Goal: Transaction & Acquisition: Purchase product/service

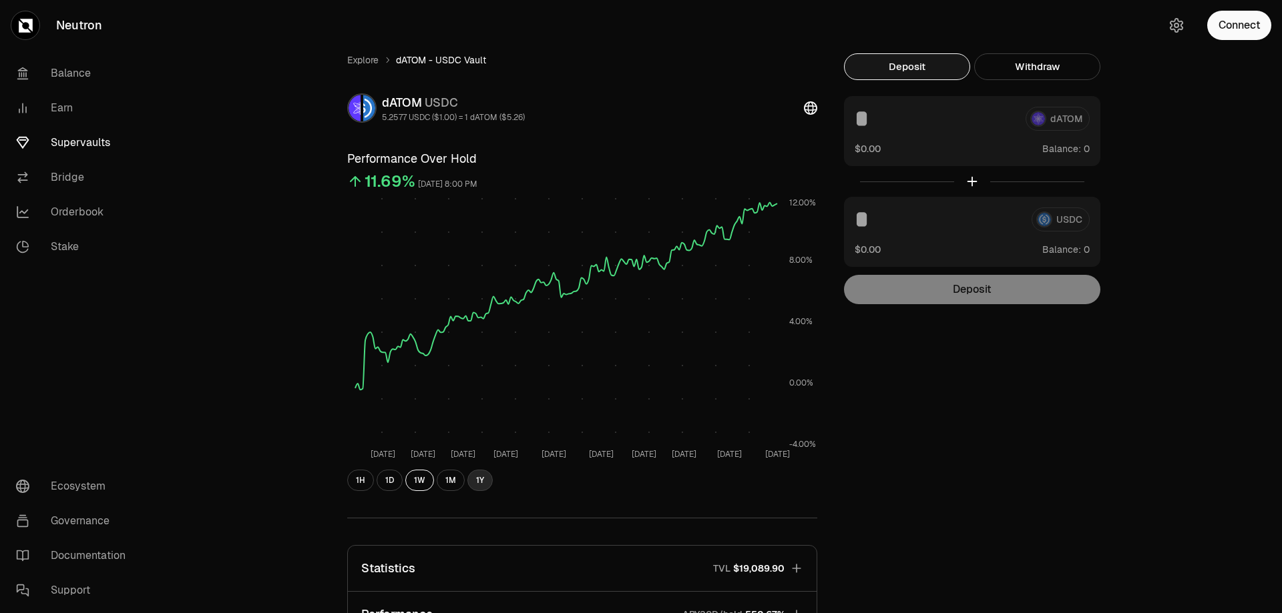
click at [476, 482] on button "1Y" at bounding box center [479, 480] width 25 height 21
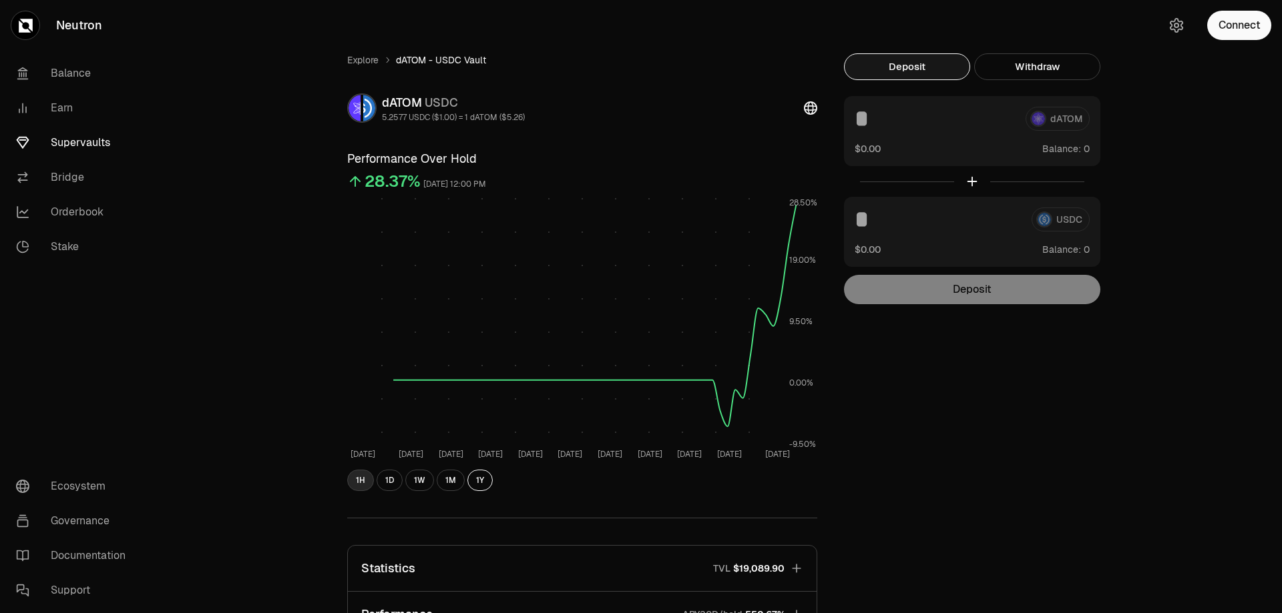
click at [364, 486] on button "1H" at bounding box center [360, 480] width 27 height 21
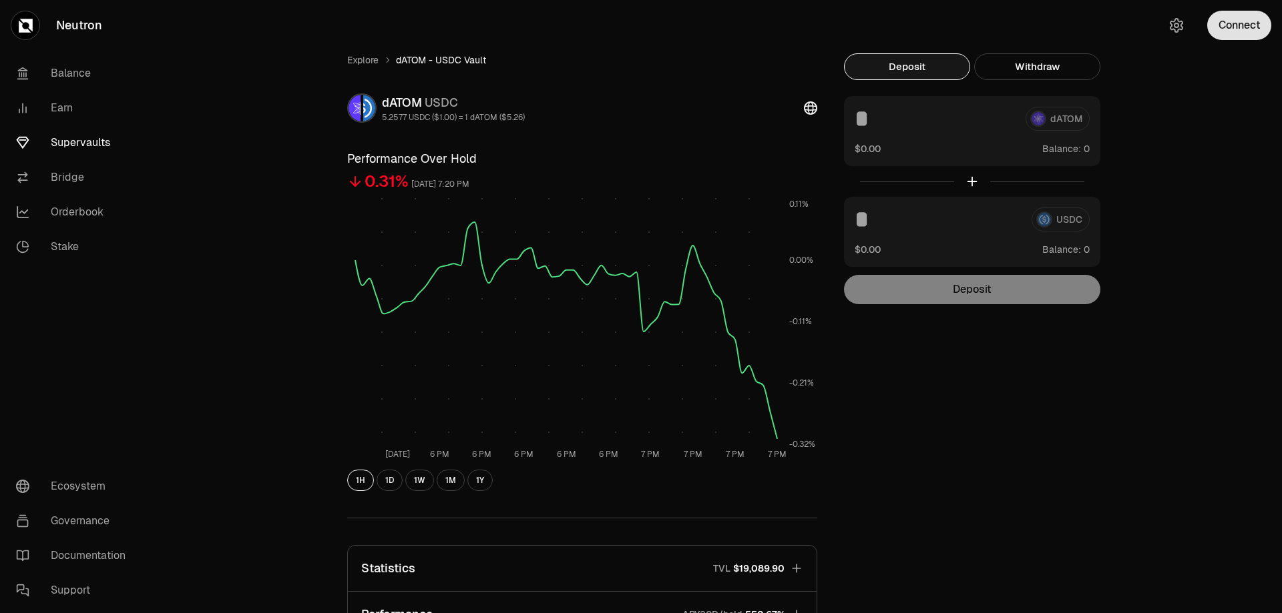
click at [1239, 31] on button "Connect" at bounding box center [1239, 25] width 64 height 29
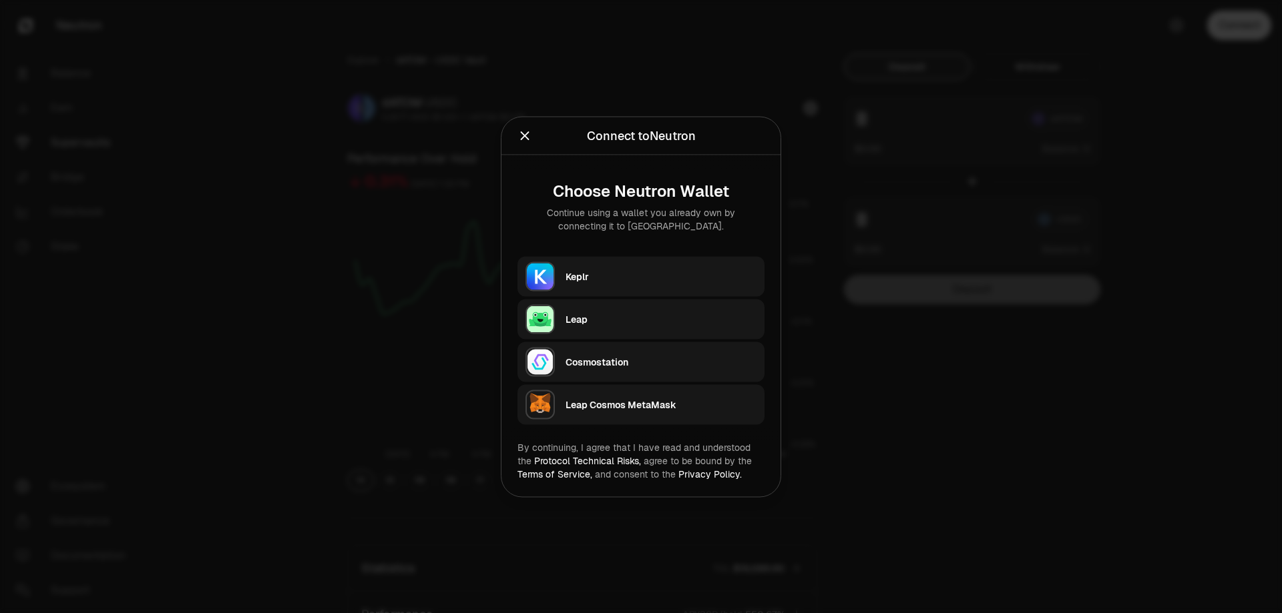
click at [664, 270] on div "Keplr" at bounding box center [660, 276] width 191 height 13
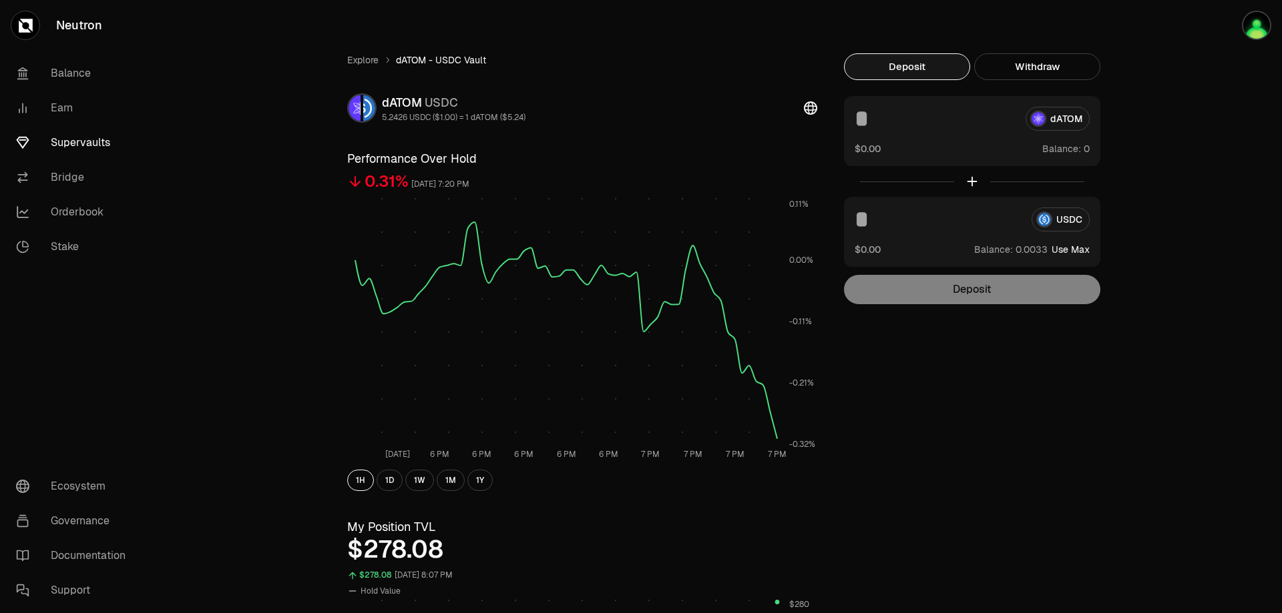
scroll to position [156, 0]
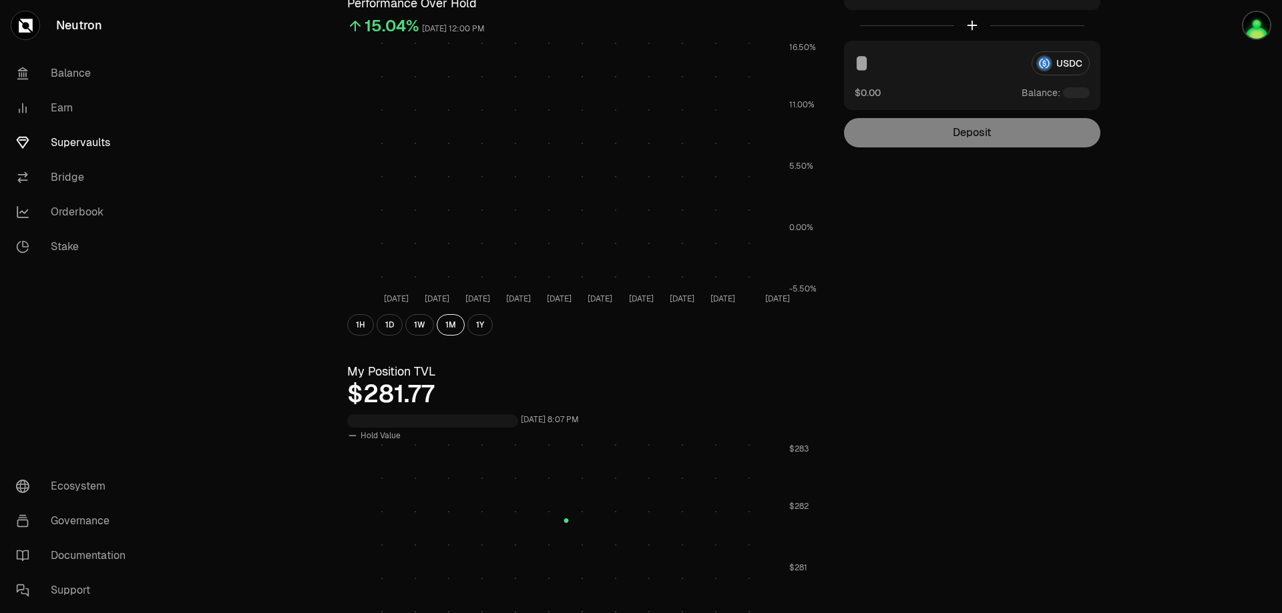
scroll to position [311, 0]
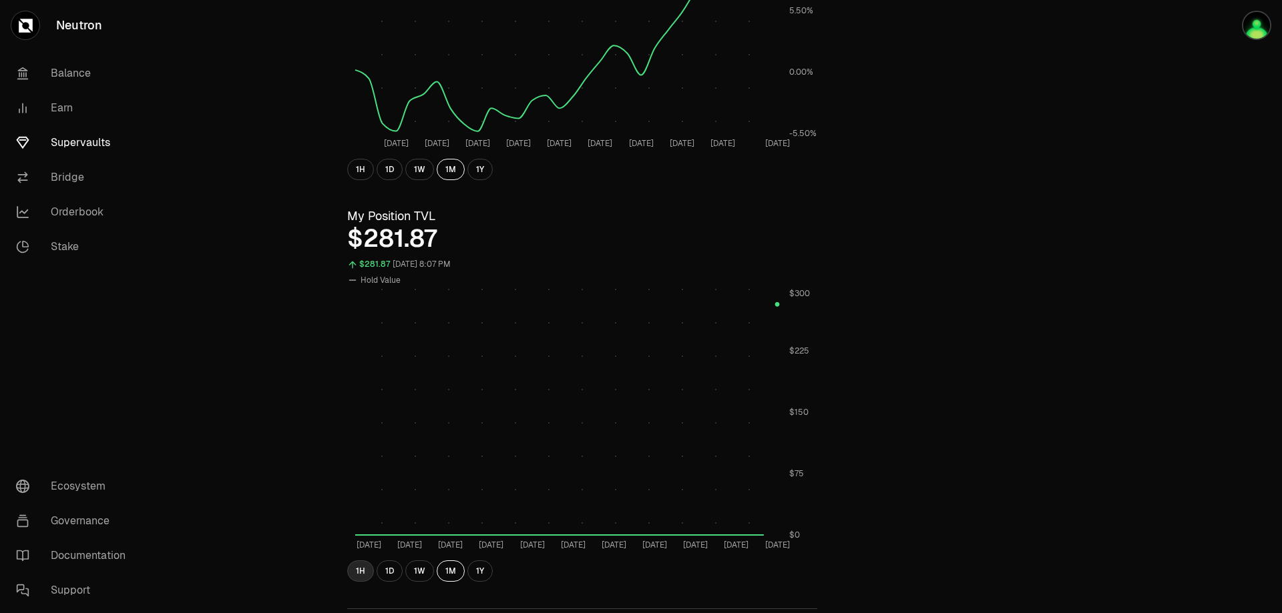
click at [361, 575] on button "1H" at bounding box center [360, 571] width 27 height 21
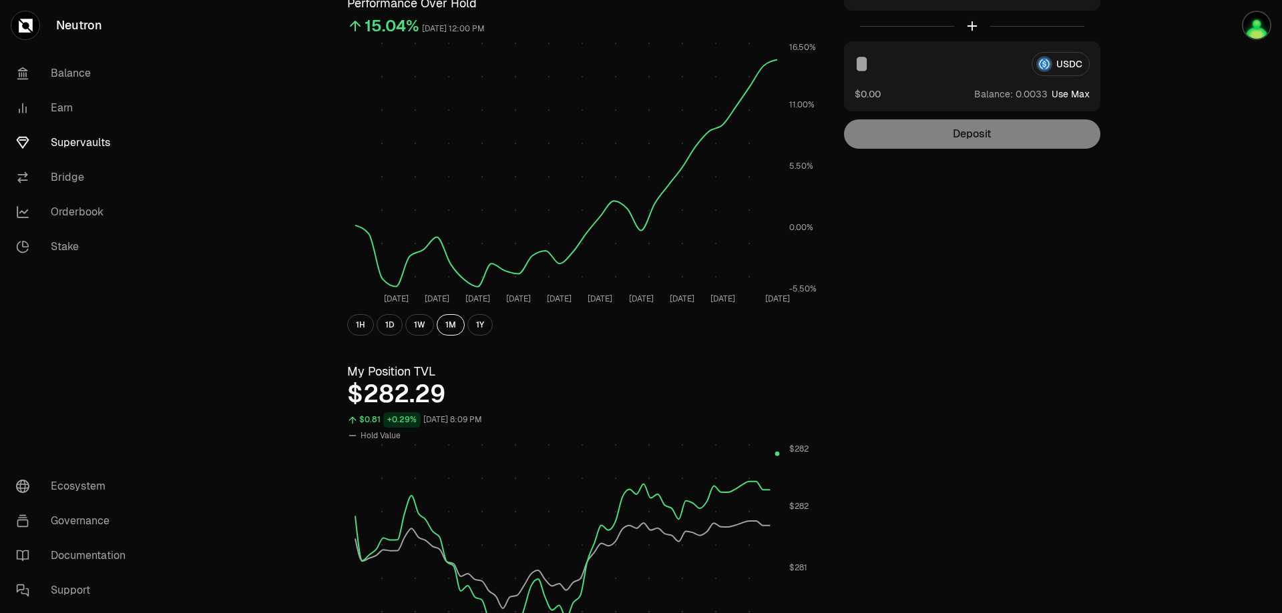
scroll to position [0, 0]
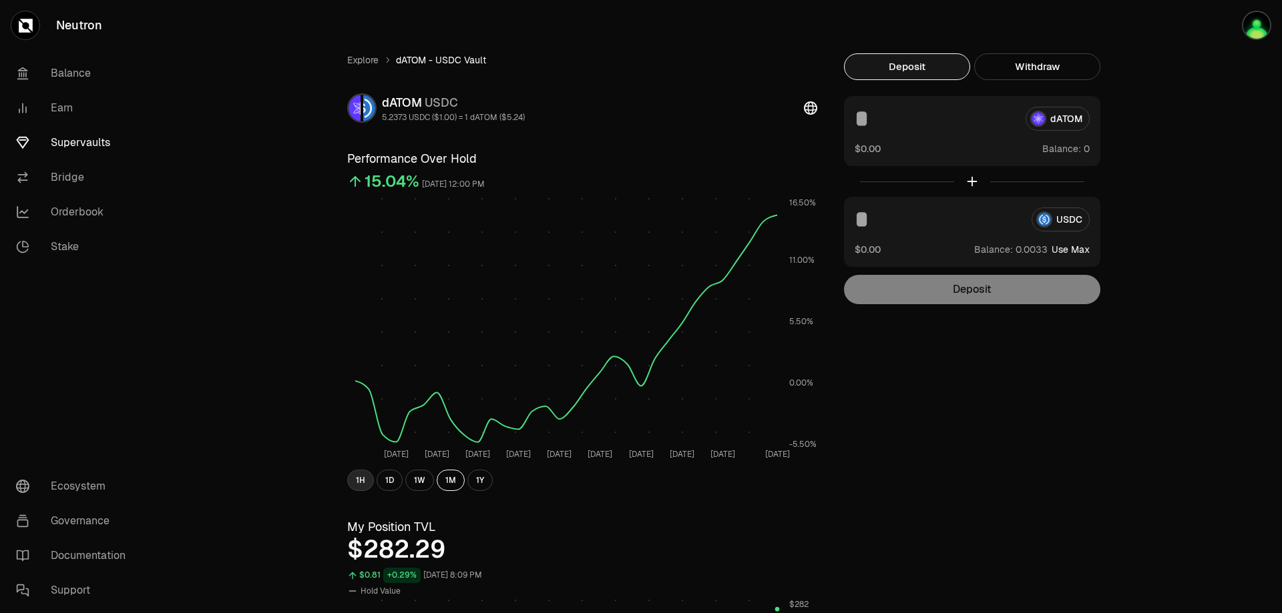
click at [356, 483] on button "1H" at bounding box center [360, 480] width 27 height 21
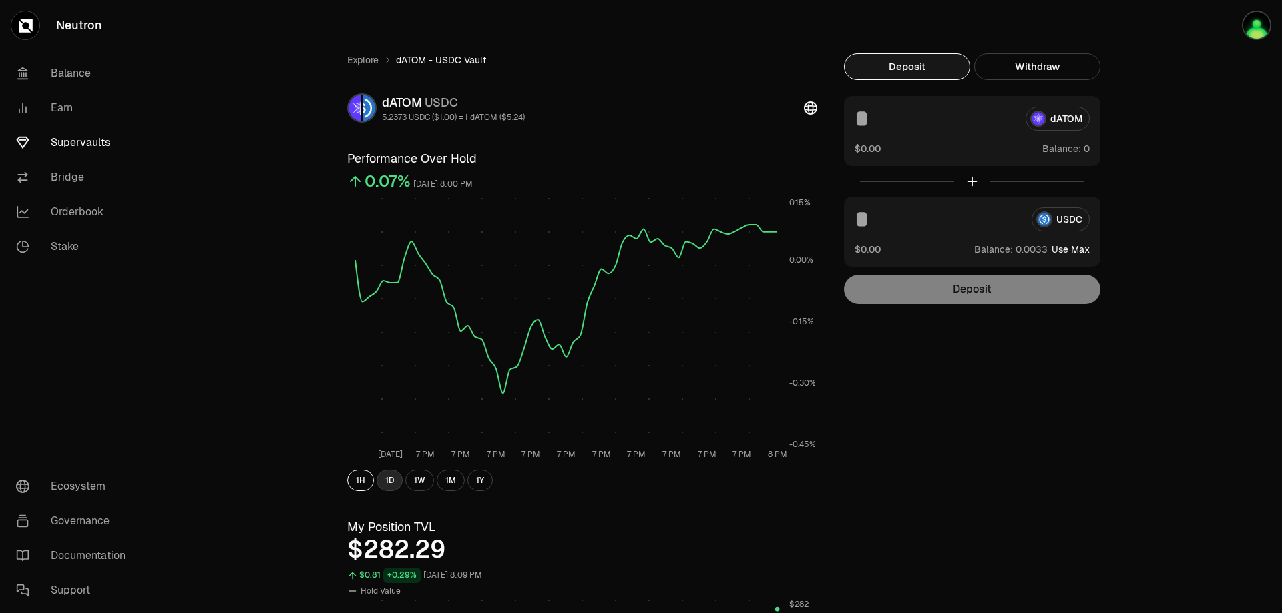
click at [388, 483] on button "1D" at bounding box center [389, 480] width 26 height 21
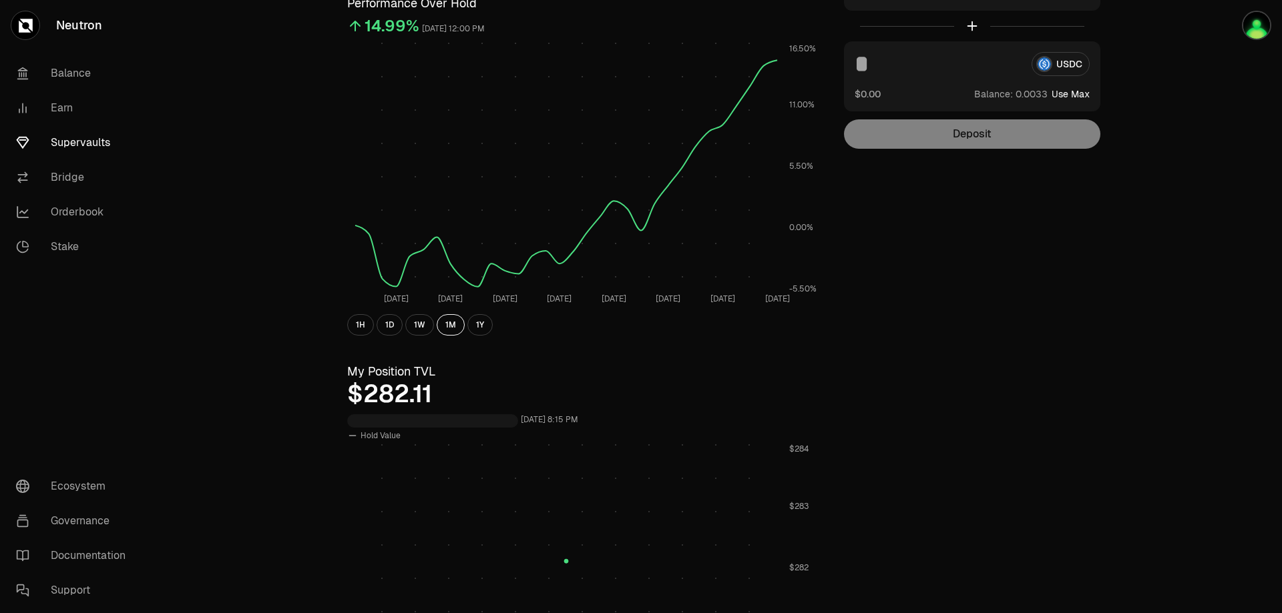
scroll to position [312, 0]
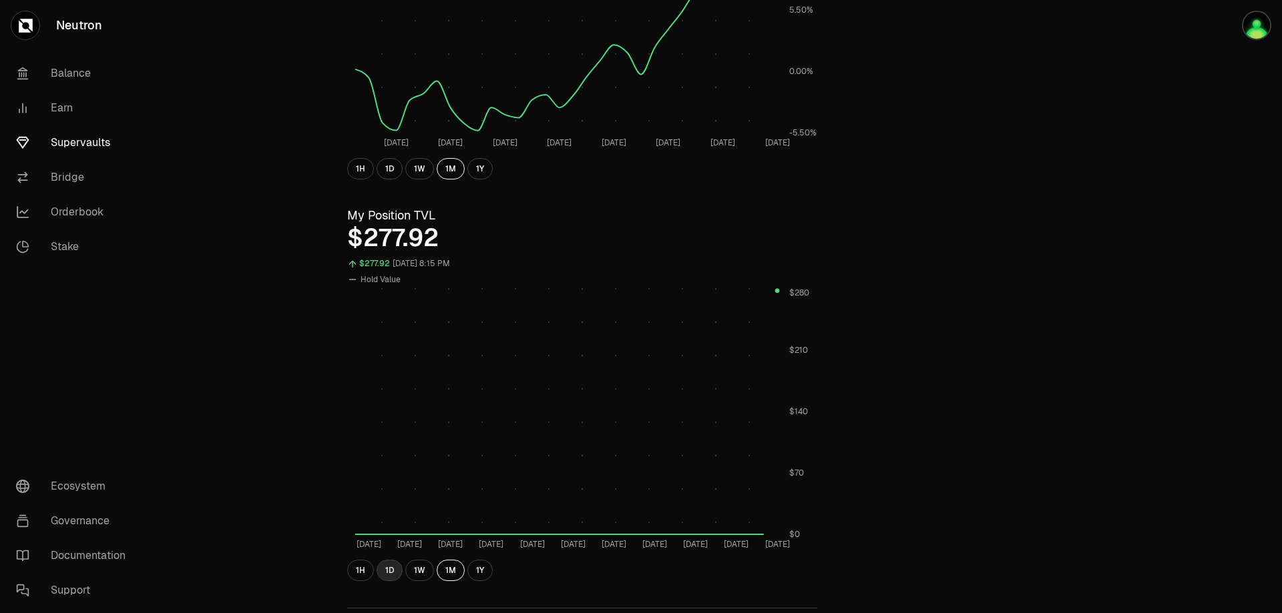
click at [390, 573] on button "1D" at bounding box center [389, 570] width 26 height 21
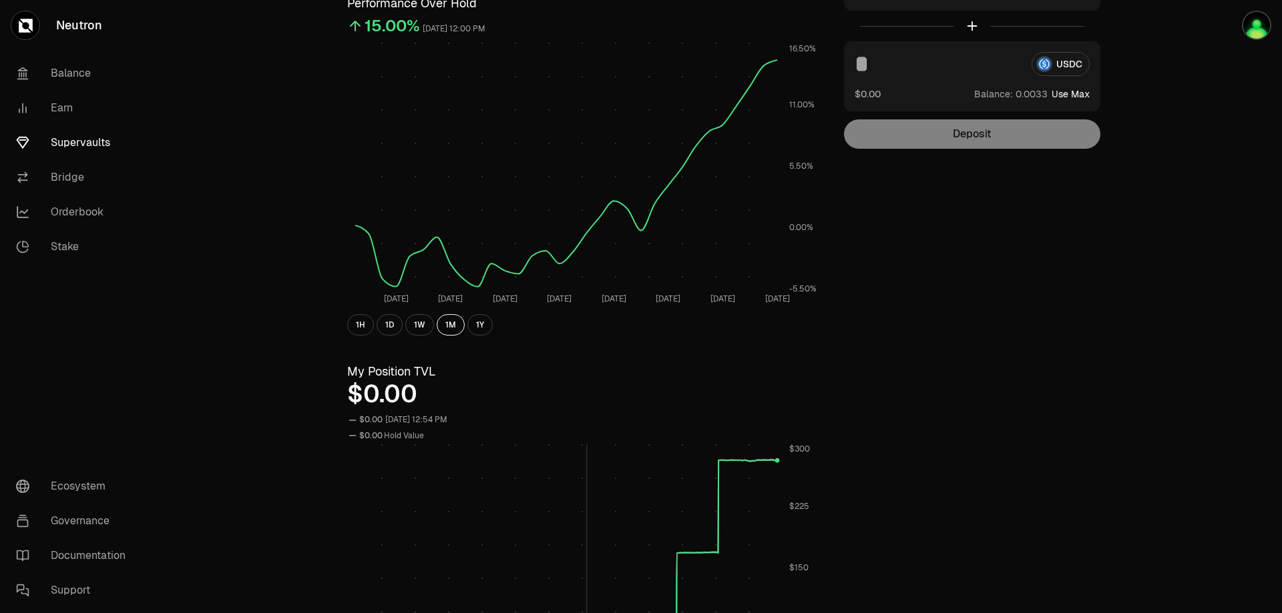
scroll to position [467, 0]
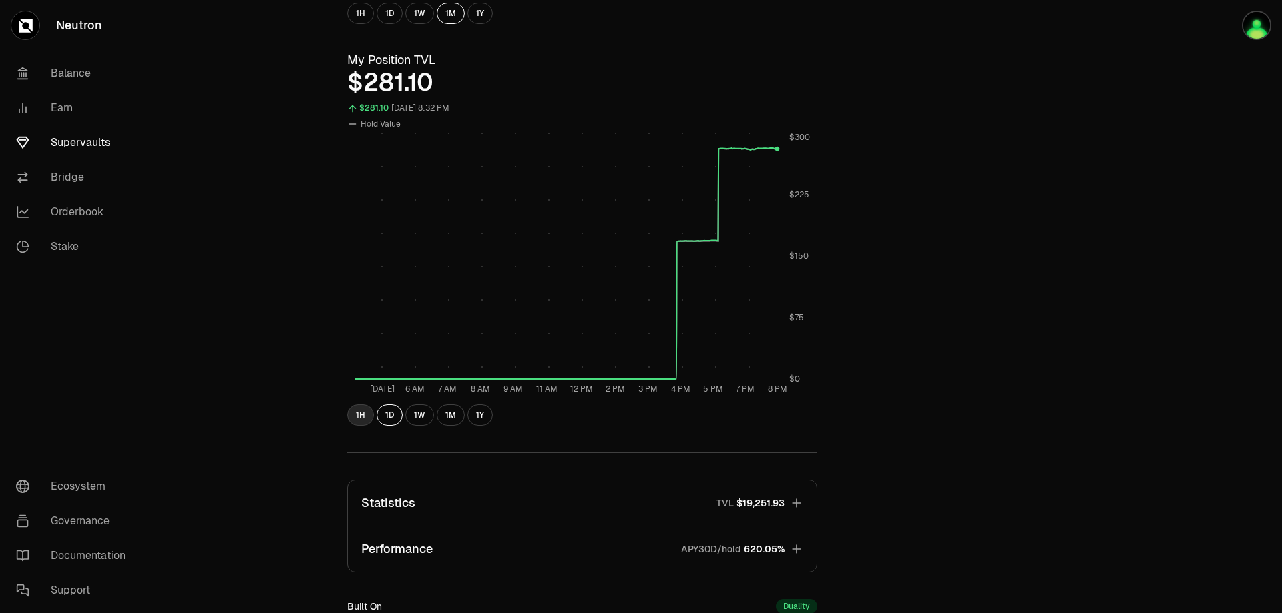
click at [362, 422] on button "1H" at bounding box center [360, 414] width 27 height 21
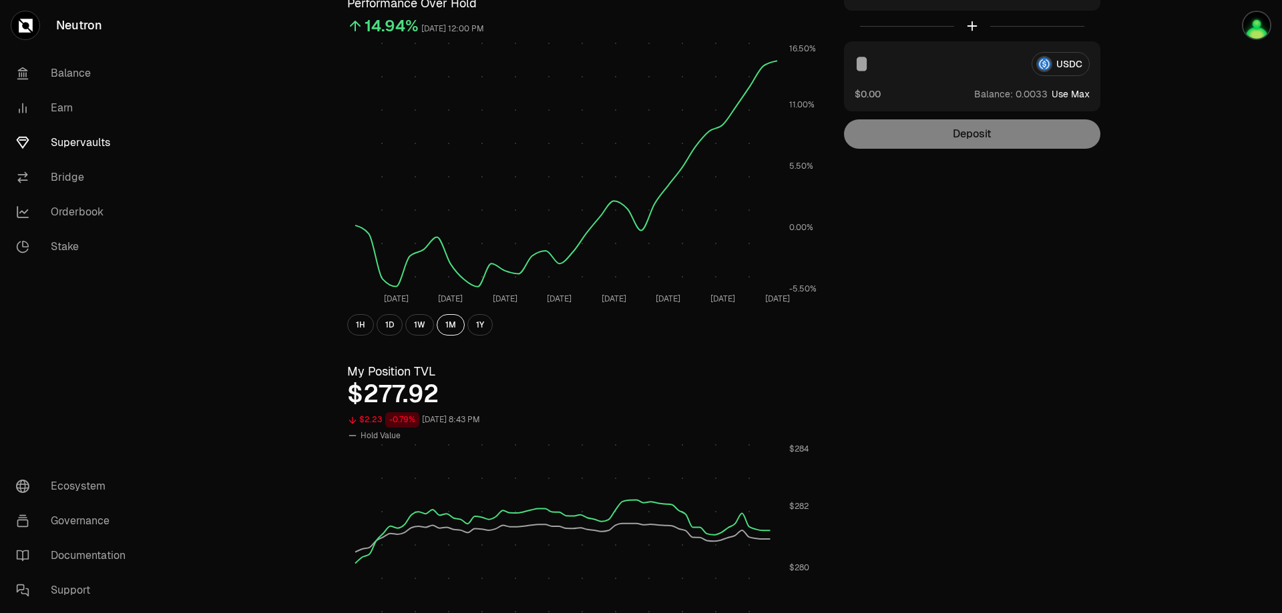
scroll to position [0, 0]
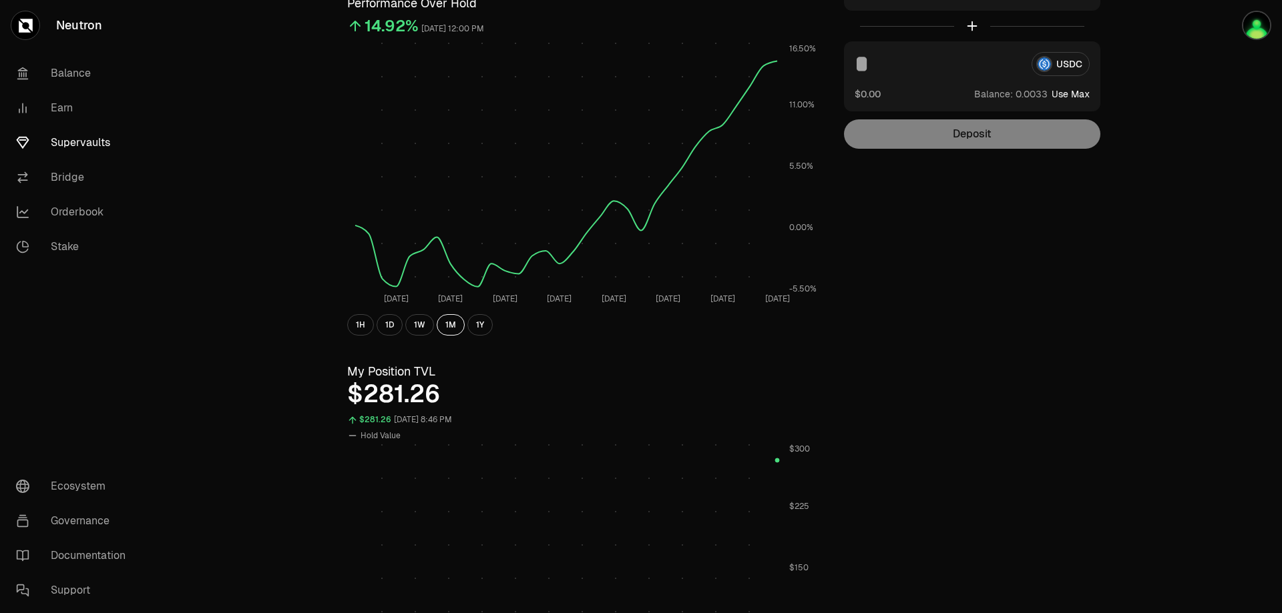
scroll to position [312, 0]
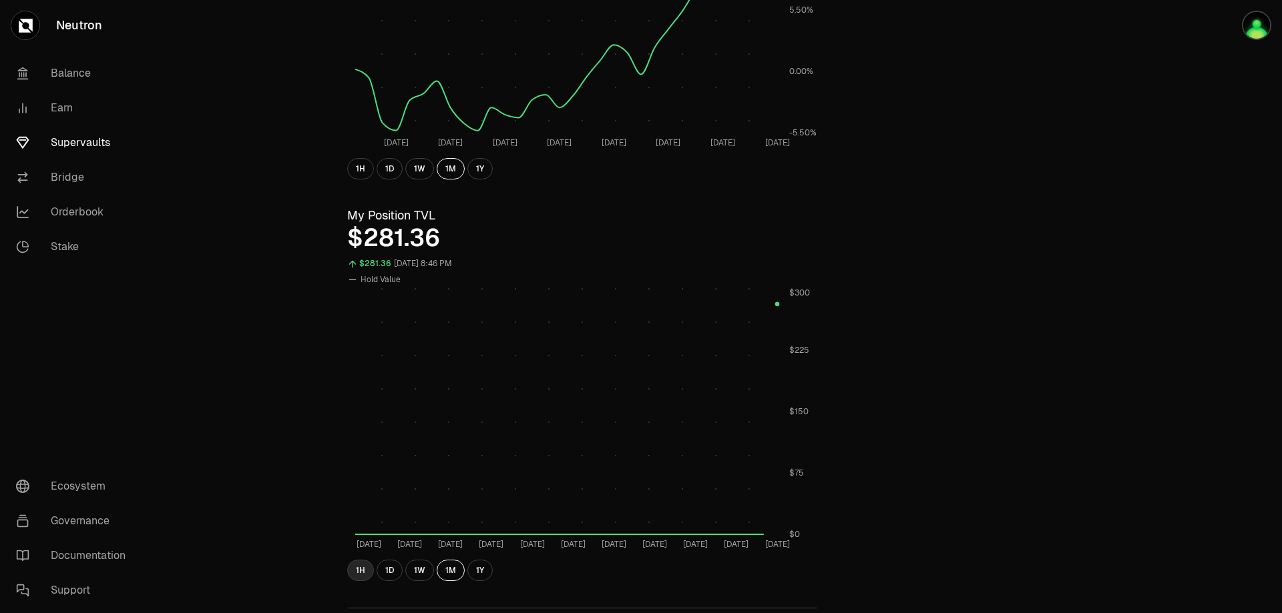
click at [346, 570] on div "Explore dATOM - USDC Vault dATOM USDC 5.2403 USDC ($1.00) = 1 dATOM ($5.24) Per…" at bounding box center [582, 325] width 502 height 1167
click at [350, 571] on button "1H" at bounding box center [360, 570] width 27 height 21
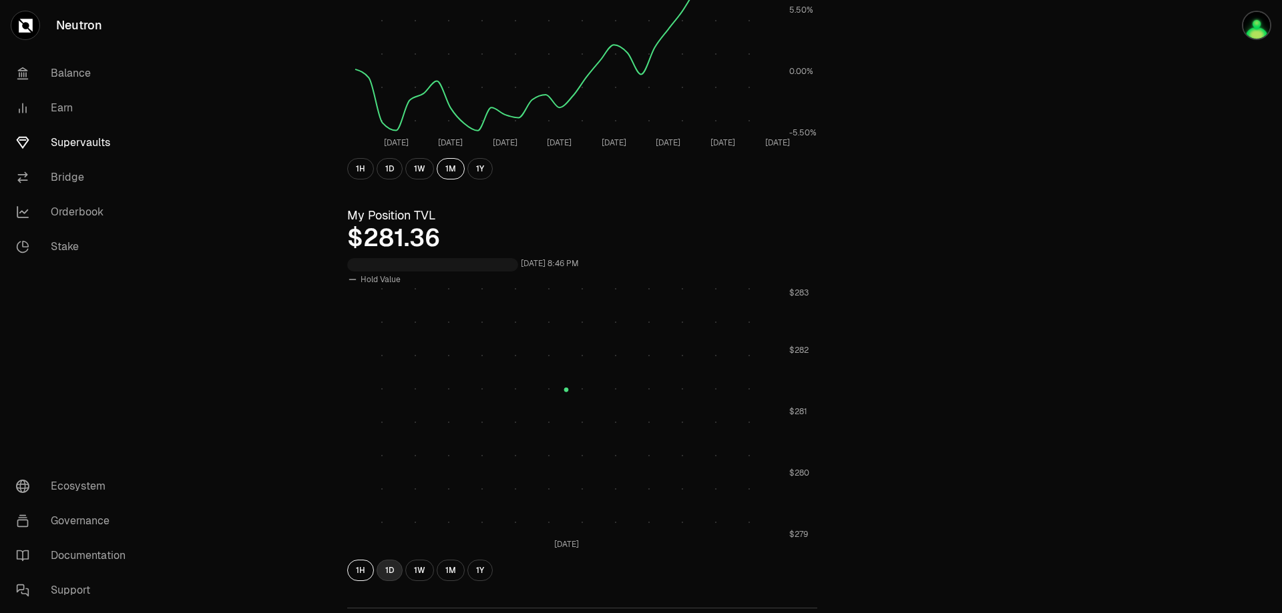
click at [385, 571] on button "1D" at bounding box center [389, 570] width 26 height 21
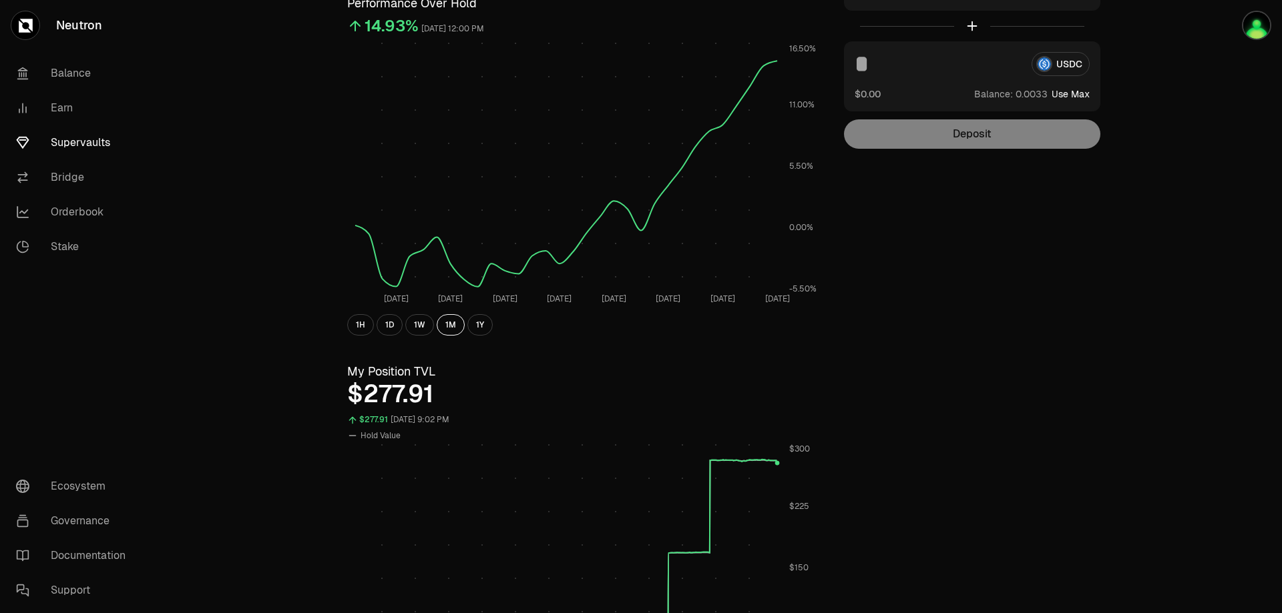
scroll to position [0, 0]
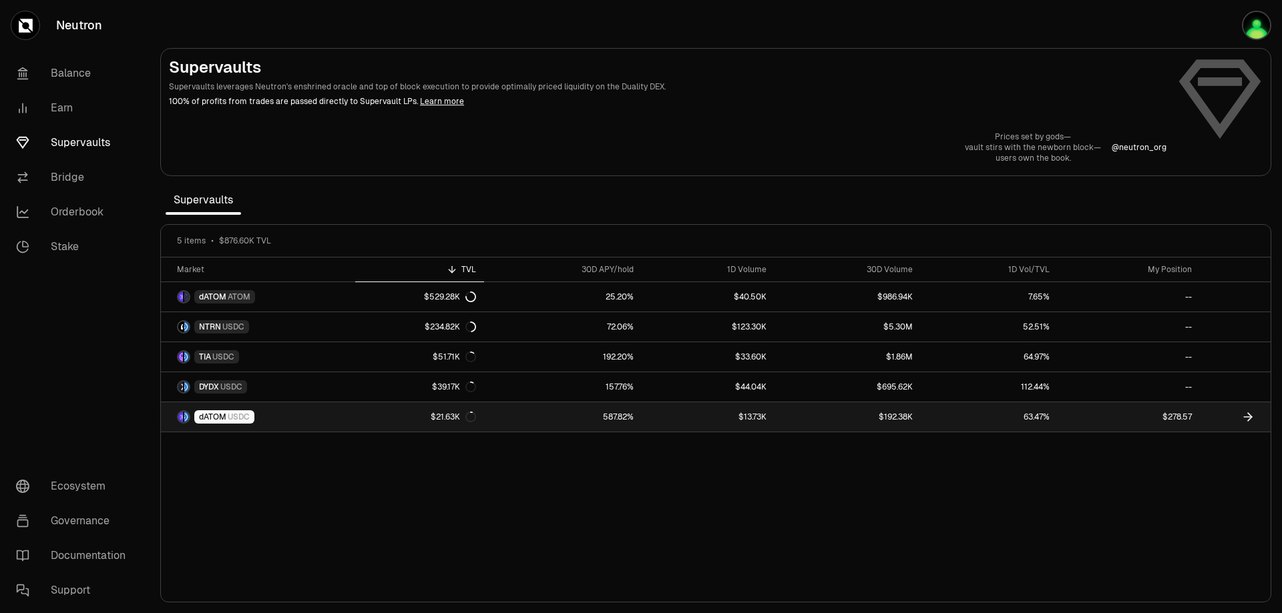
click at [244, 414] on span "USDC" at bounding box center [239, 417] width 22 height 11
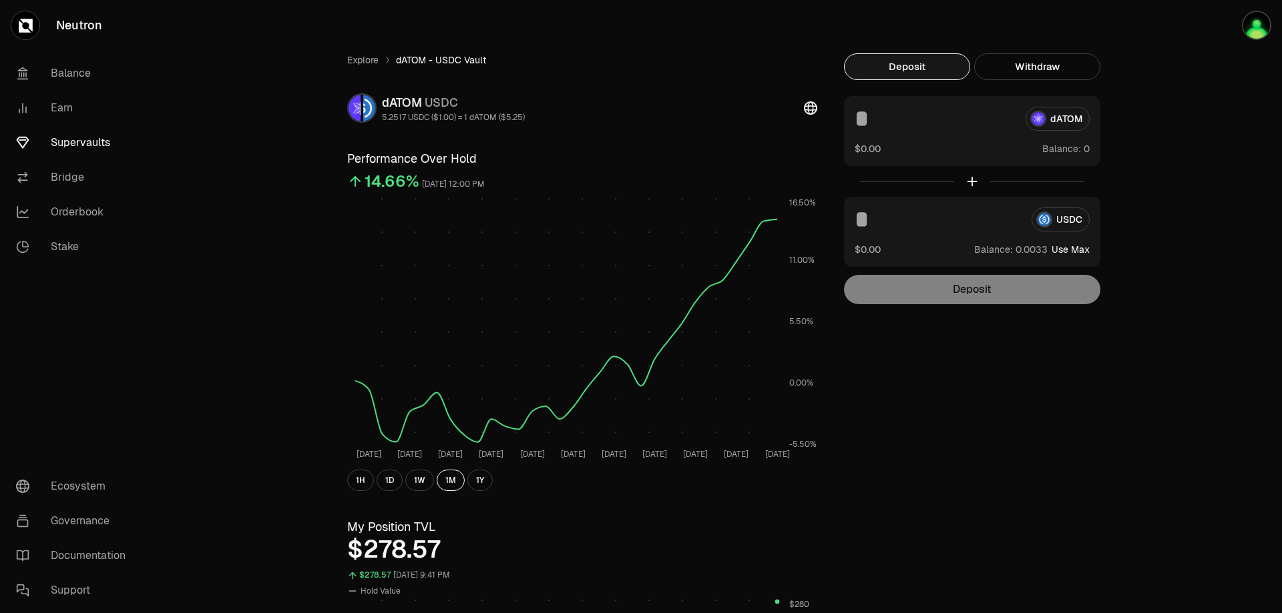
scroll to position [156, 0]
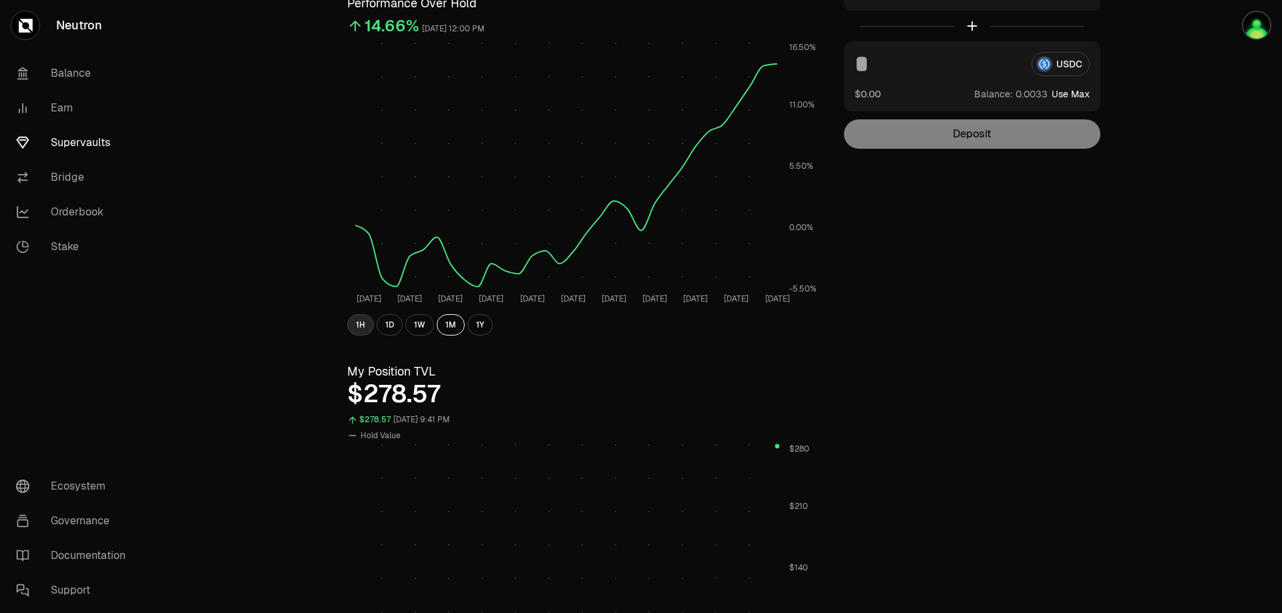
click at [364, 324] on button "1H" at bounding box center [360, 324] width 27 height 21
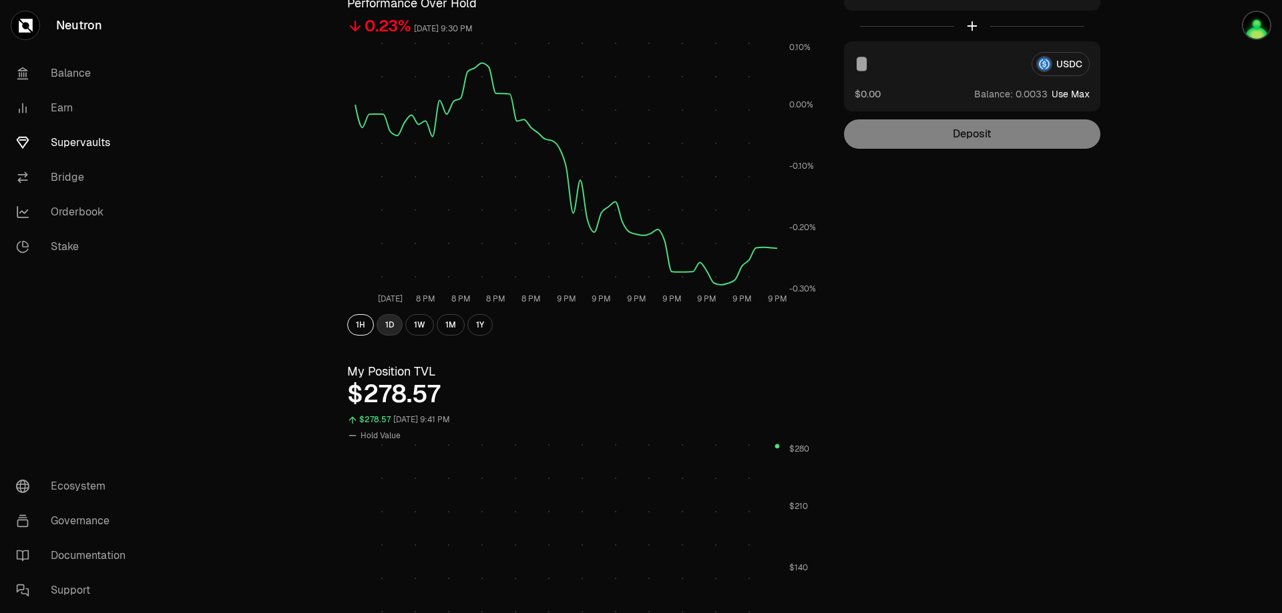
click at [391, 329] on button "1D" at bounding box center [389, 324] width 26 height 21
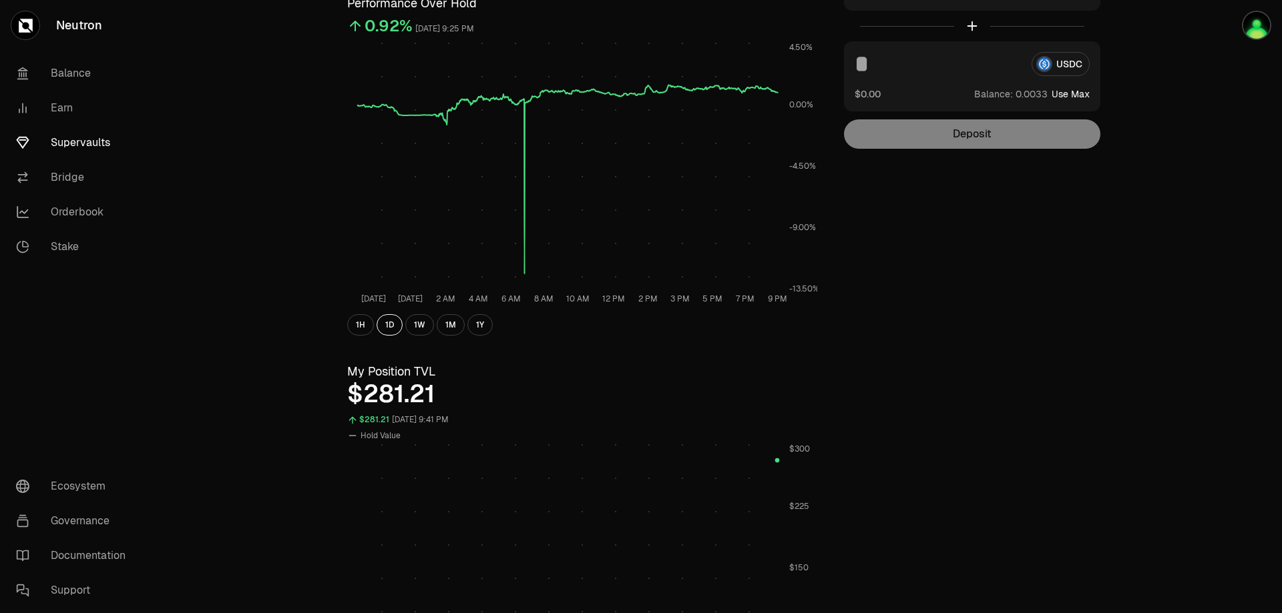
scroll to position [0, 0]
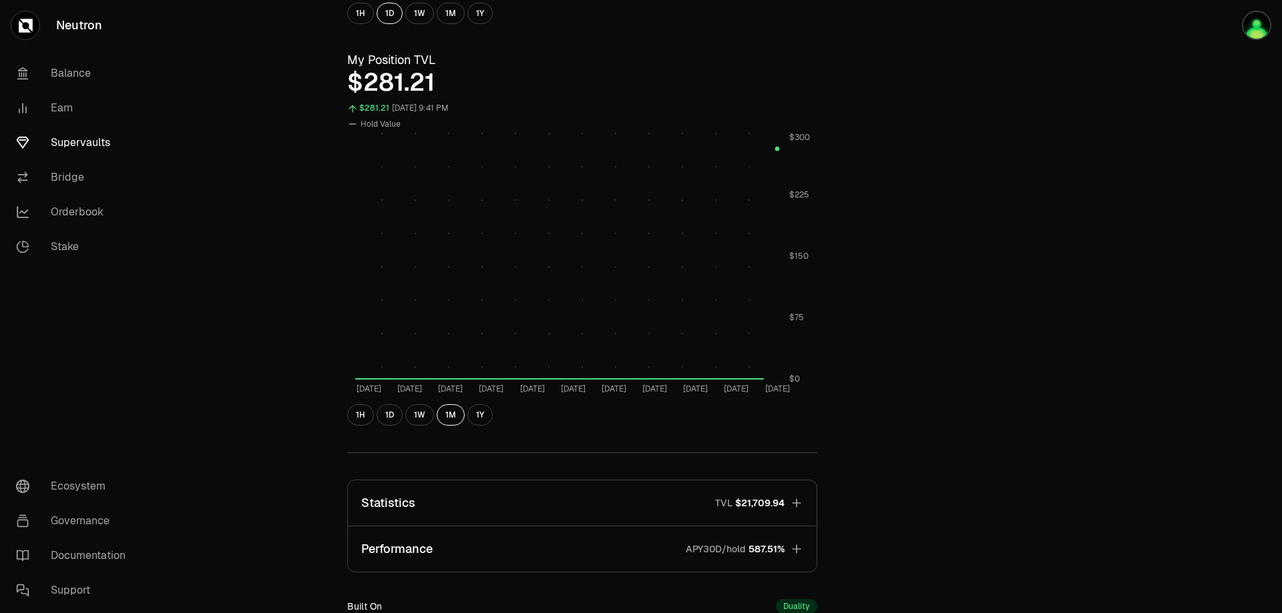
scroll to position [661, 0]
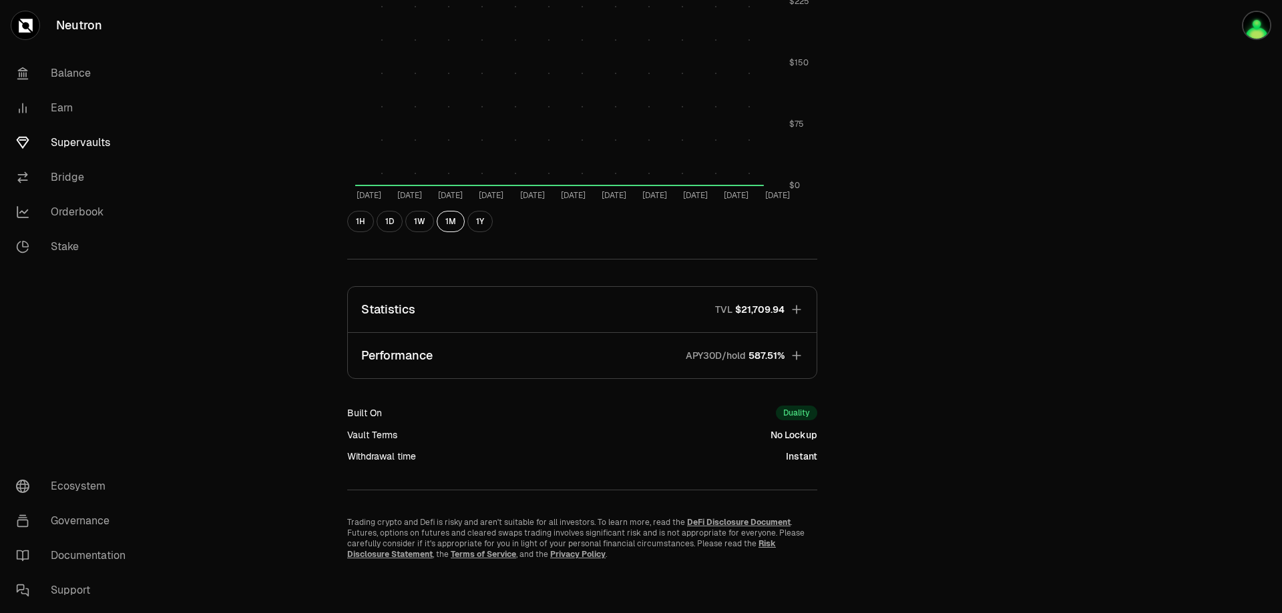
click at [797, 355] on icon "button" at bounding box center [796, 355] width 13 height 13
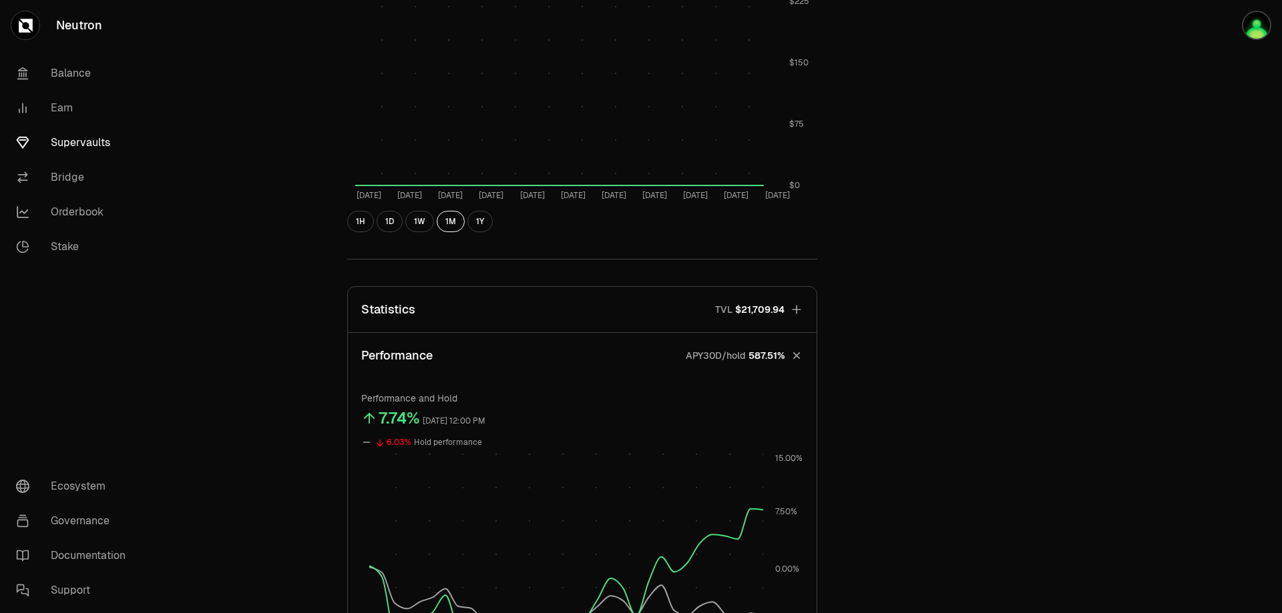
scroll to position [816, 0]
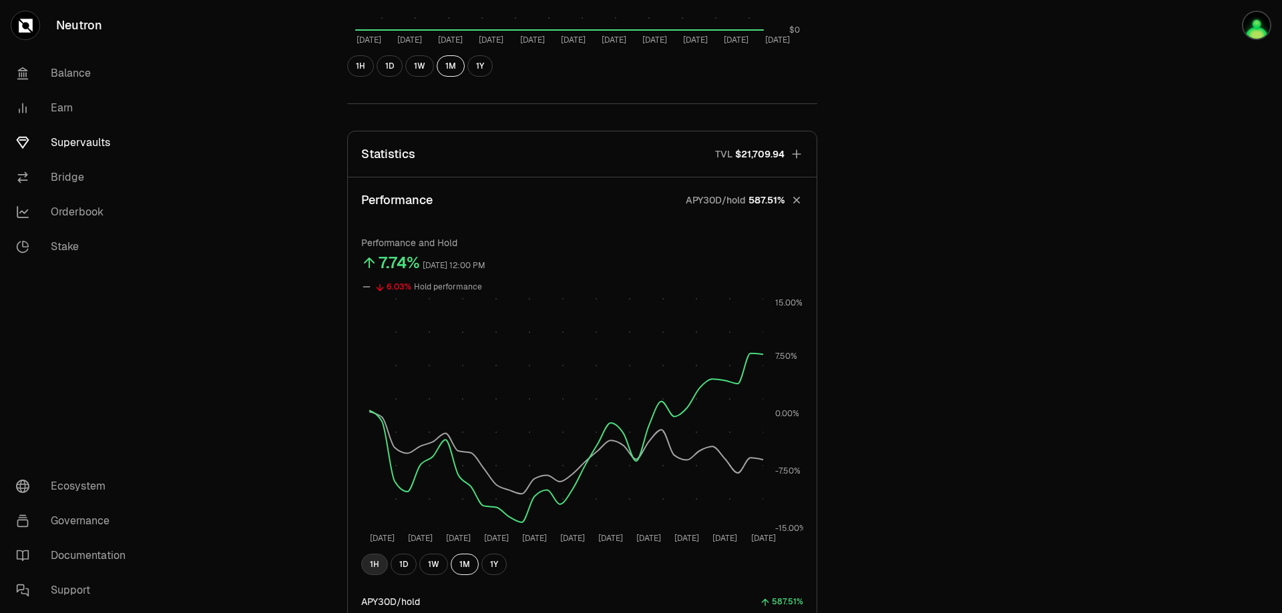
click at [368, 567] on button "1H" at bounding box center [374, 564] width 27 height 21
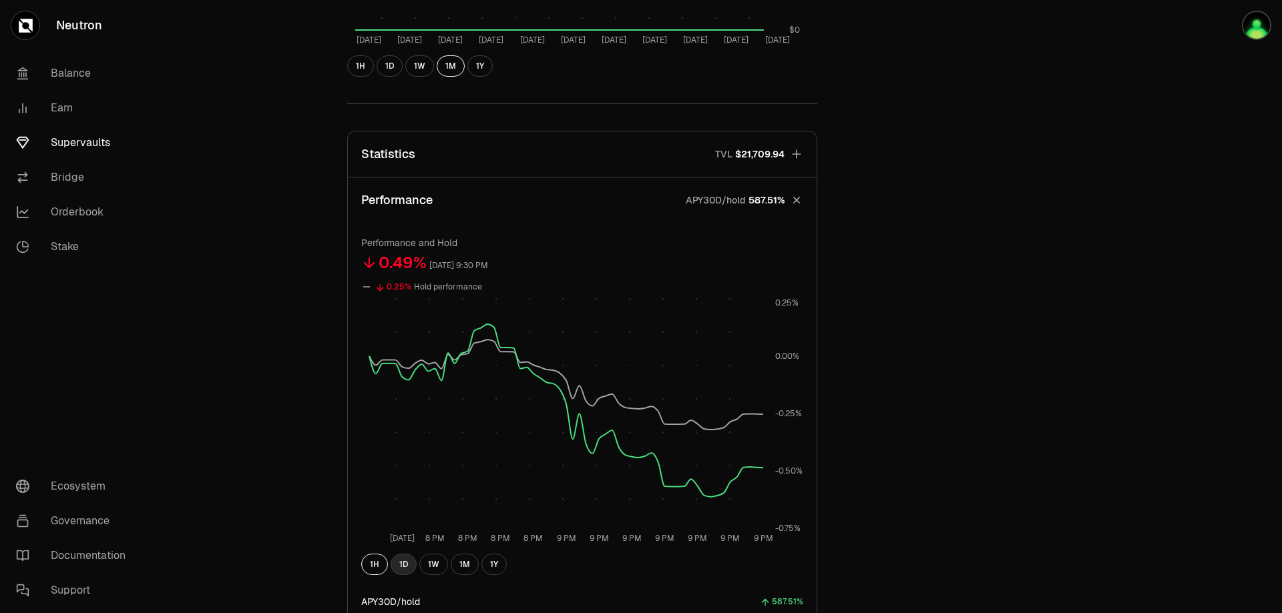
click at [402, 559] on button "1D" at bounding box center [403, 564] width 26 height 21
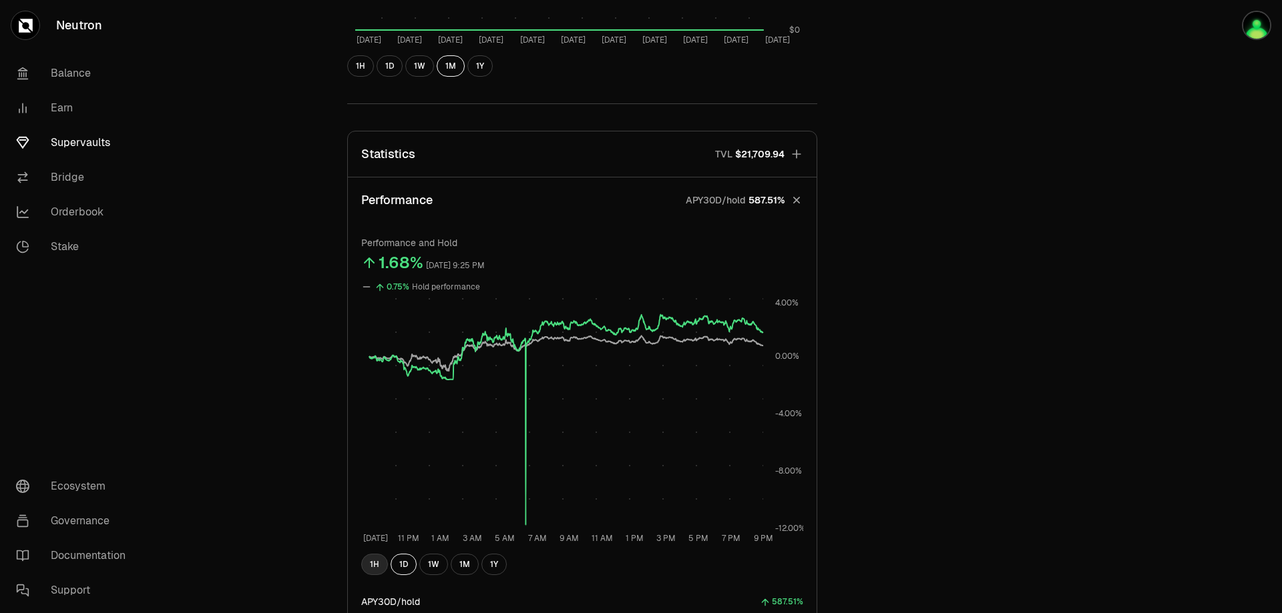
click at [381, 565] on button "1H" at bounding box center [374, 564] width 27 height 21
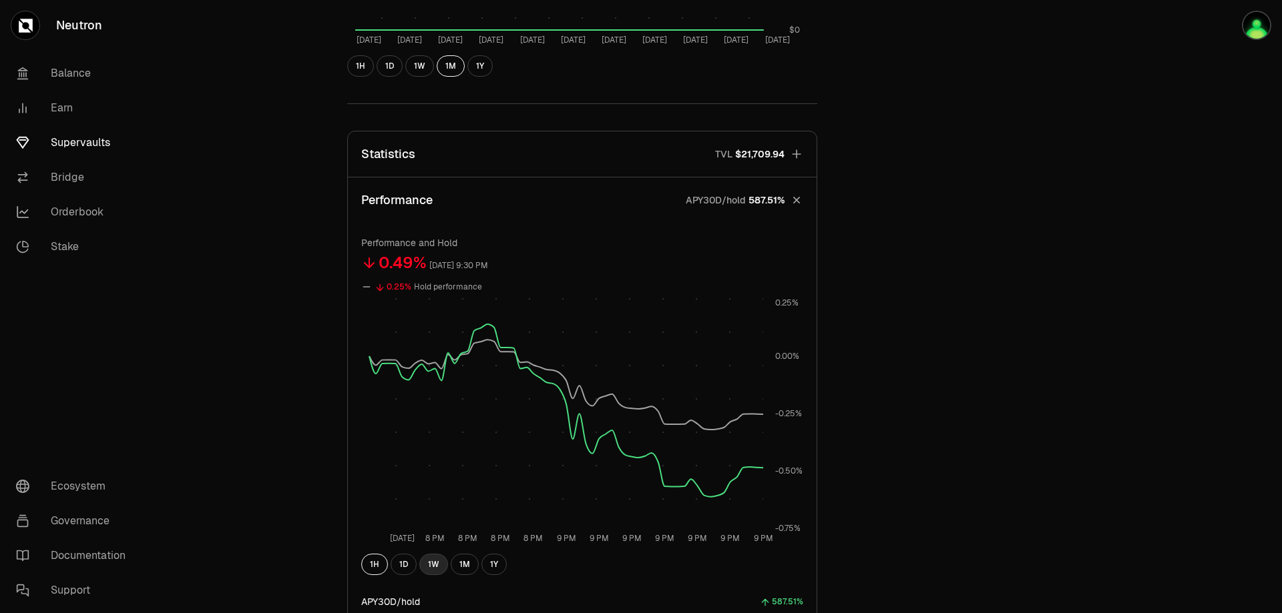
click at [429, 564] on button "1W" at bounding box center [433, 564] width 29 height 21
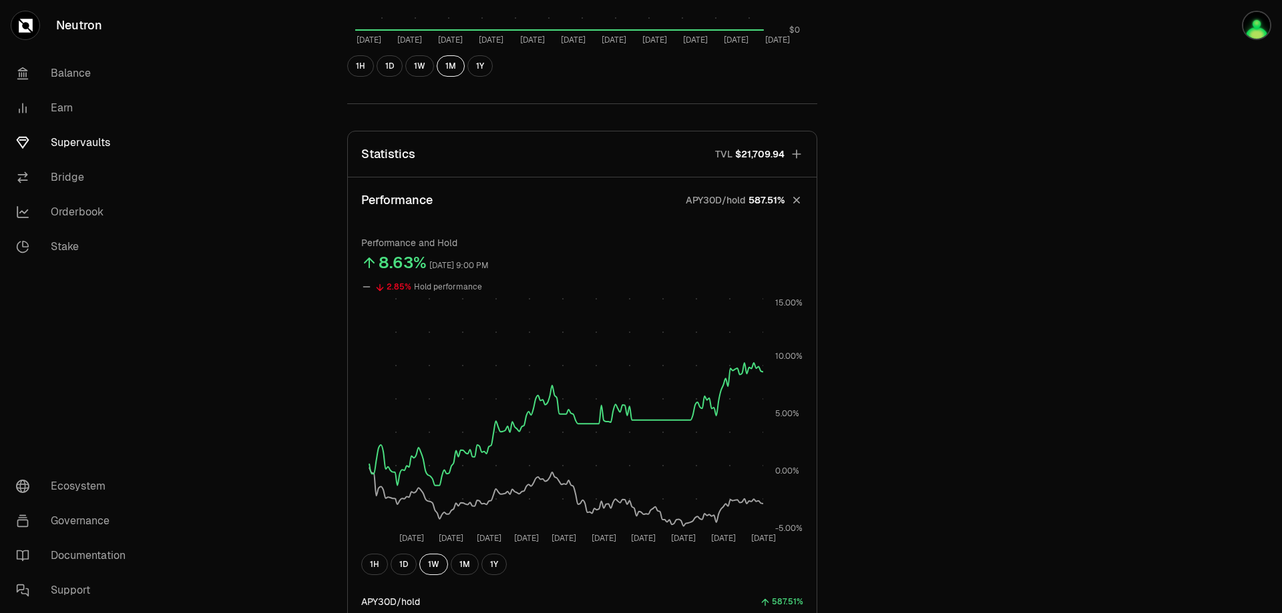
click at [1198, 306] on div "Explore dATOM - USDC Vault dATOM USDC 5.2517 USDC ($1.00) = 1 dATOM ($5.25) Per…" at bounding box center [716, 25] width 1132 height 1683
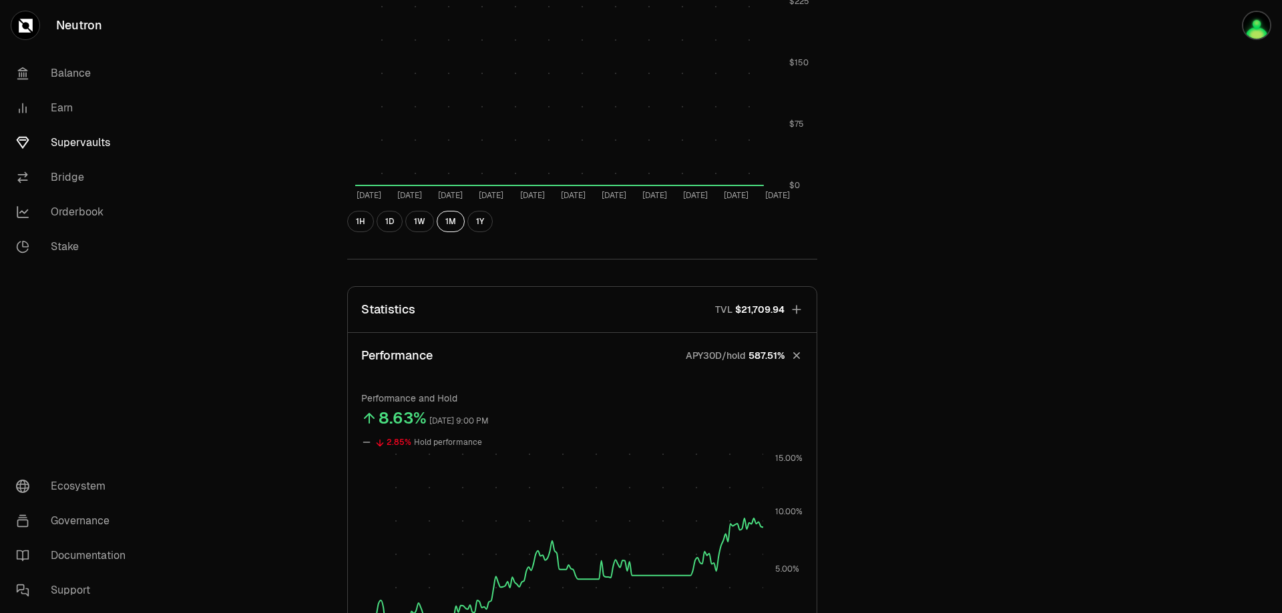
click at [77, 147] on link "Supervaults" at bounding box center [74, 142] width 139 height 35
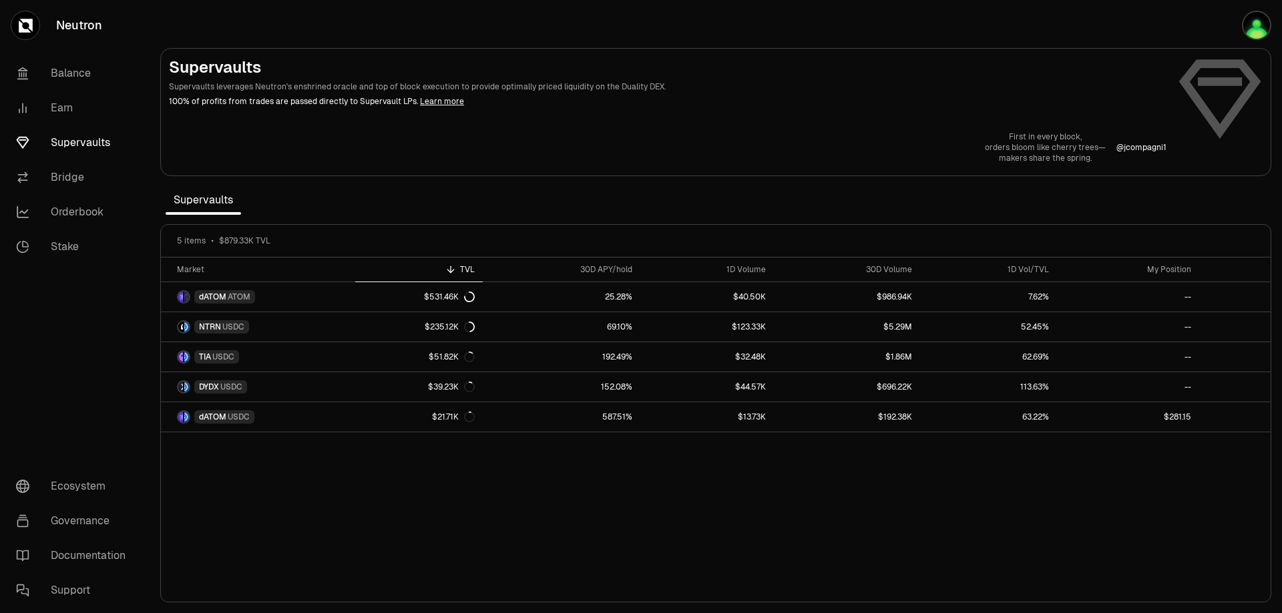
click at [431, 104] on link "Learn more" at bounding box center [442, 101] width 44 height 11
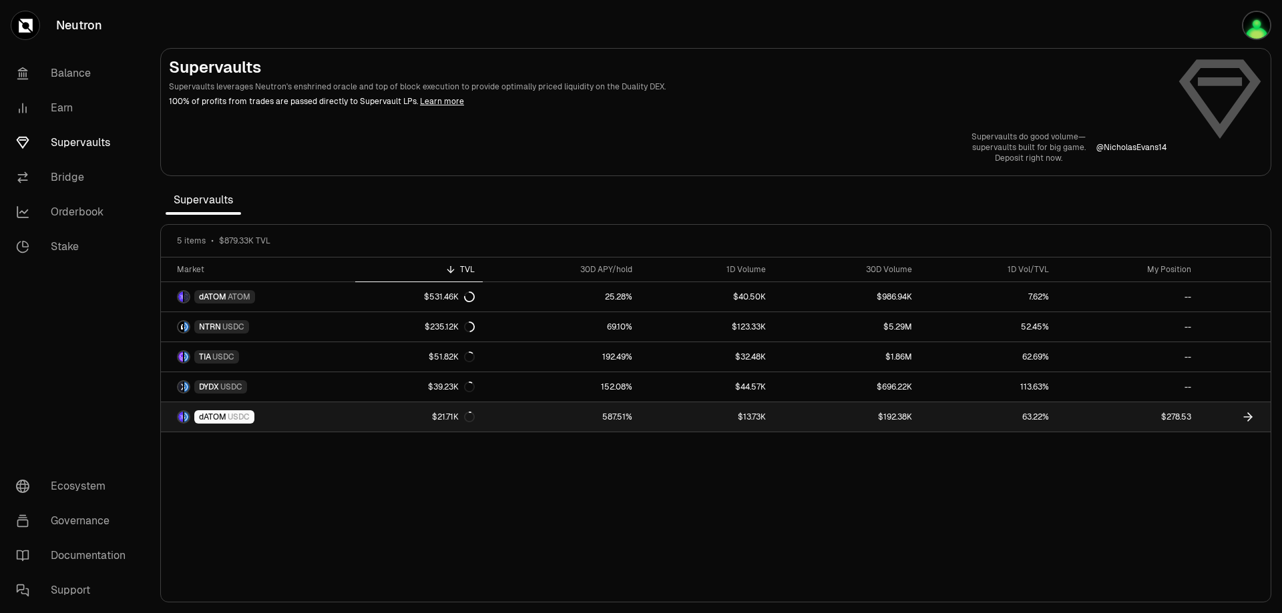
click at [233, 415] on span "USDC" at bounding box center [239, 417] width 22 height 11
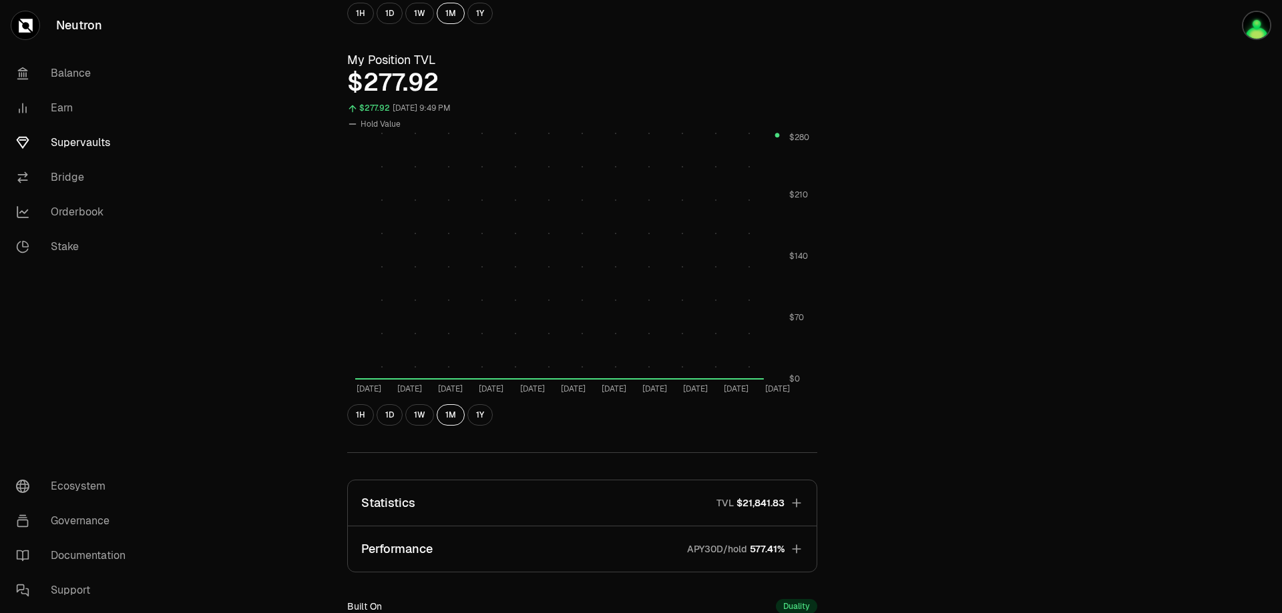
scroll to position [661, 0]
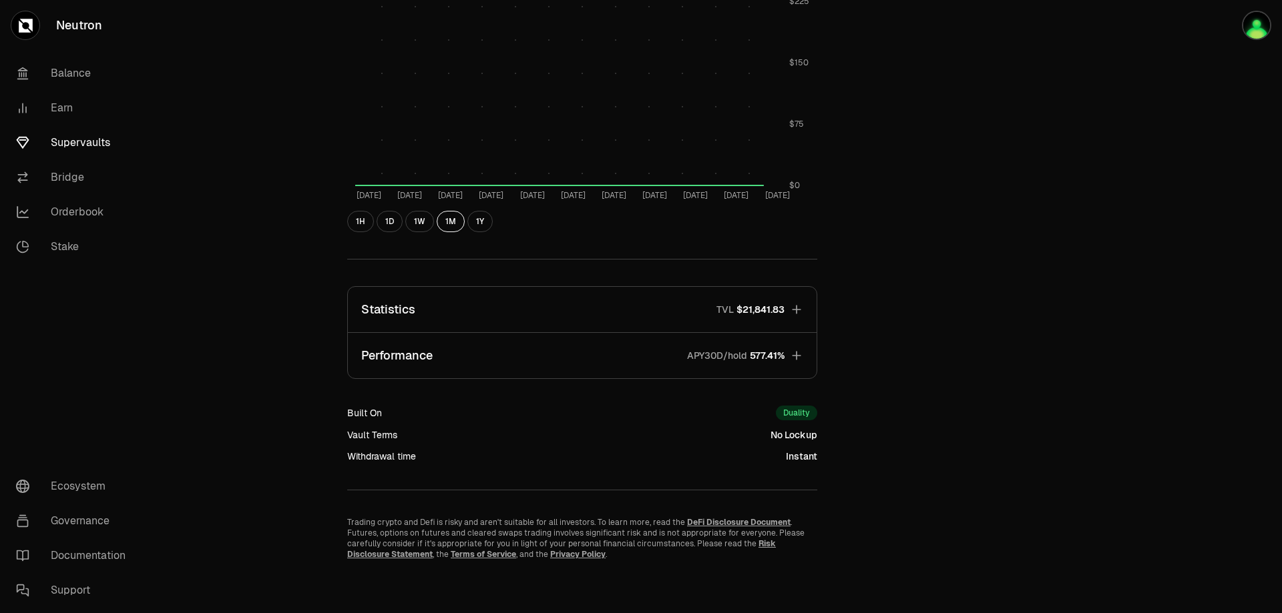
click at [798, 360] on icon "button" at bounding box center [796, 355] width 13 height 13
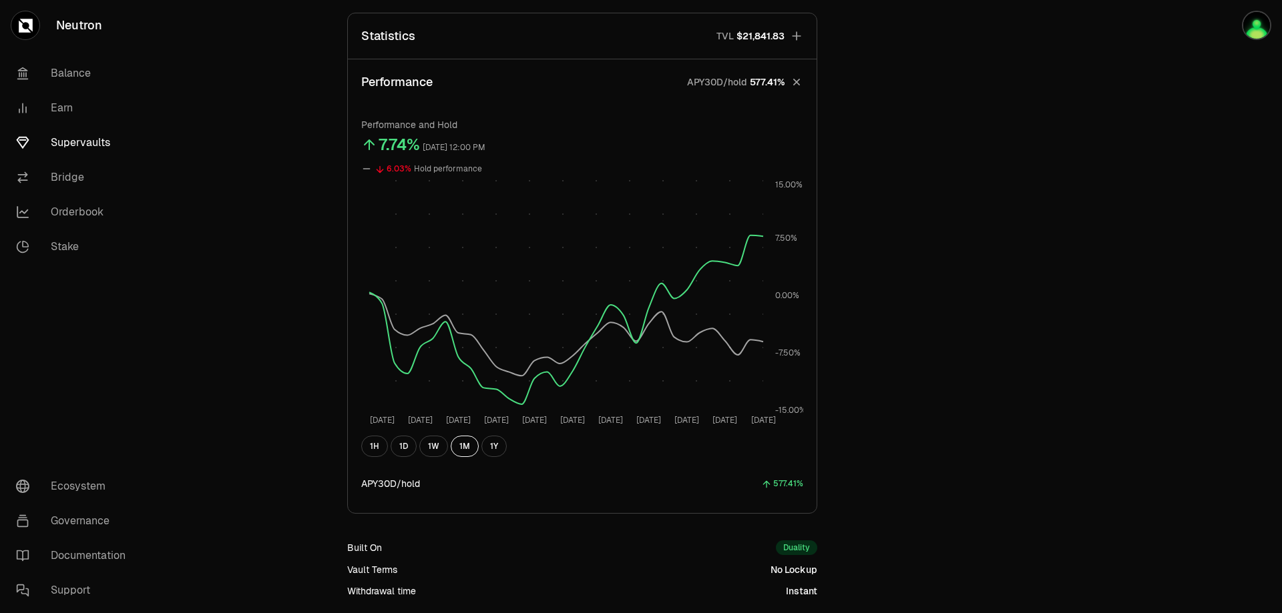
scroll to position [1069, 0]
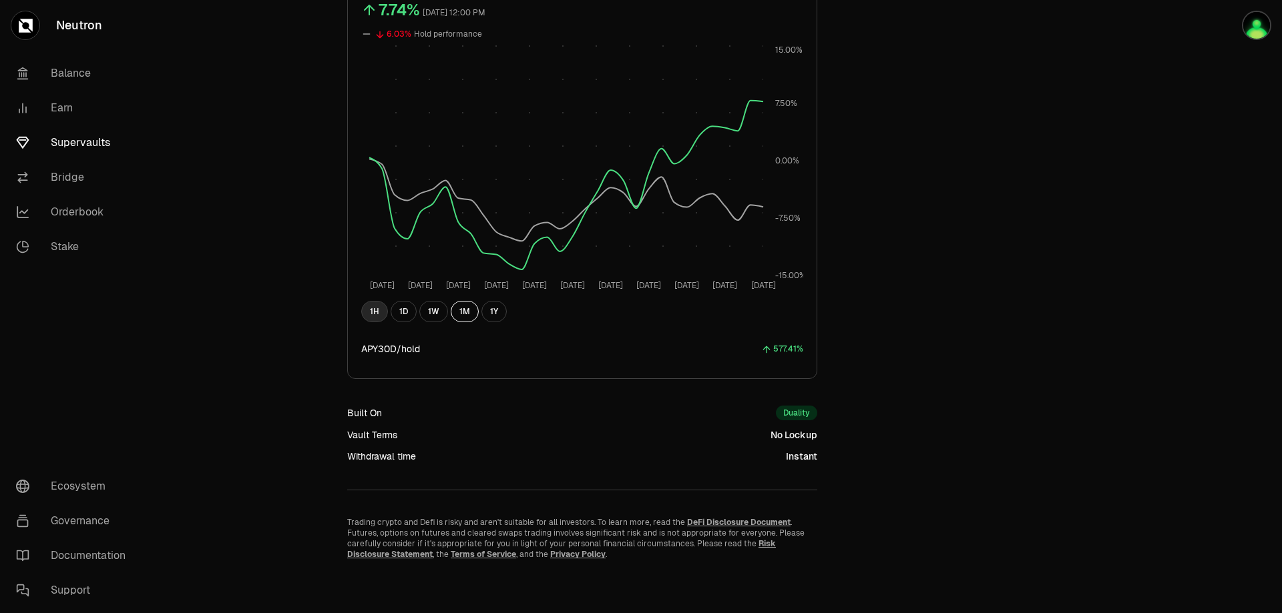
click at [374, 312] on button "1H" at bounding box center [374, 311] width 27 height 21
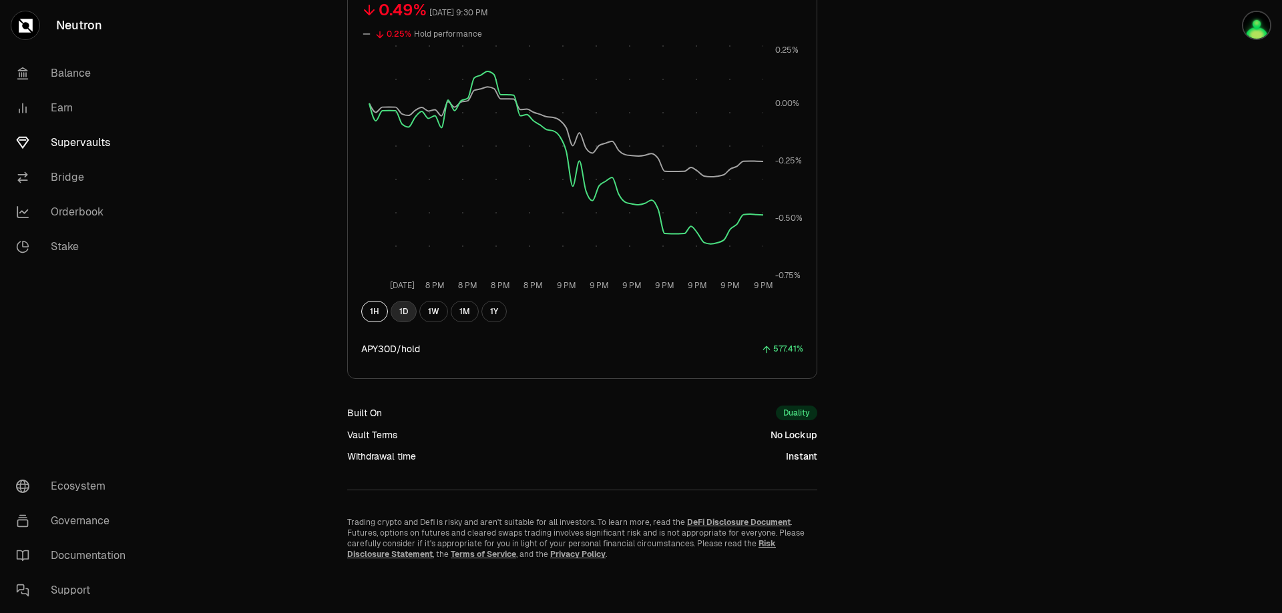
click at [400, 311] on button "1D" at bounding box center [403, 311] width 26 height 21
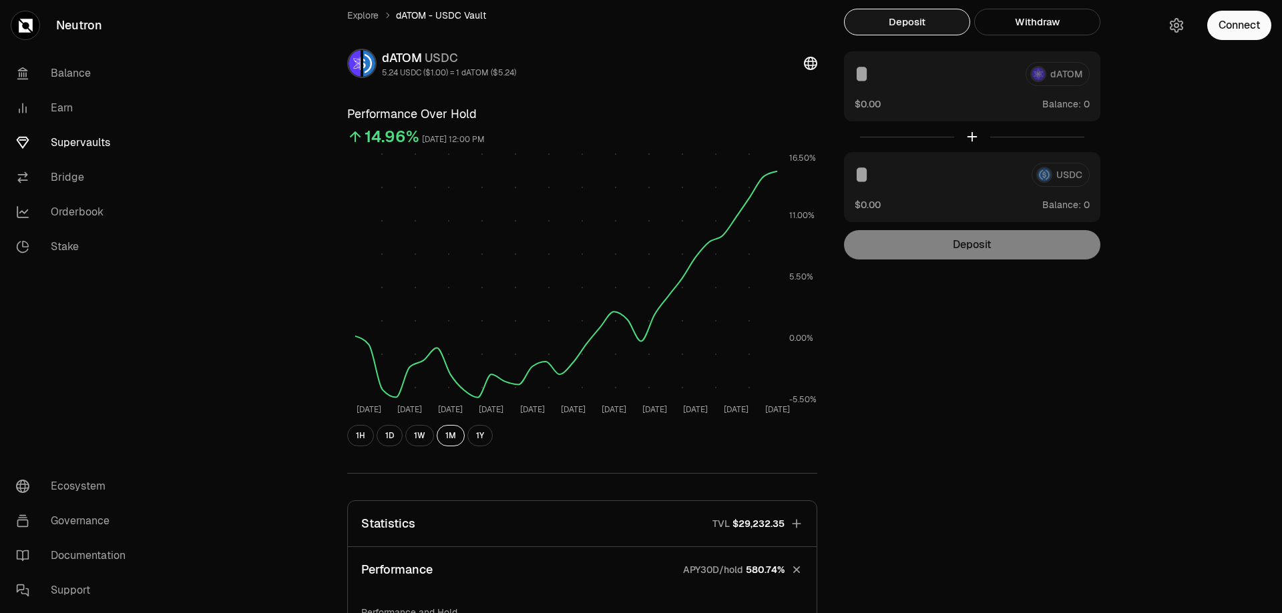
scroll to position [0, 0]
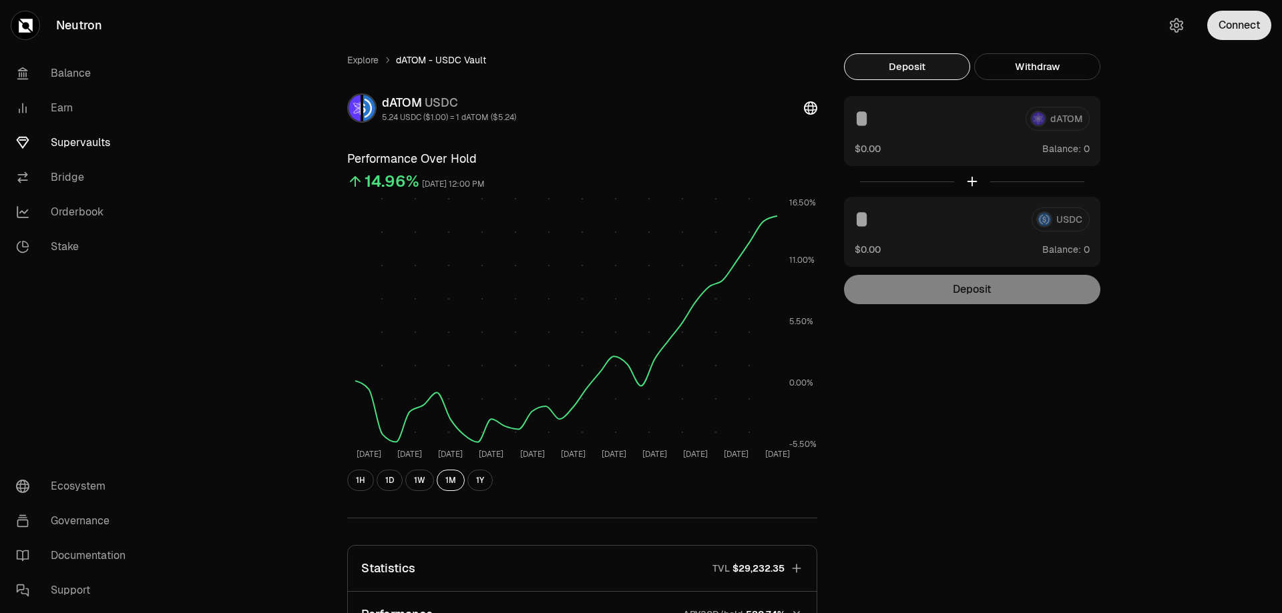
click at [1236, 32] on button "Connect" at bounding box center [1239, 25] width 64 height 29
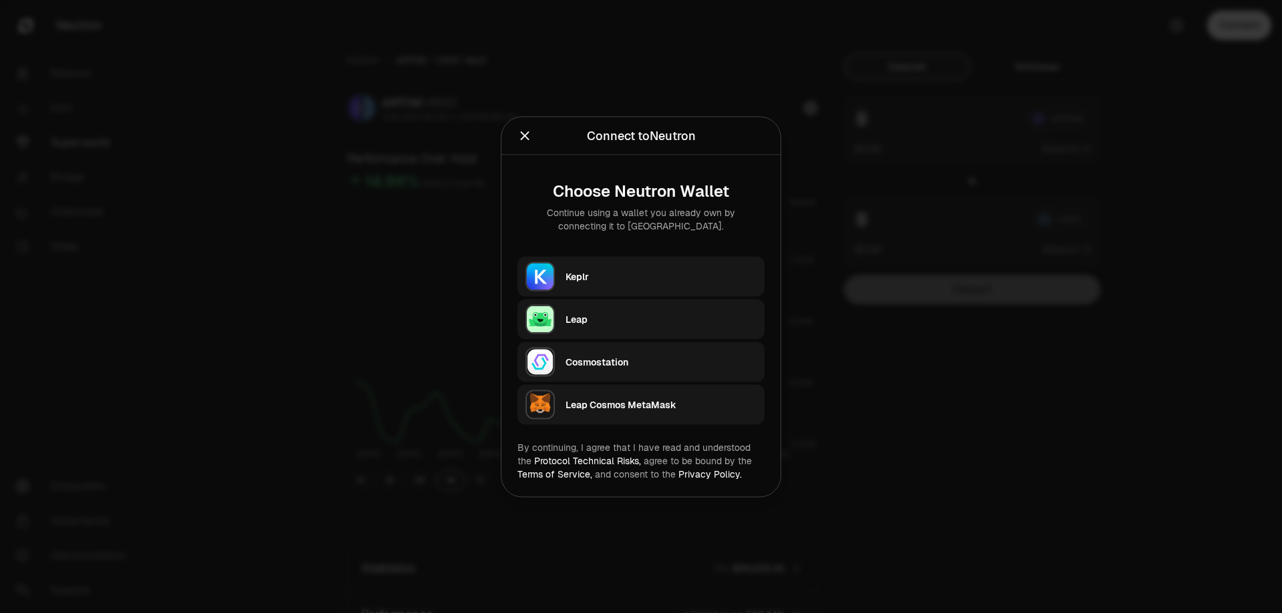
click at [579, 274] on div "Keplr" at bounding box center [660, 276] width 191 height 13
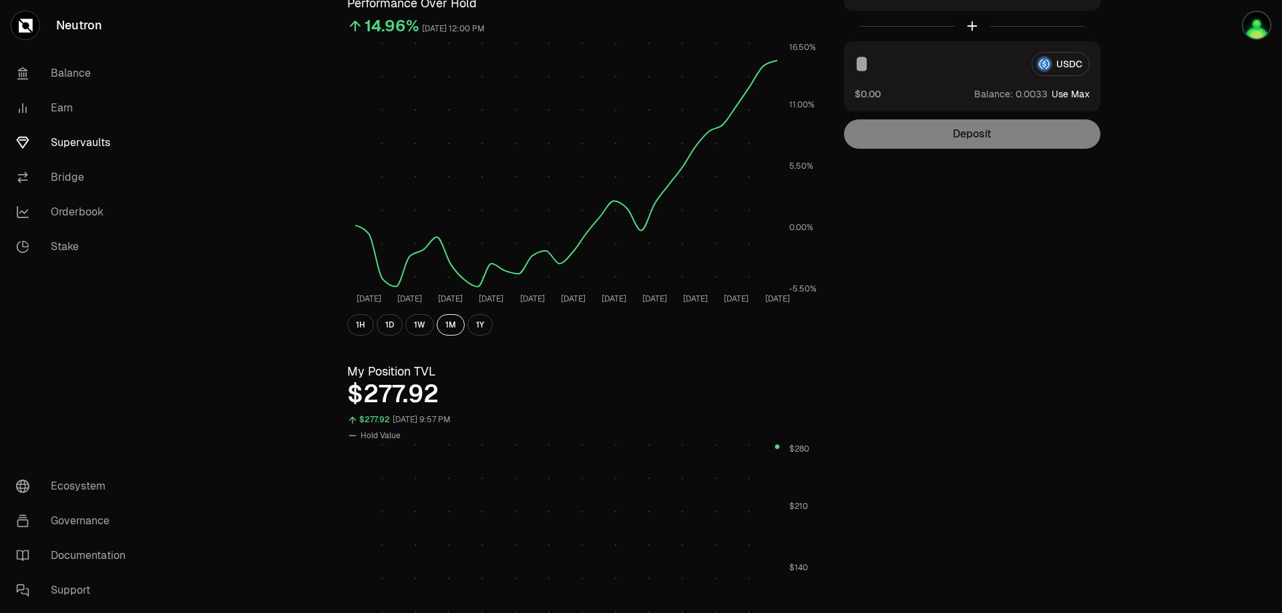
scroll to position [312, 0]
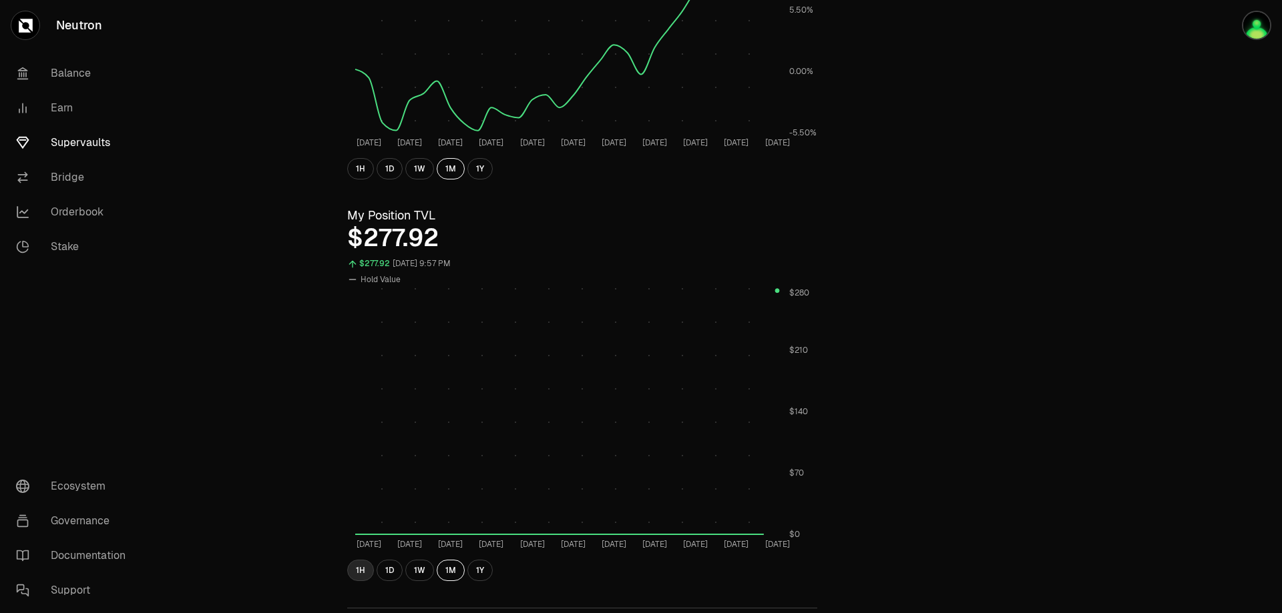
click at [365, 569] on button "1H" at bounding box center [360, 570] width 27 height 21
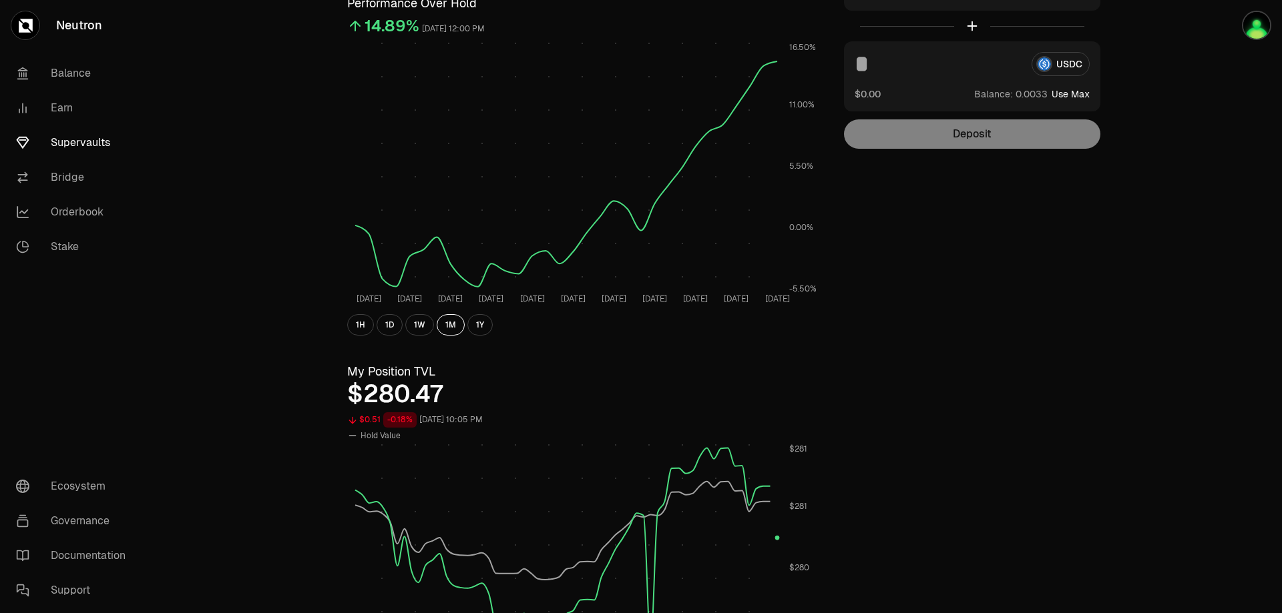
scroll to position [0, 0]
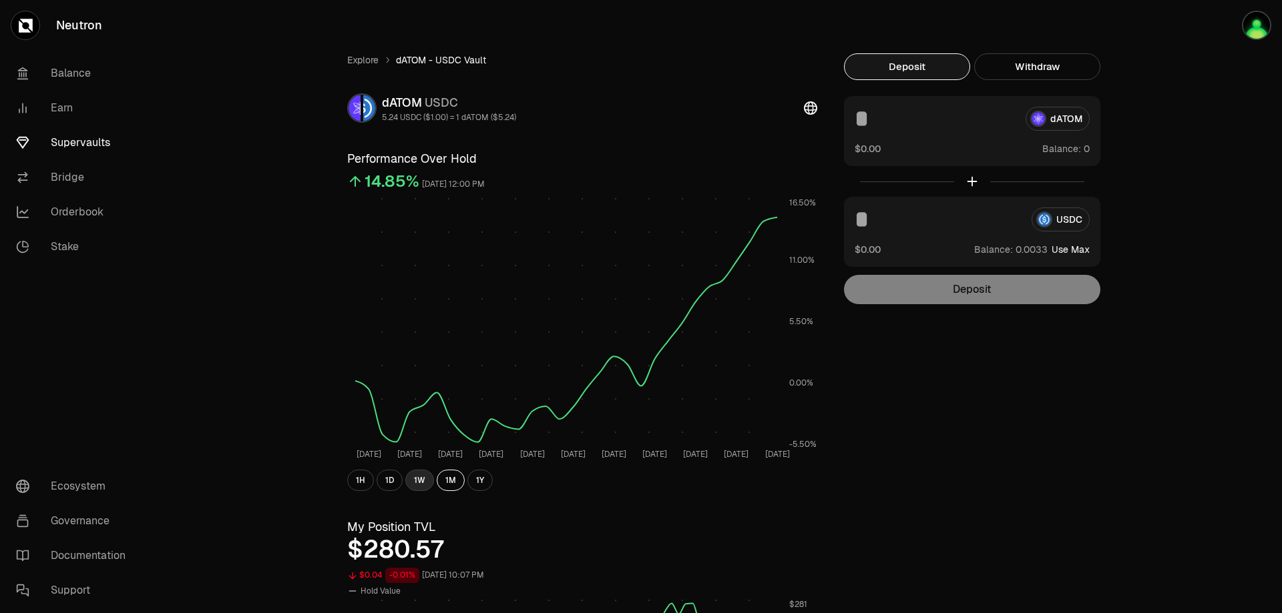
click at [414, 478] on button "1W" at bounding box center [419, 480] width 29 height 21
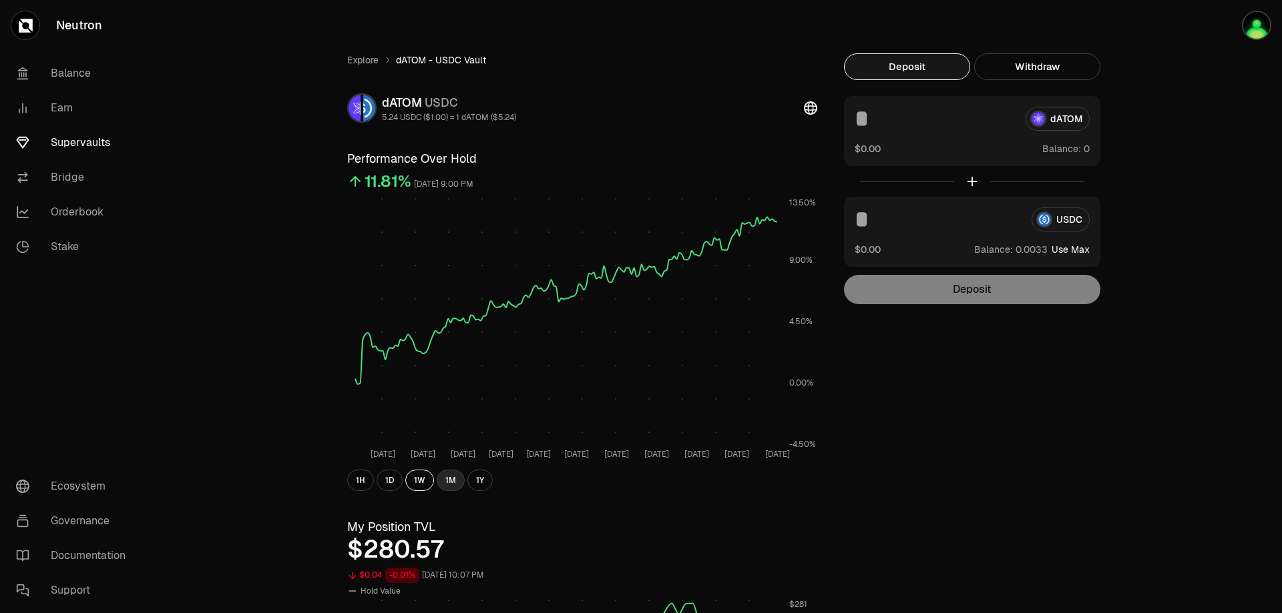
click at [447, 479] on button "1M" at bounding box center [451, 480] width 28 height 21
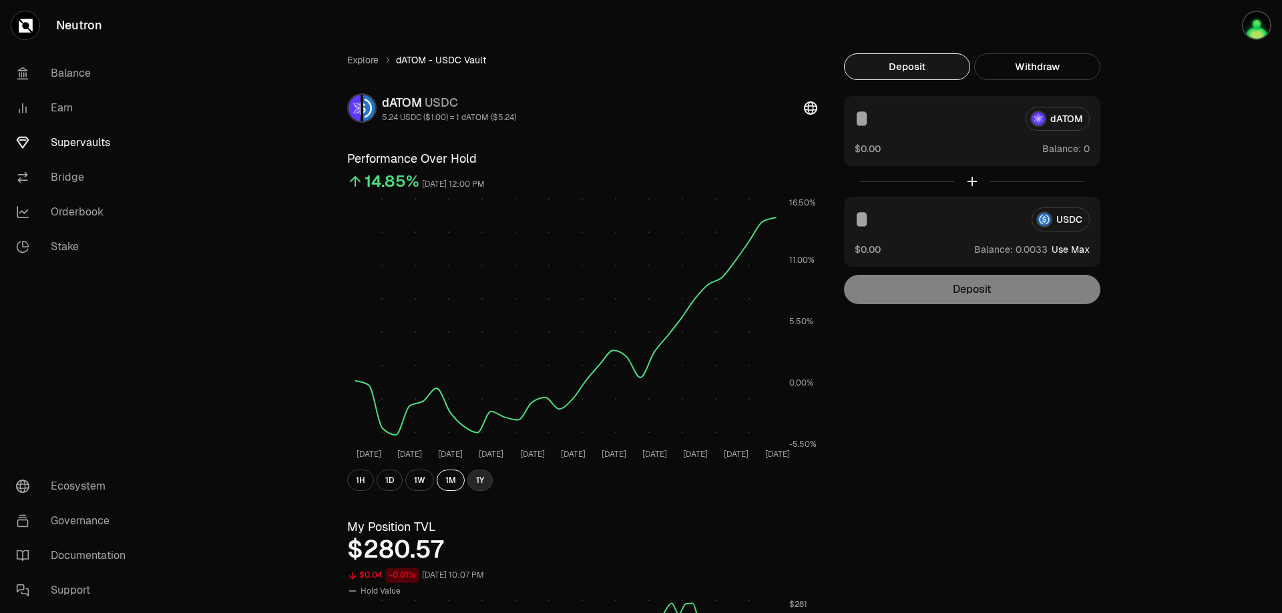
click at [471, 477] on button "1Y" at bounding box center [479, 480] width 25 height 21
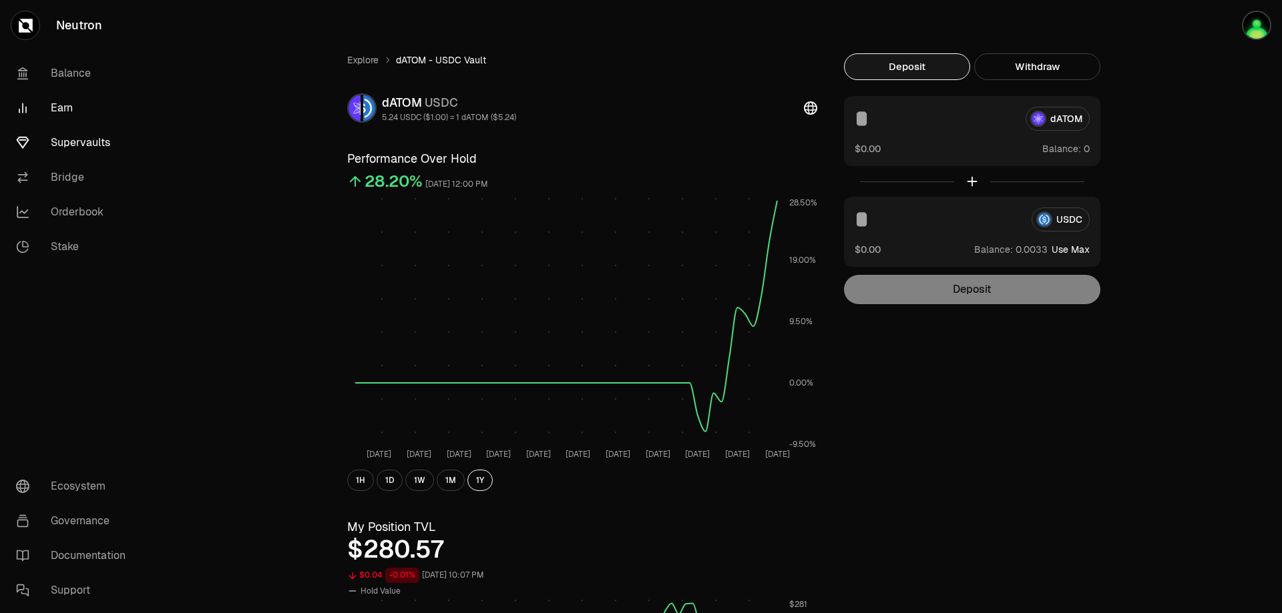
click at [68, 106] on link "Earn" at bounding box center [74, 108] width 139 height 35
click at [76, 81] on link "Balance" at bounding box center [74, 73] width 139 height 35
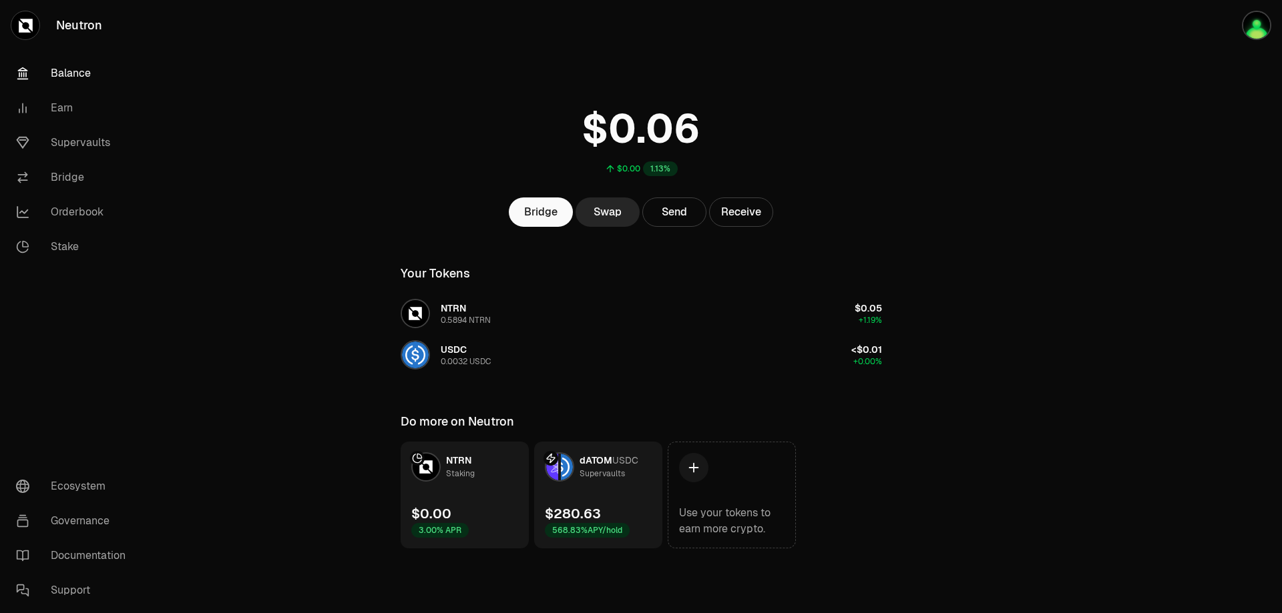
click at [623, 499] on link "dATOM USDC Supervaults $280.63 568.83% APY/hold" at bounding box center [598, 495] width 128 height 107
click at [607, 498] on link "dATOM USDC Supervaults $280.63 568.83% APY/hold" at bounding box center [598, 495] width 128 height 107
click at [67, 110] on link "Earn" at bounding box center [74, 108] width 139 height 35
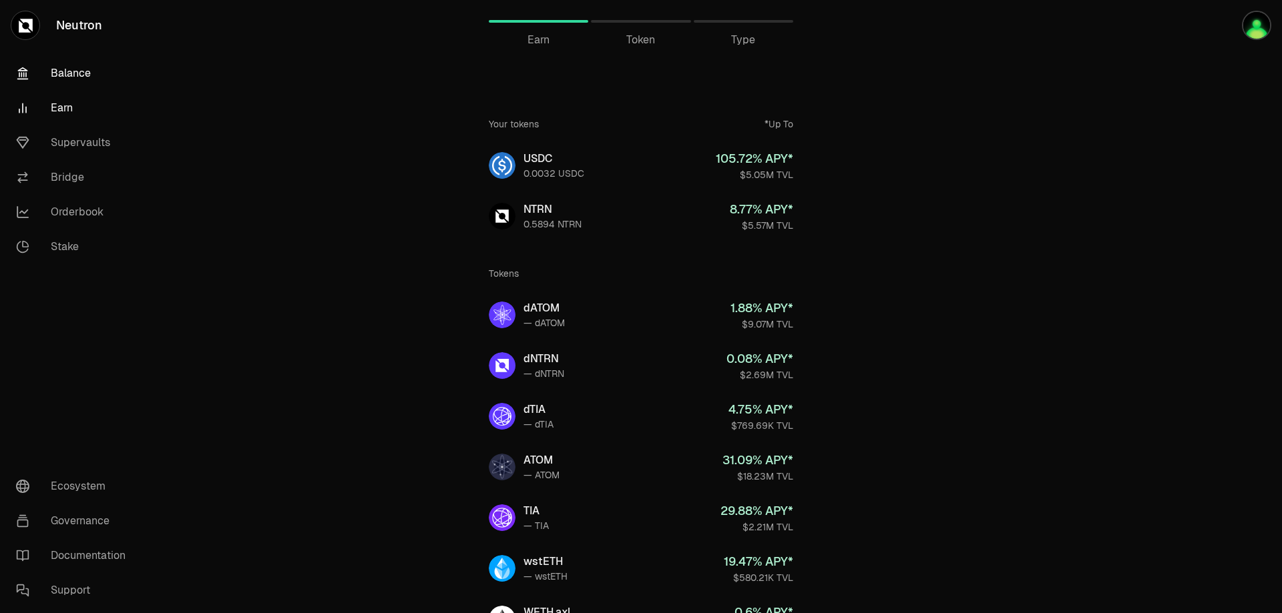
click at [68, 66] on link "Balance" at bounding box center [74, 73] width 139 height 35
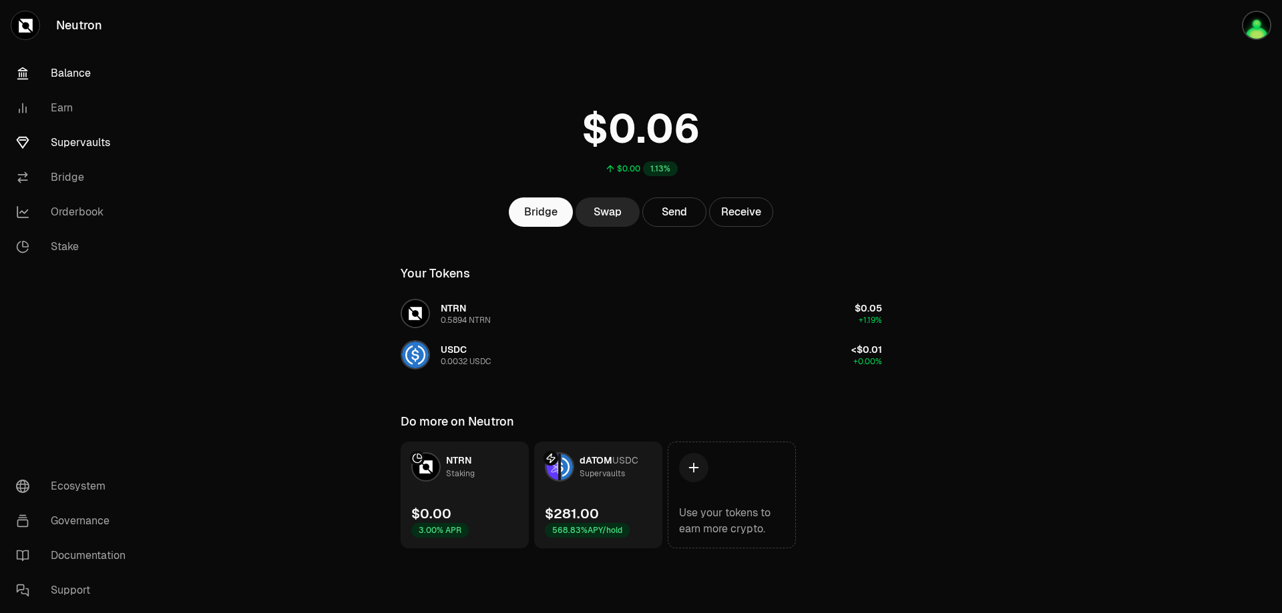
click at [62, 143] on link "Supervaults" at bounding box center [74, 142] width 139 height 35
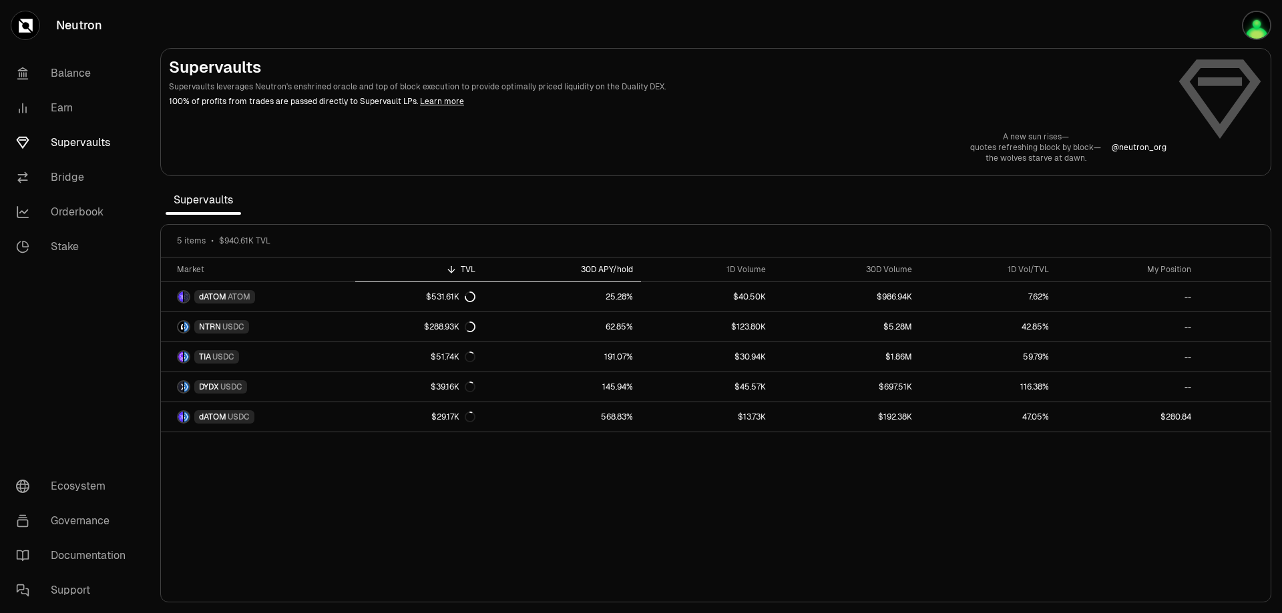
click at [619, 274] on div "30D APY/hold" at bounding box center [561, 269] width 141 height 11
click at [466, 267] on div "TVL" at bounding box center [419, 269] width 112 height 11
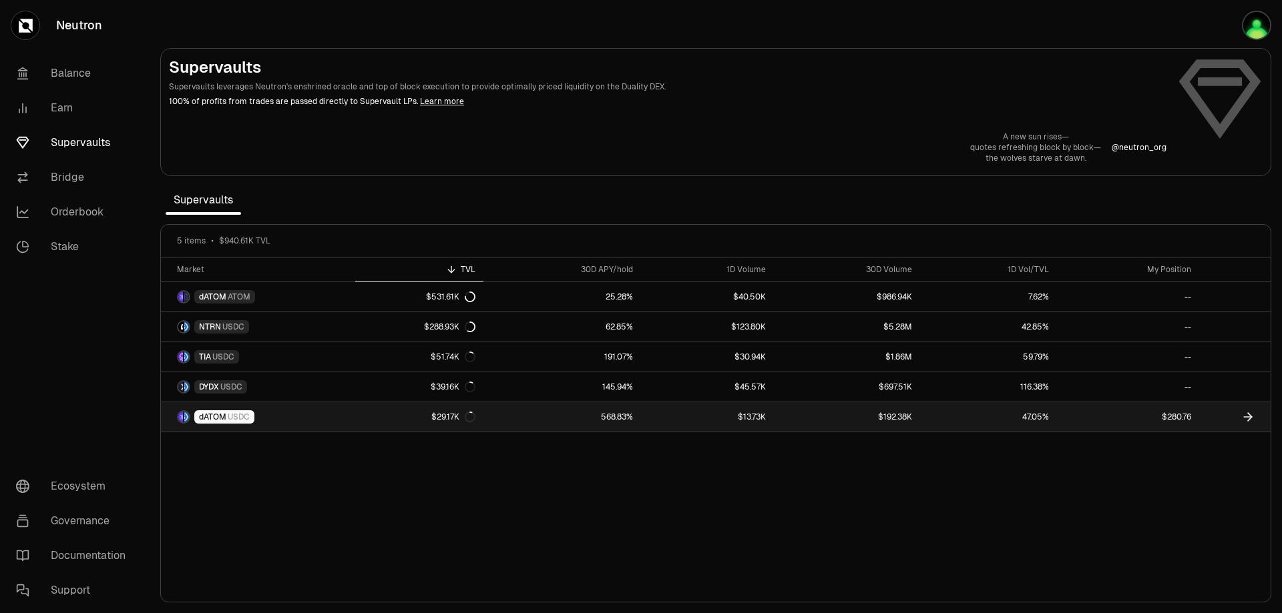
click at [238, 419] on span "USDC" at bounding box center [239, 417] width 22 height 11
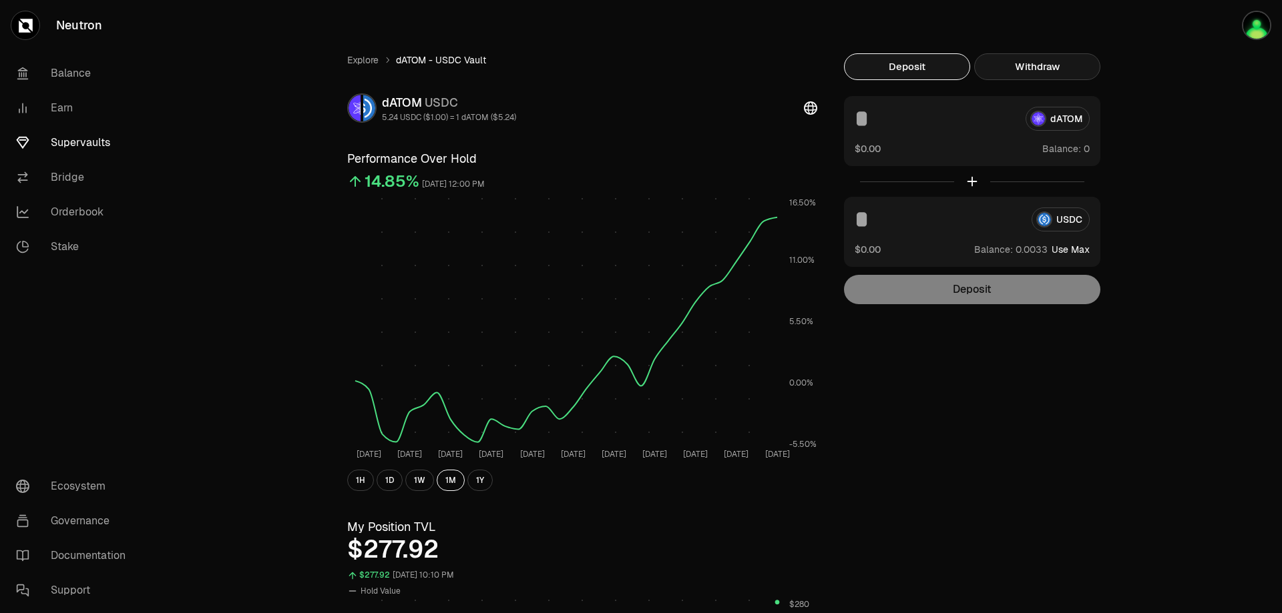
click at [1065, 75] on button "Withdraw" at bounding box center [1037, 66] width 126 height 27
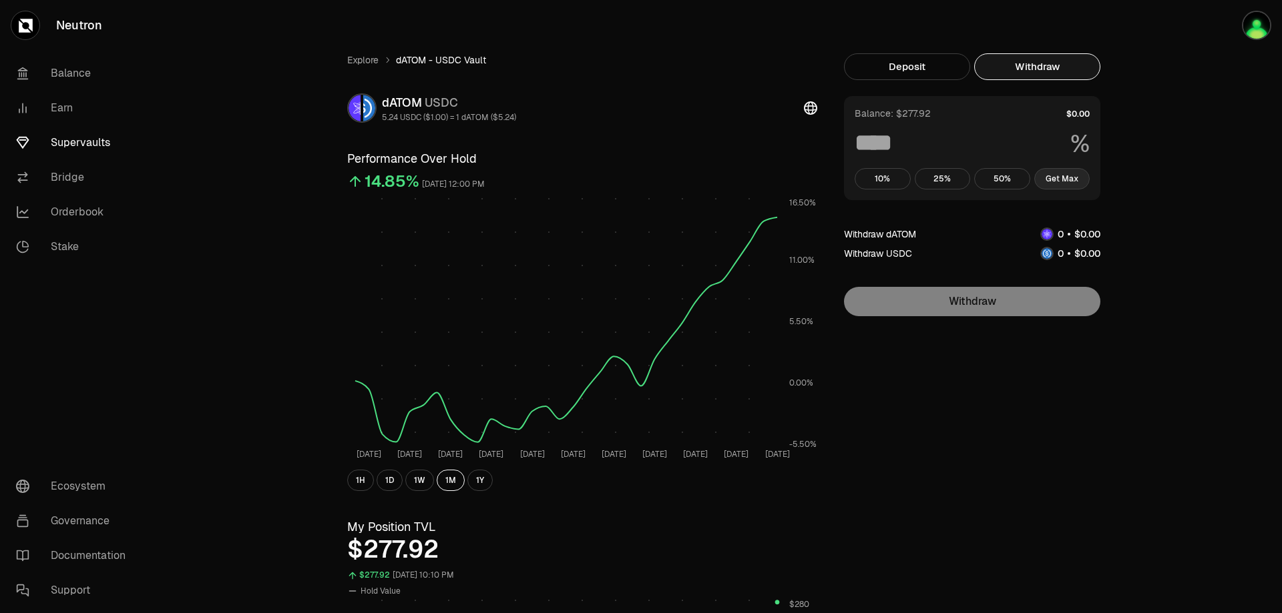
click at [1059, 187] on button "Get Max" at bounding box center [1062, 178] width 56 height 21
type input "***"
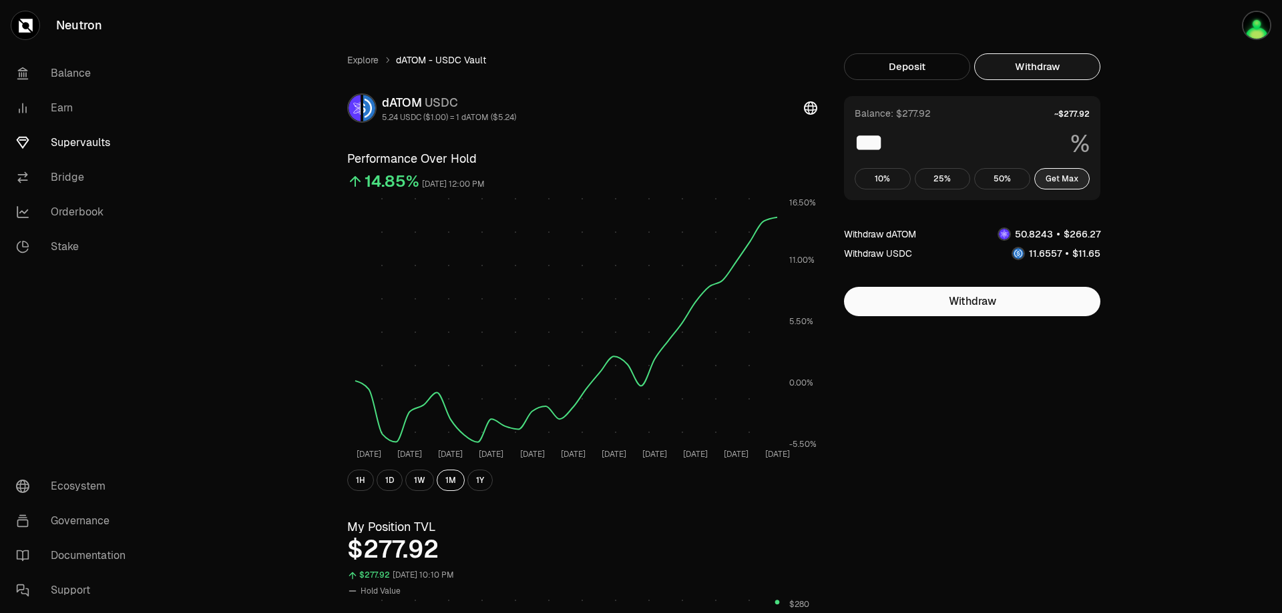
click at [1061, 184] on button "Get Max" at bounding box center [1062, 178] width 56 height 21
click at [1062, 180] on button "Get Max" at bounding box center [1062, 178] width 56 height 21
click at [934, 60] on button "Deposit" at bounding box center [907, 66] width 126 height 27
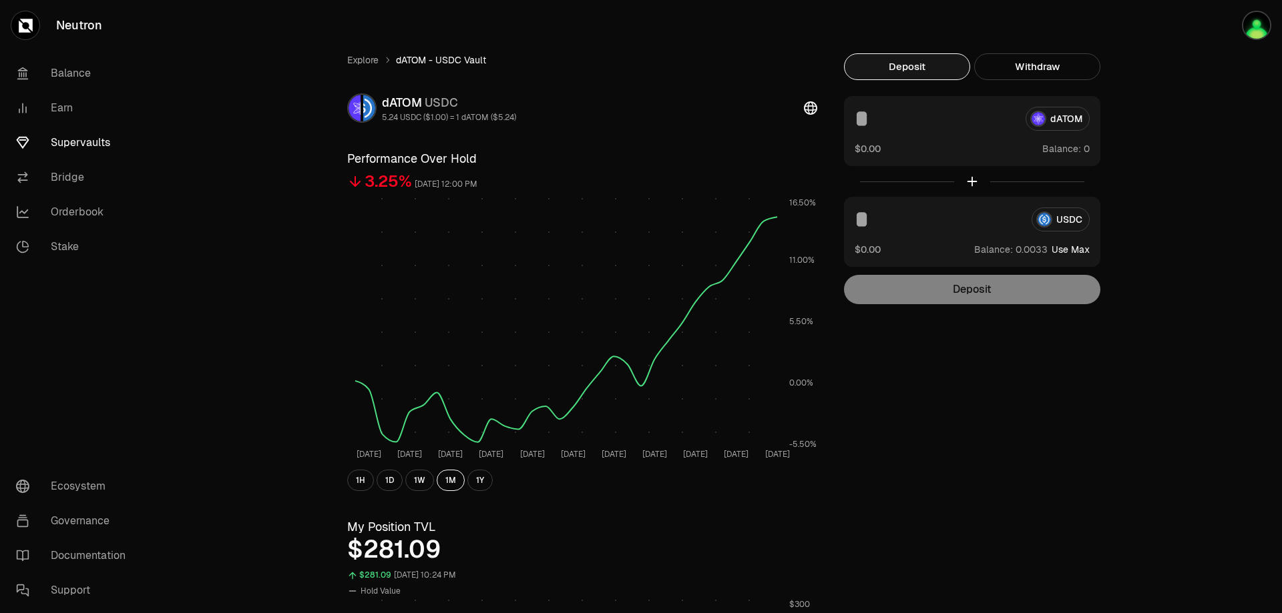
scroll to position [312, 0]
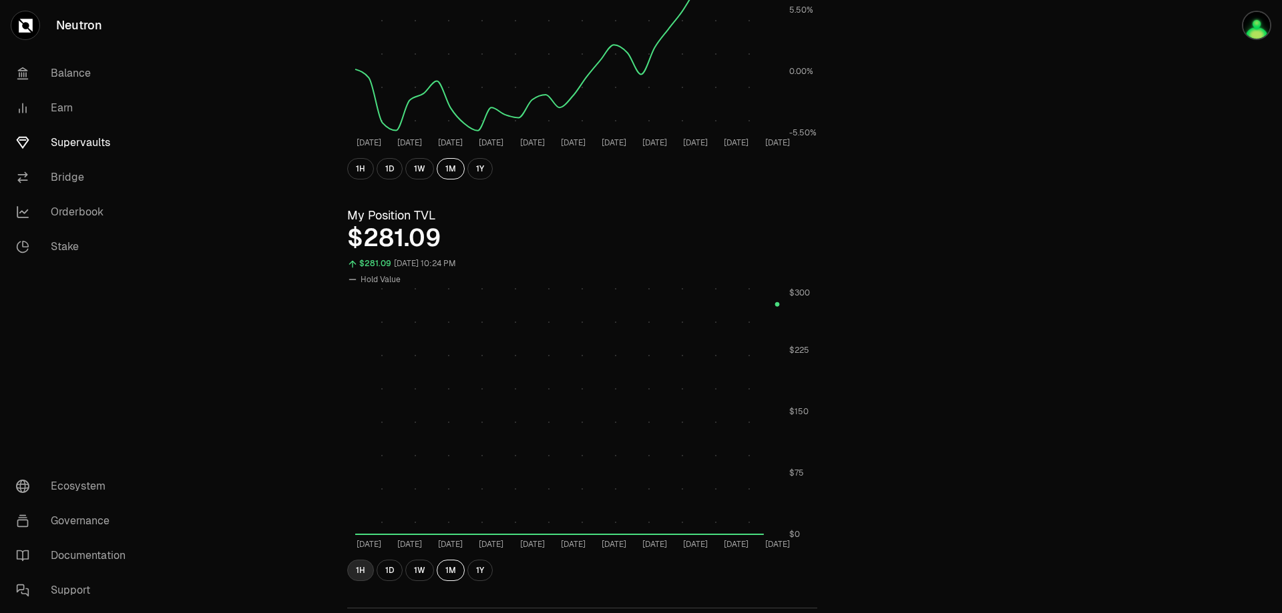
click at [360, 566] on button "1H" at bounding box center [360, 570] width 27 height 21
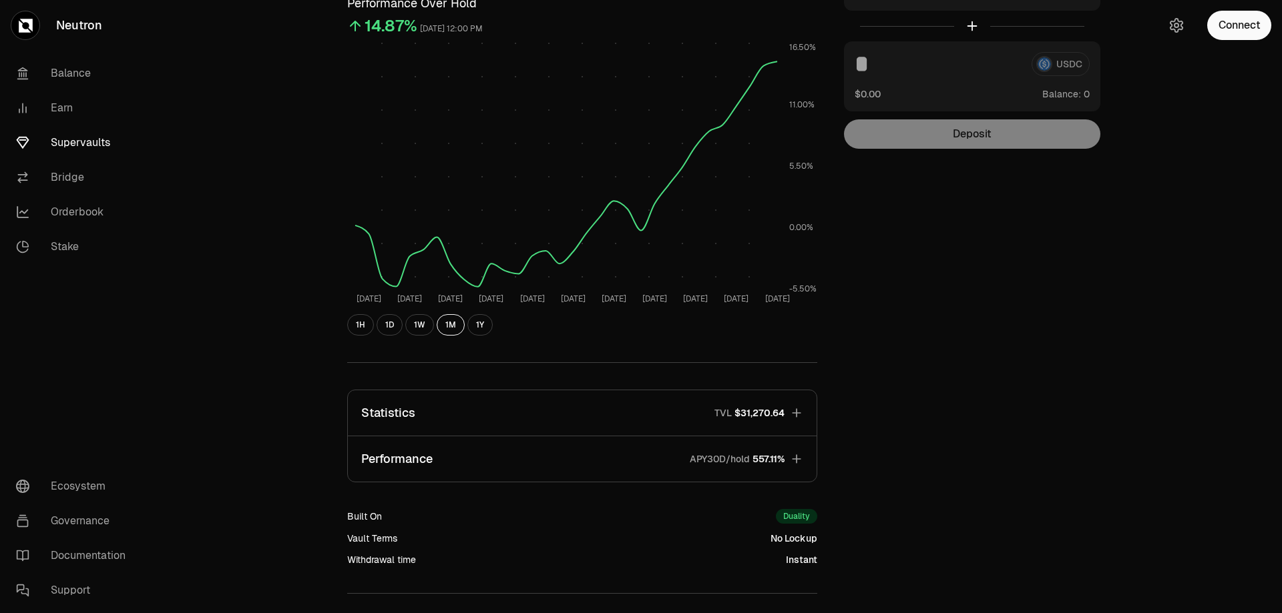
scroll to position [0, 0]
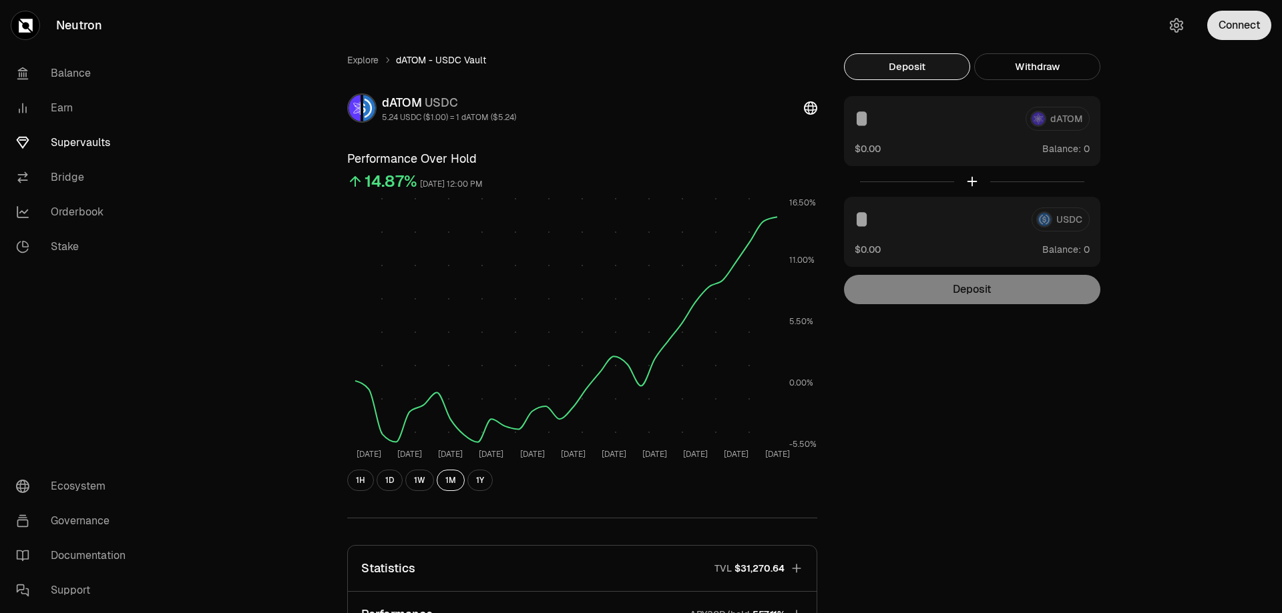
click at [1225, 23] on button "Connect" at bounding box center [1239, 25] width 64 height 29
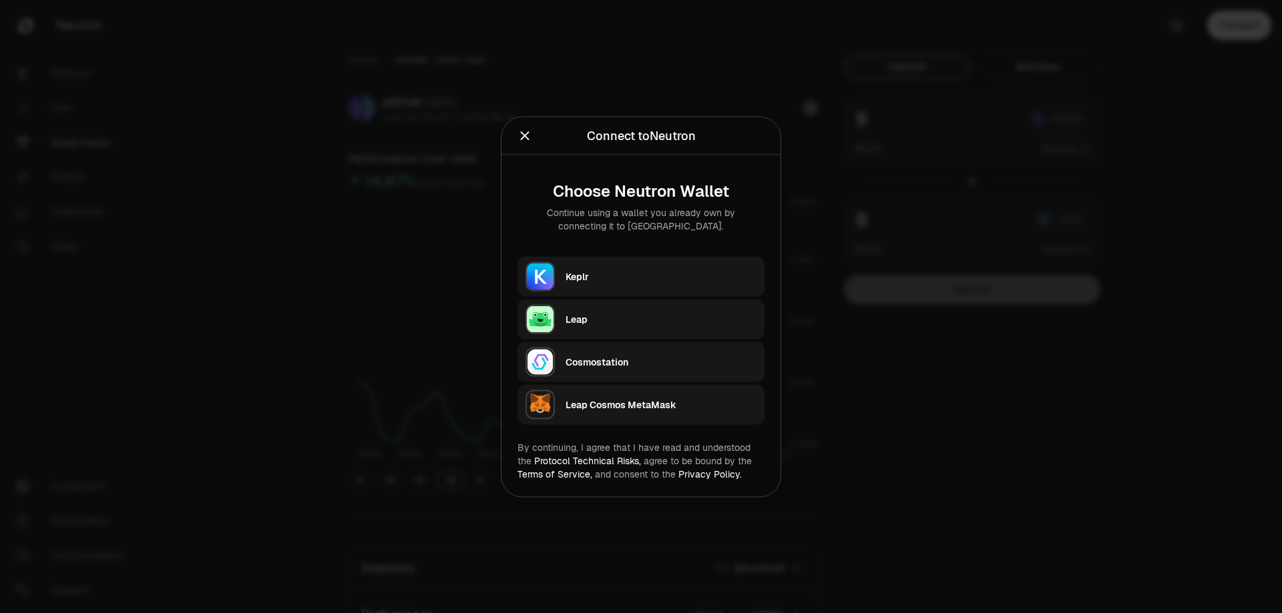
click at [607, 280] on div "Keplr" at bounding box center [660, 276] width 191 height 13
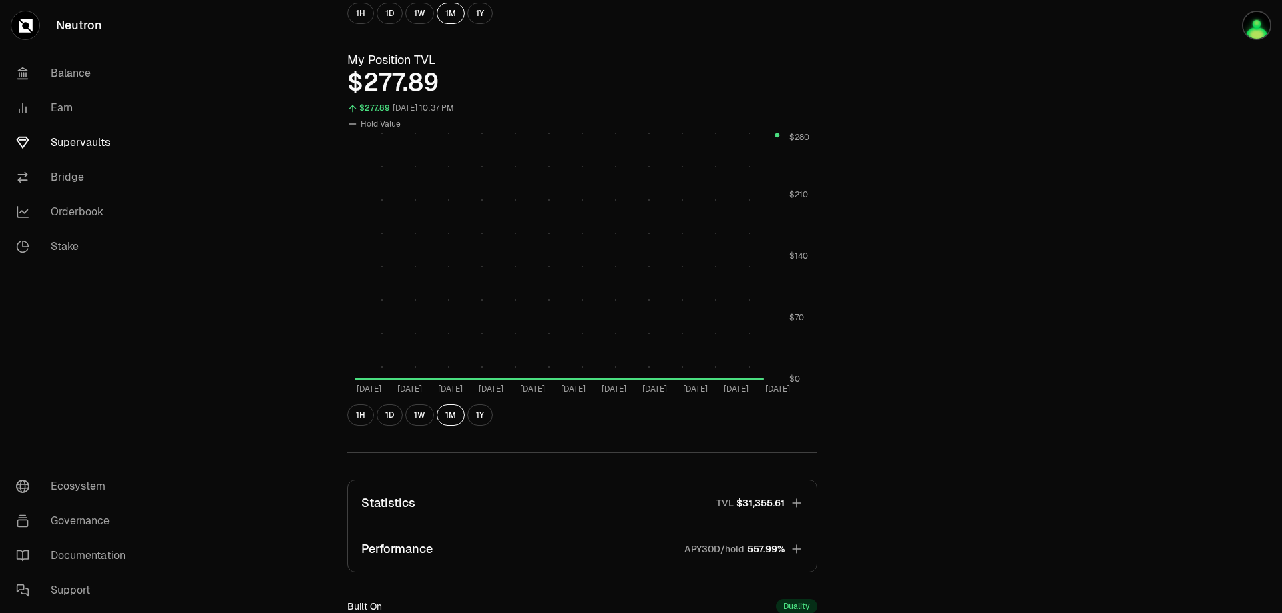
scroll to position [661, 0]
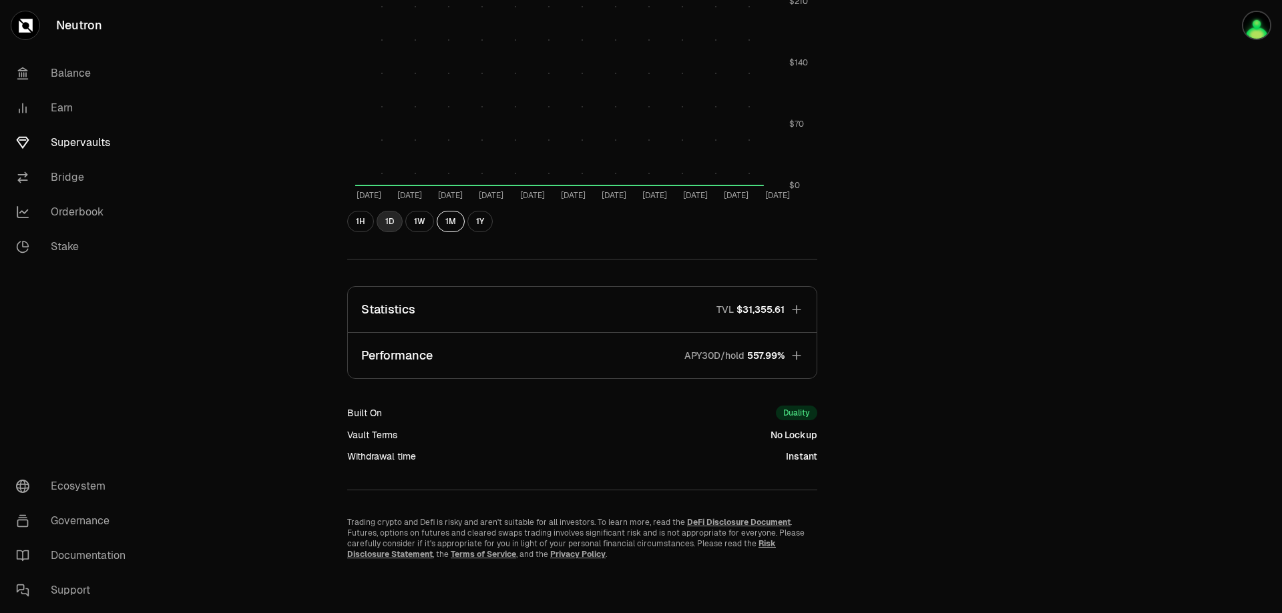
click at [383, 220] on button "1D" at bounding box center [389, 221] width 26 height 21
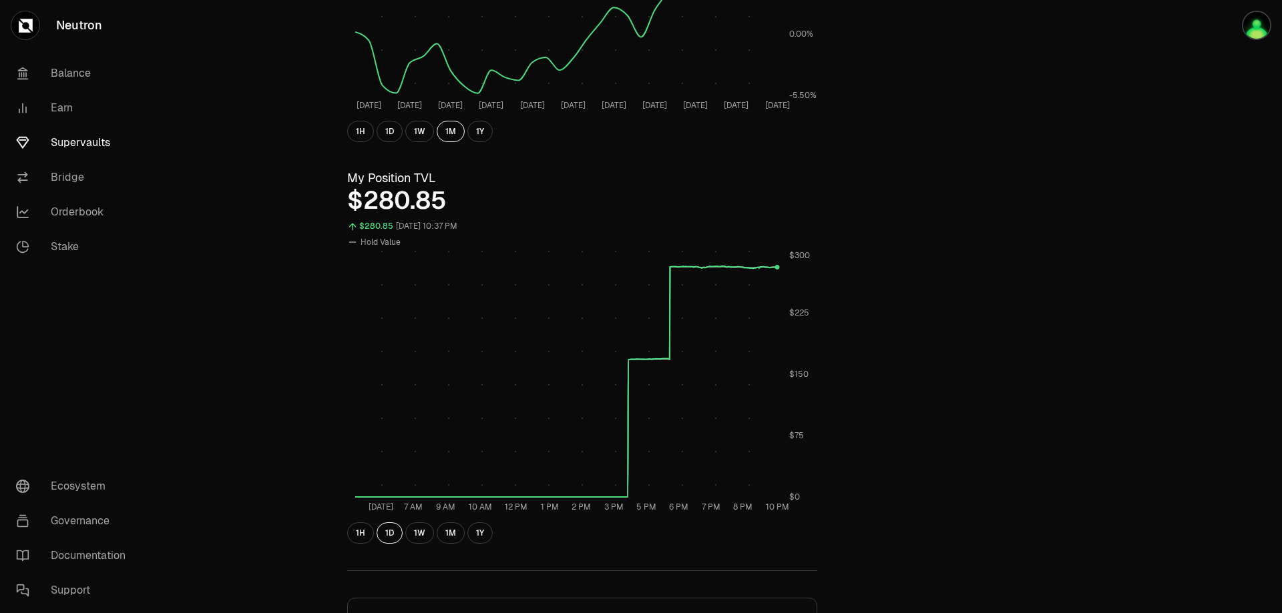
scroll to position [38, 0]
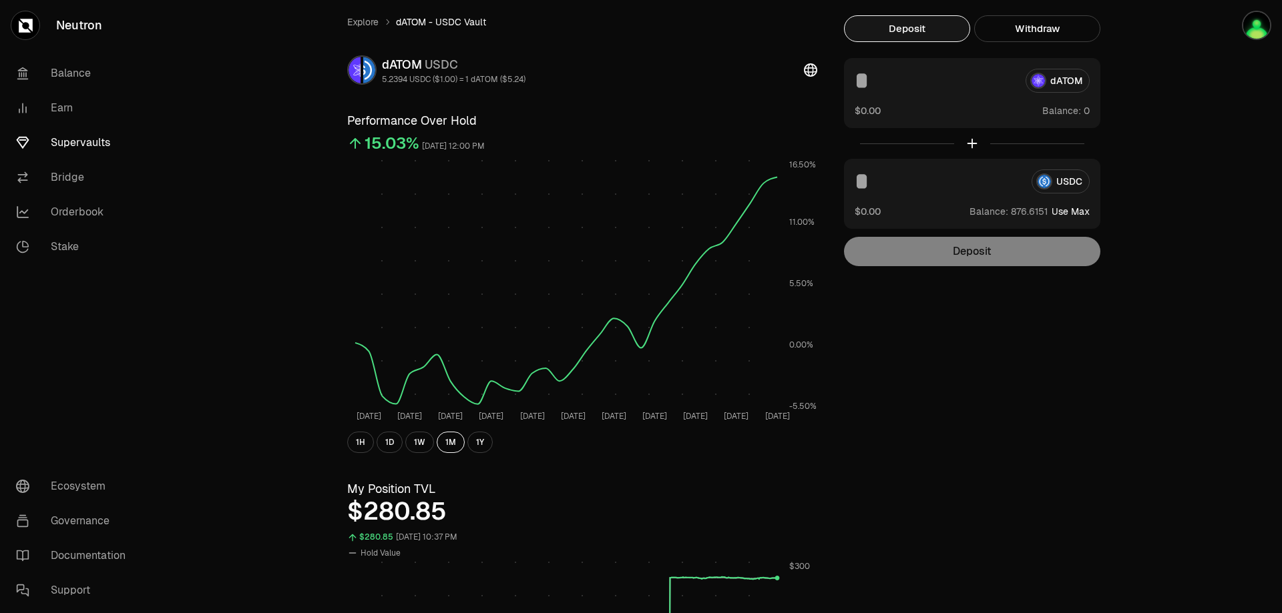
click at [1074, 212] on button "Use Max" at bounding box center [1070, 211] width 38 height 13
type input "**********"
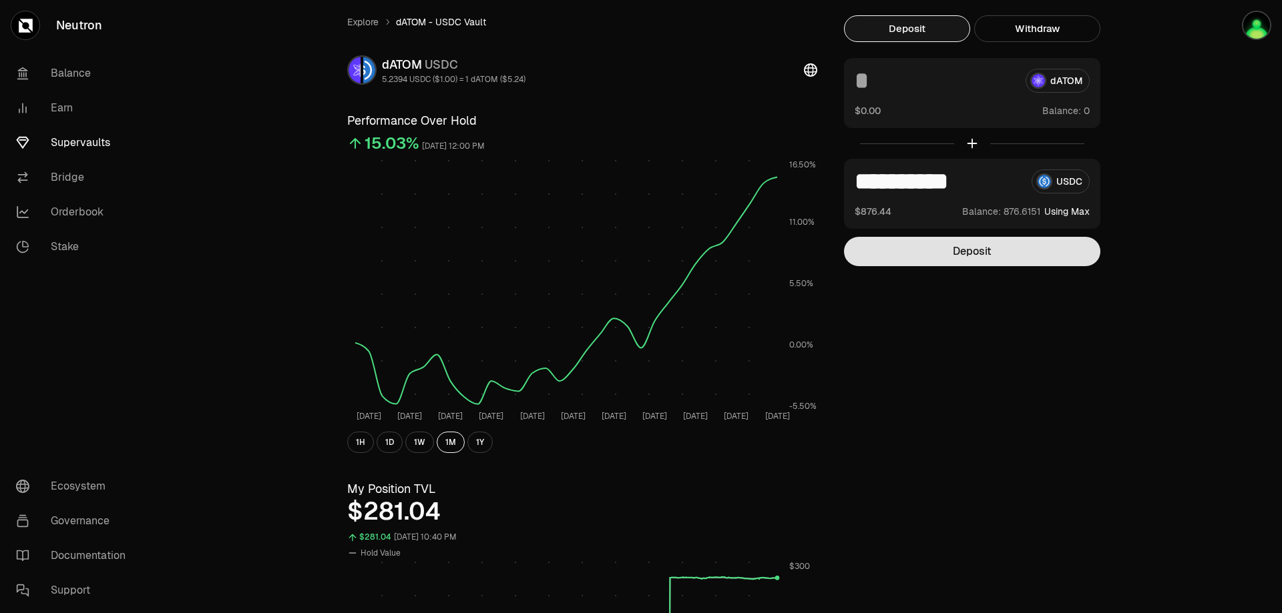
scroll to position [0, 0]
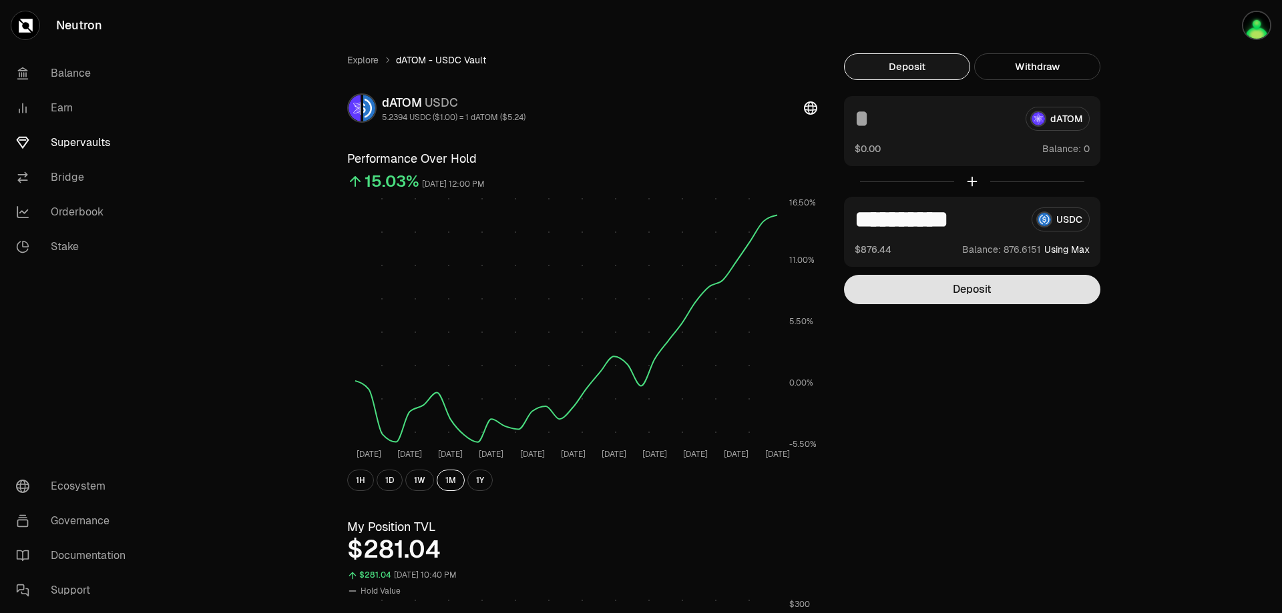
click at [977, 293] on button "Deposit" at bounding box center [972, 289] width 256 height 29
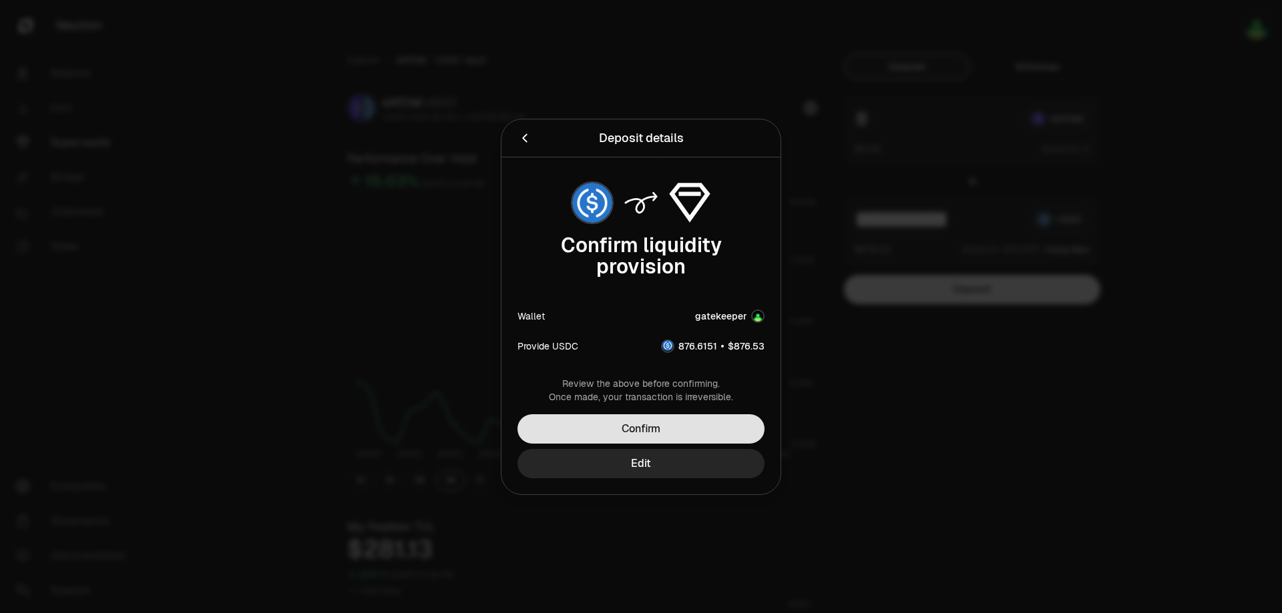
click at [671, 427] on button "Confirm" at bounding box center [640, 428] width 247 height 29
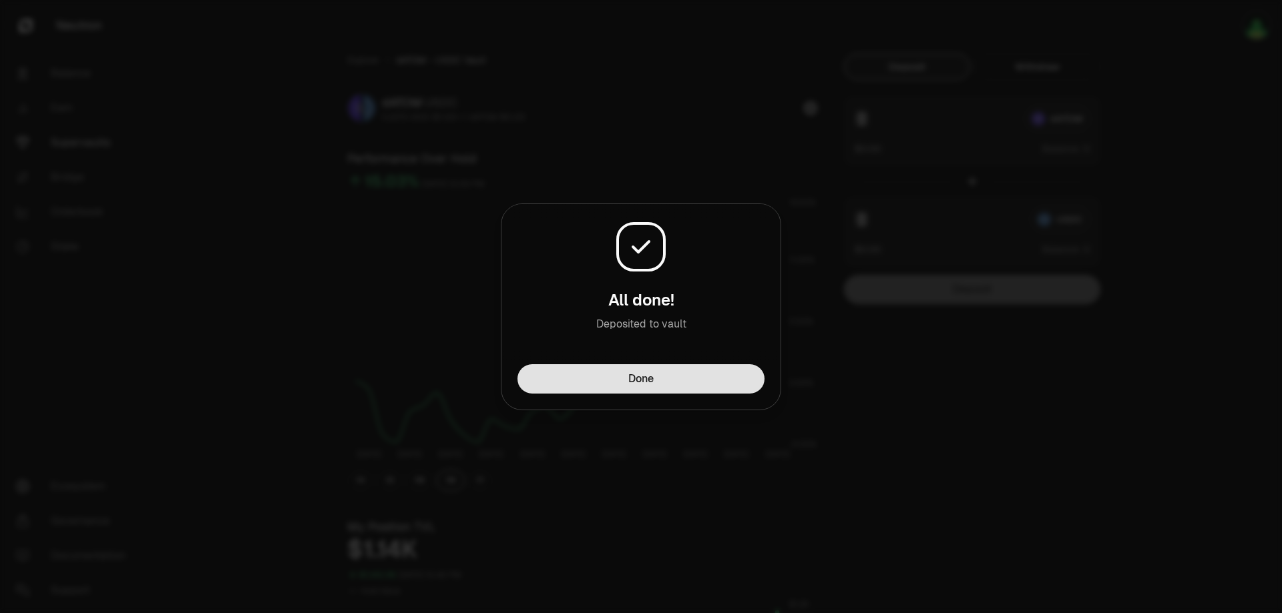
click at [679, 381] on button "Done" at bounding box center [640, 378] width 247 height 29
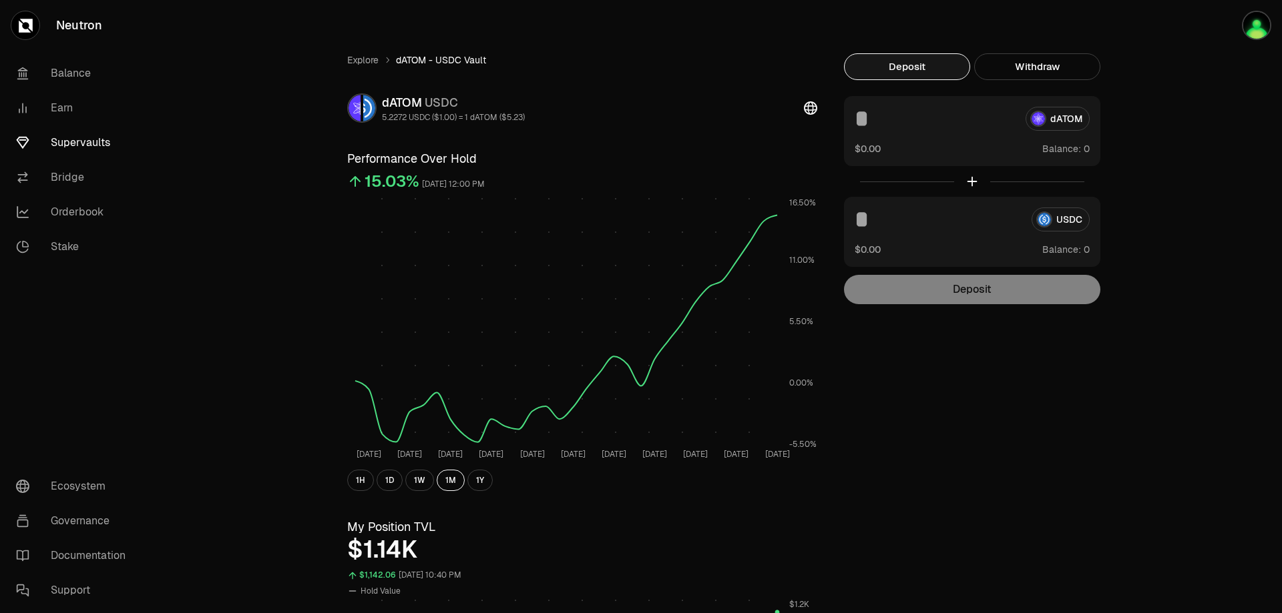
scroll to position [156, 0]
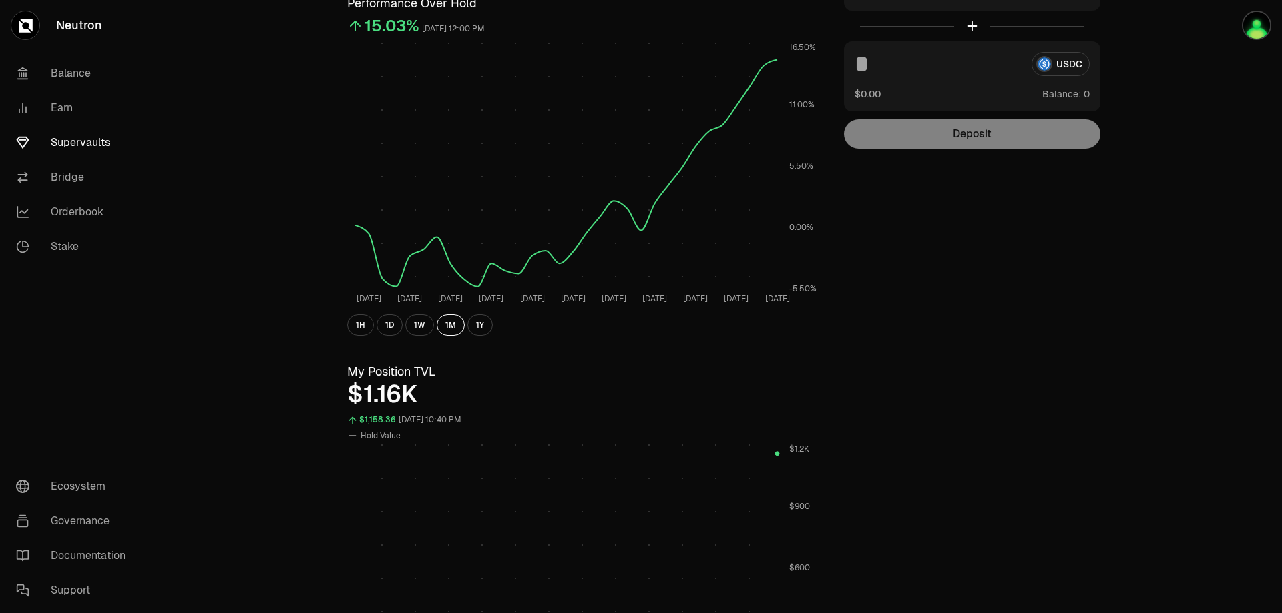
click at [1081, 320] on div "Explore dATOM - USDC Vault dATOM USDC 5.2272 USDC ($1.00) = 1 dATOM ($5.23) Per…" at bounding box center [715, 481] width 769 height 1167
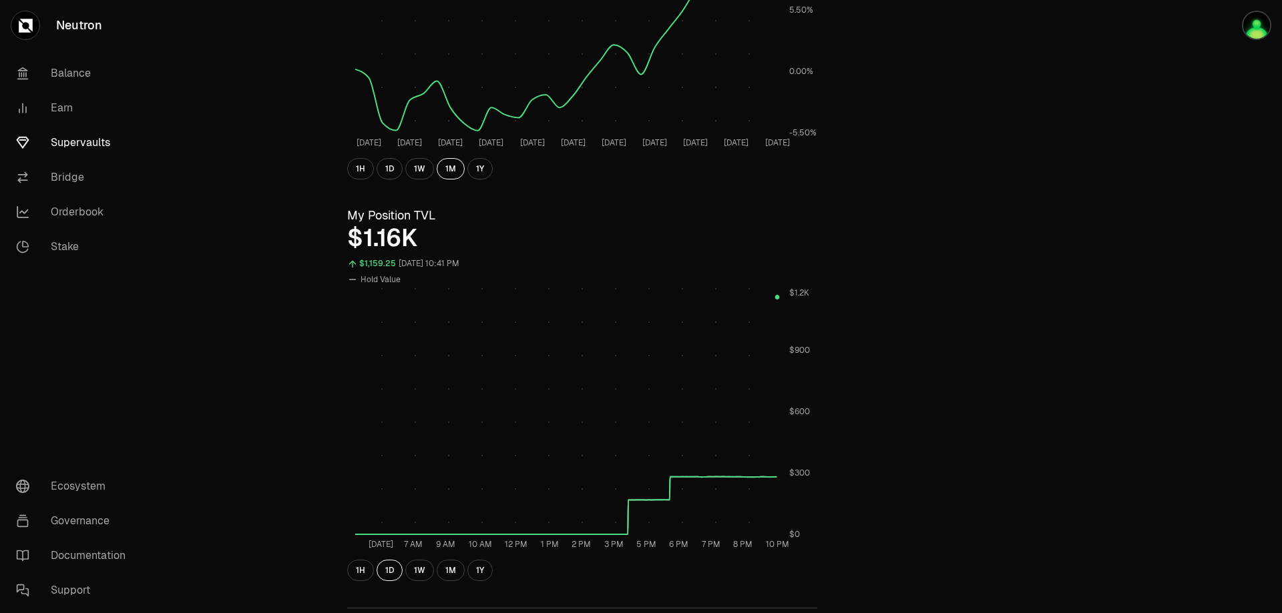
scroll to position [0, 0]
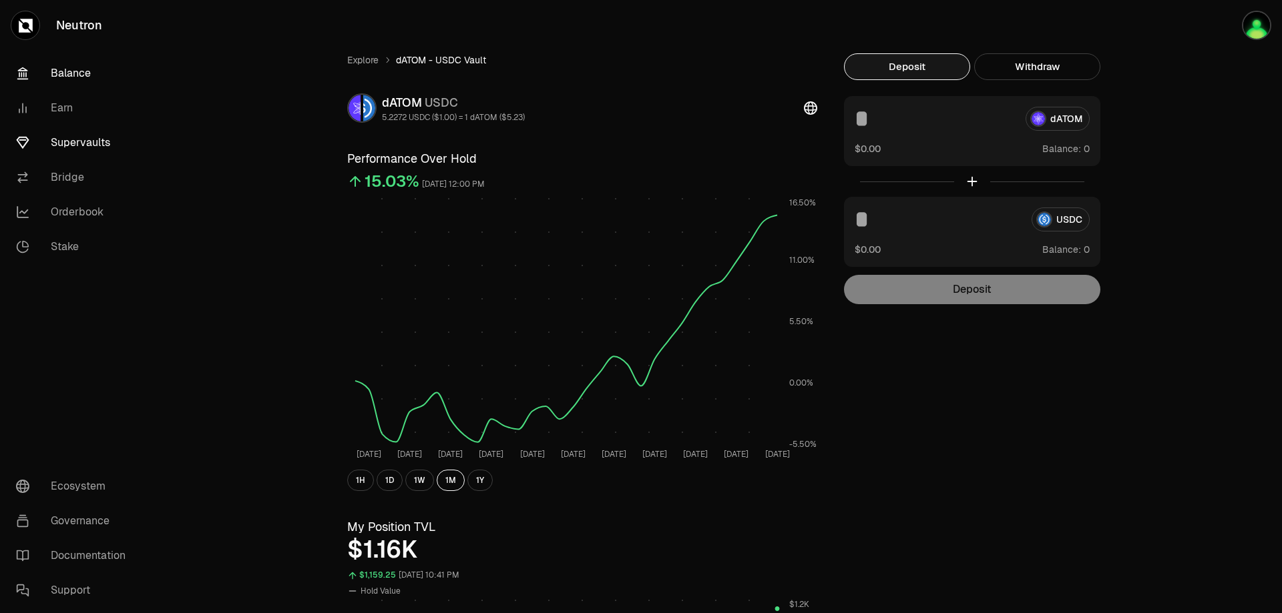
click at [63, 75] on link "Balance" at bounding box center [74, 73] width 139 height 35
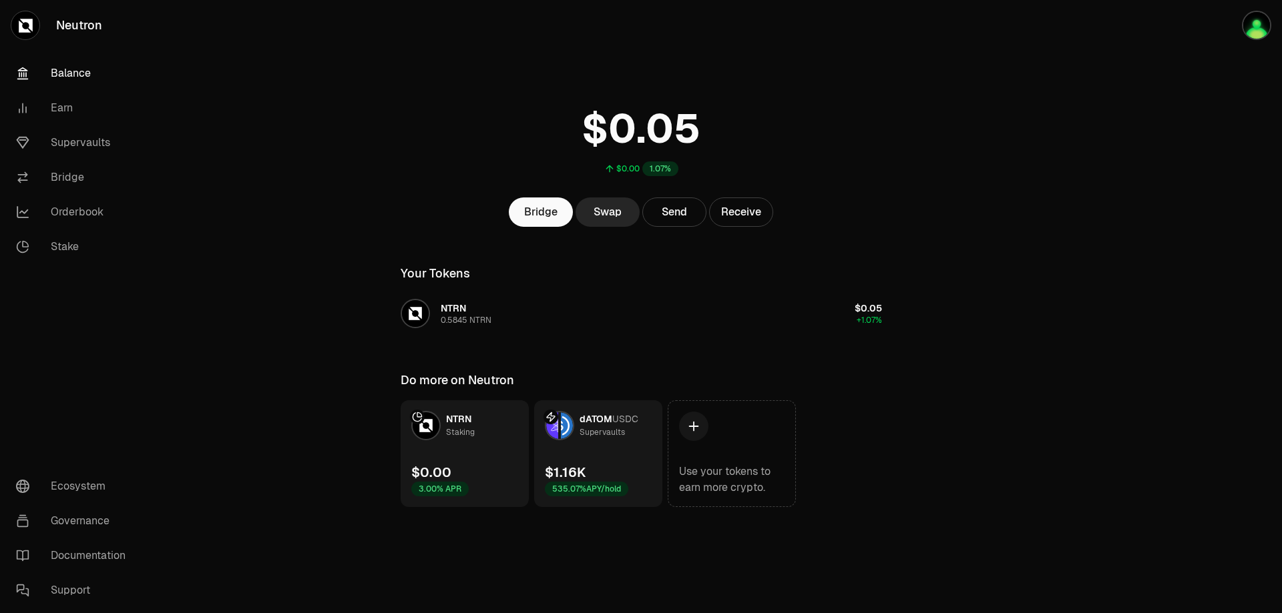
click at [625, 450] on link "dATOM USDC Supervaults $1.16K 535.07% APY/hold" at bounding box center [598, 453] width 128 height 107
click at [578, 427] on div "dATOM USDC Supervaults" at bounding box center [591, 425] width 93 height 29
click at [570, 495] on div "535.07% APY/hold" at bounding box center [586, 489] width 83 height 15
click at [54, 146] on link "Supervaults" at bounding box center [74, 142] width 139 height 35
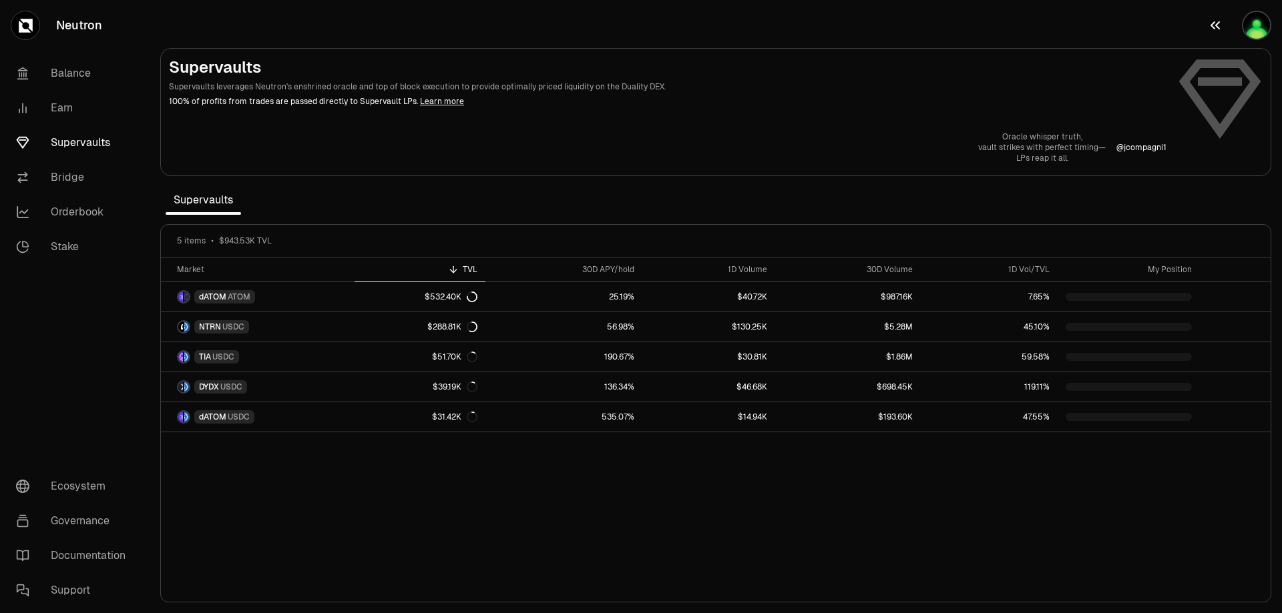
click at [1257, 29] on img "button" at bounding box center [1255, 25] width 29 height 29
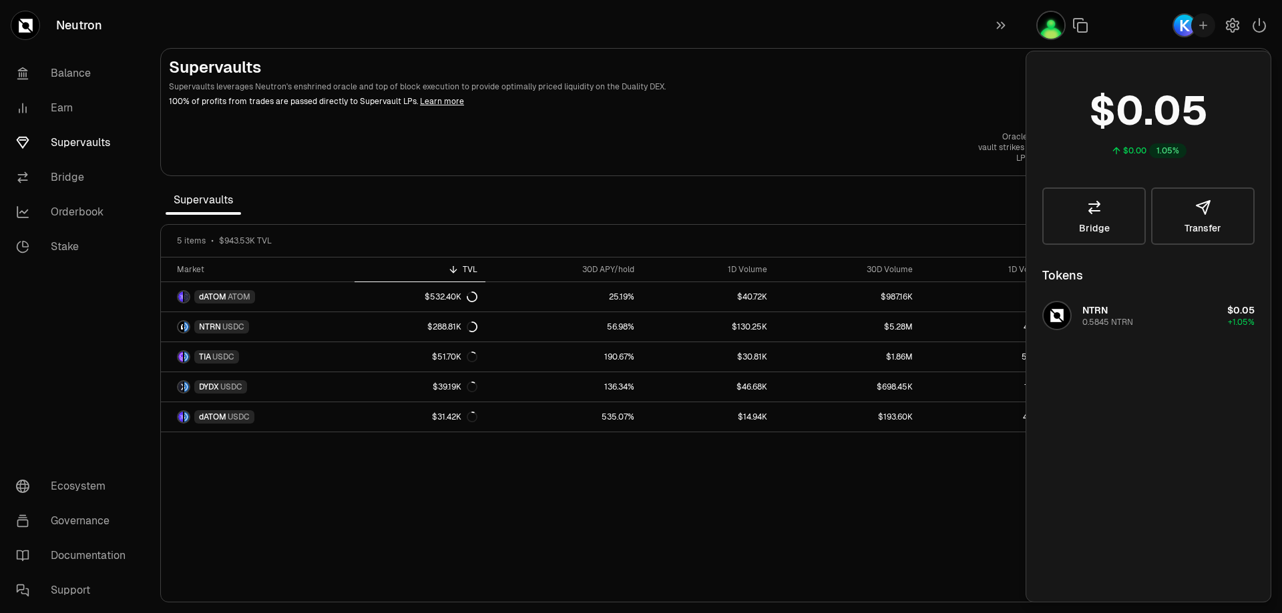
click at [602, 126] on div "Supervaults Supervaults leverages Neutron's enshrined oracle and top of block e…" at bounding box center [715, 110] width 1093 height 107
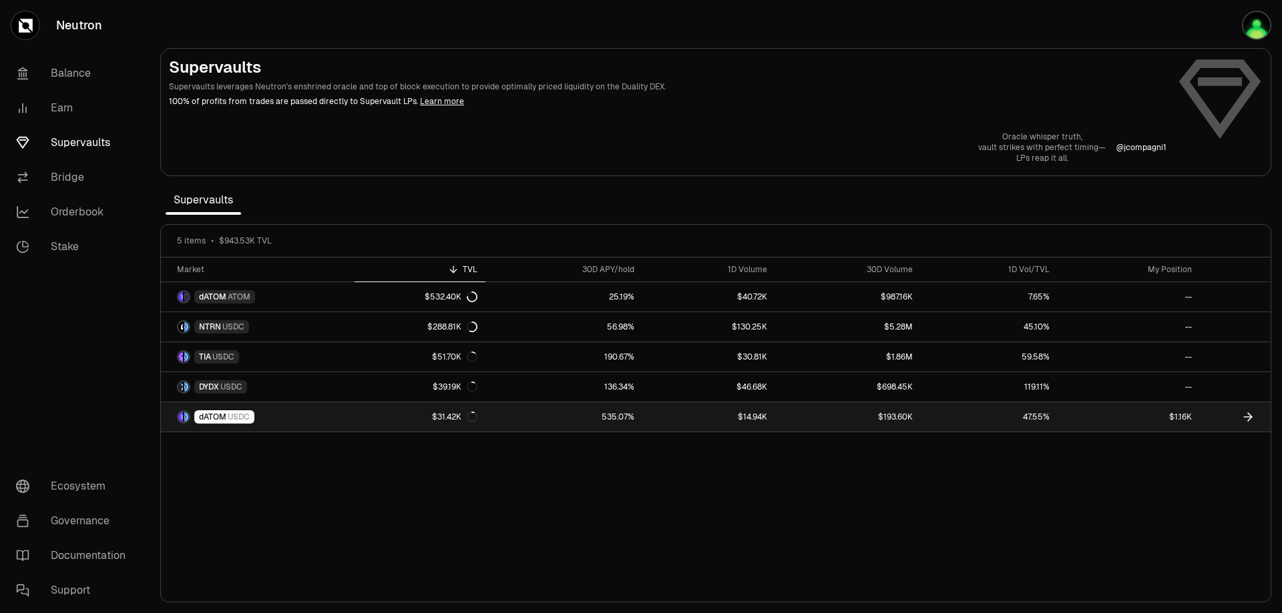
click at [220, 419] on span "dATOM" at bounding box center [212, 417] width 27 height 11
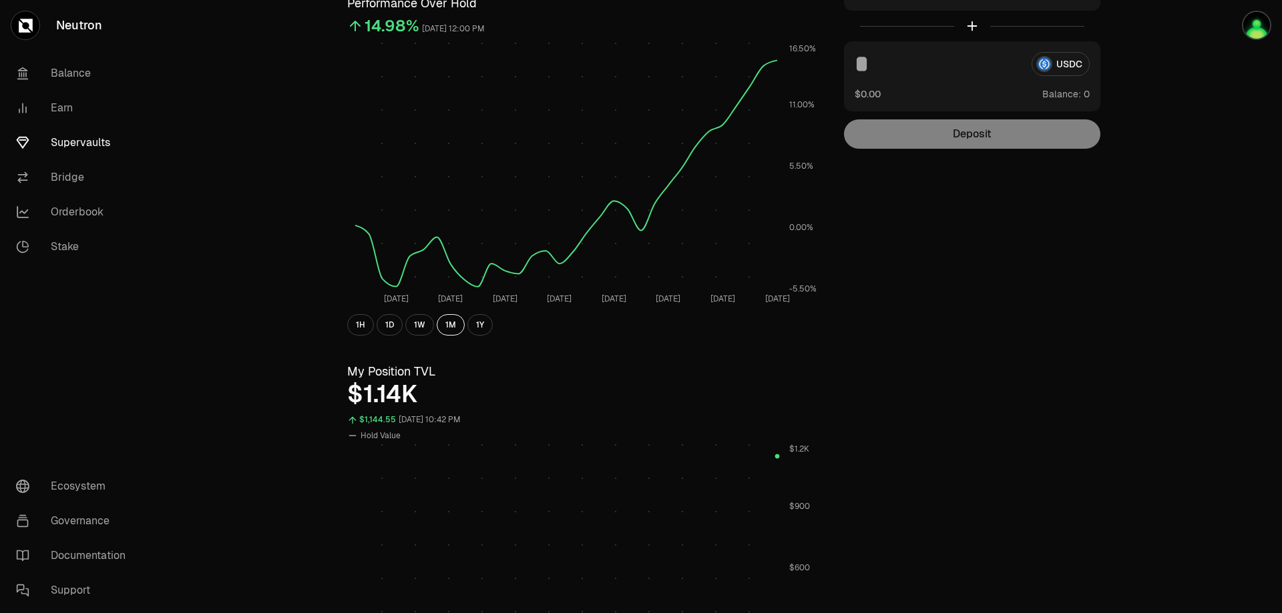
scroll to position [312, 0]
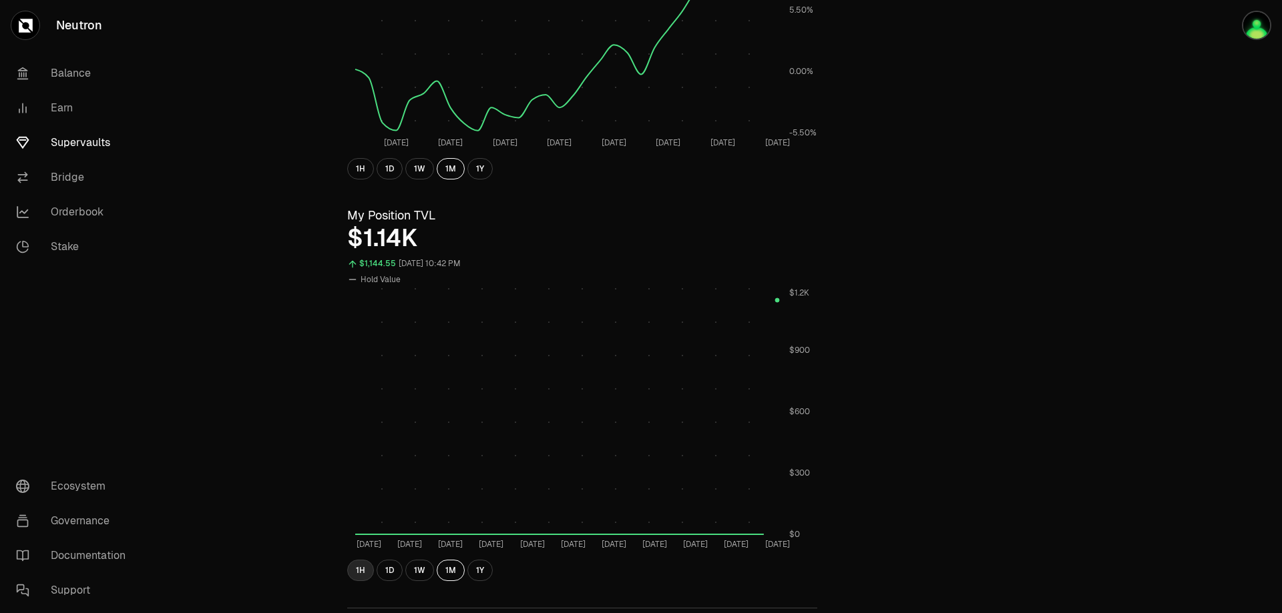
click at [364, 573] on button "1H" at bounding box center [360, 570] width 27 height 21
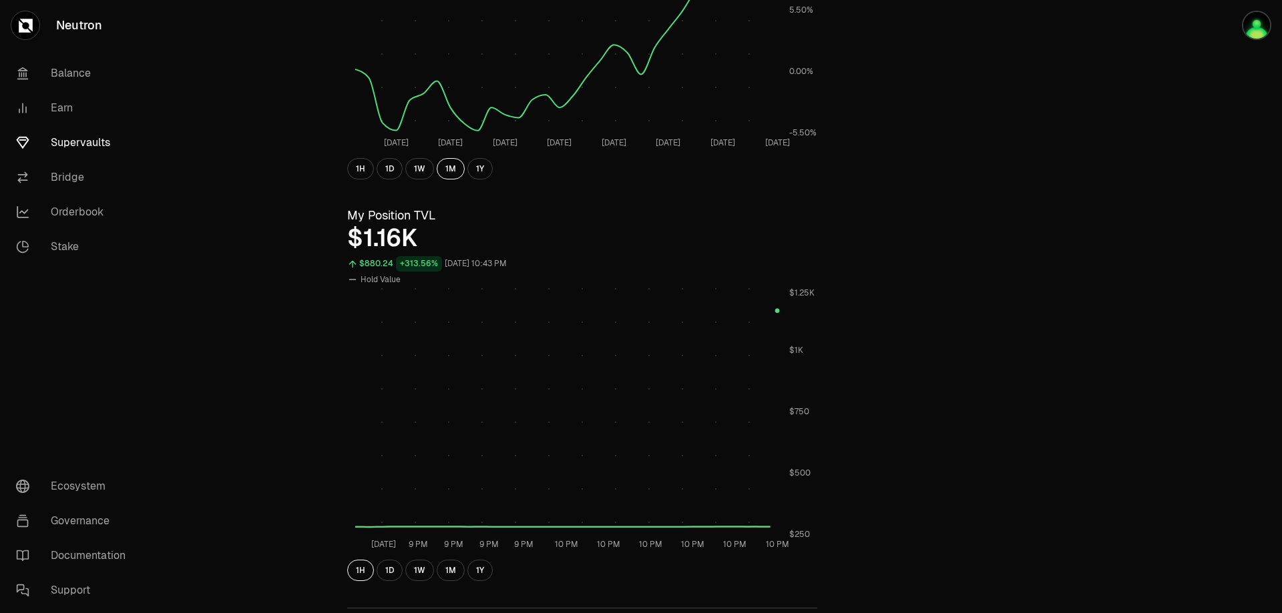
scroll to position [0, 0]
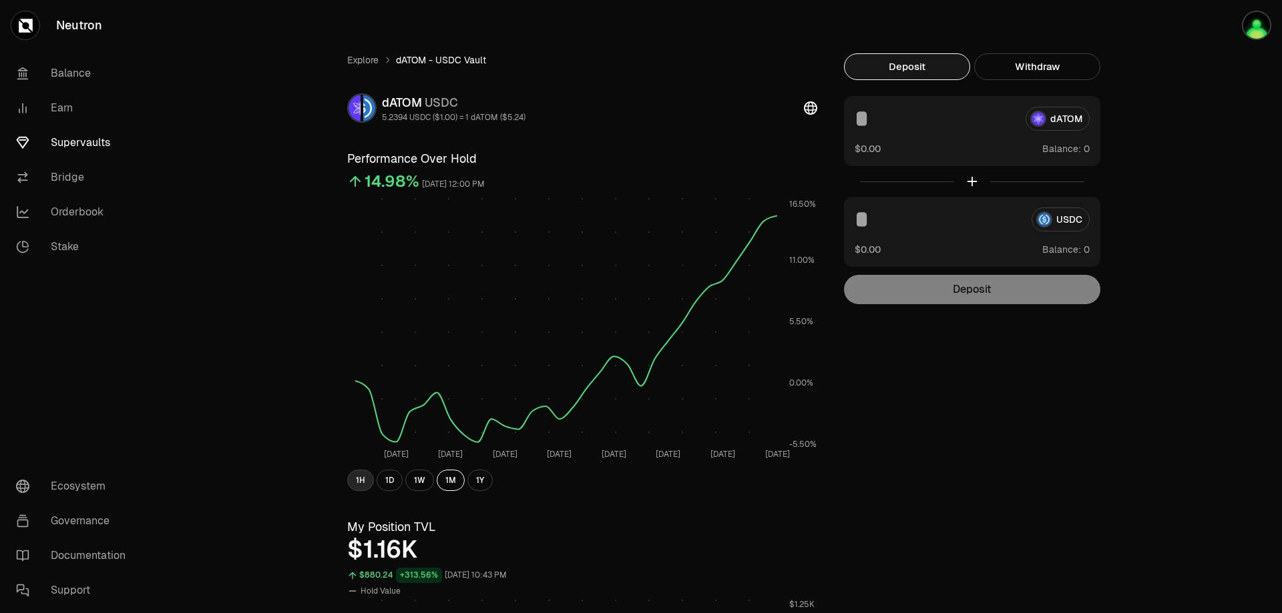
click at [363, 477] on button "1H" at bounding box center [360, 480] width 27 height 21
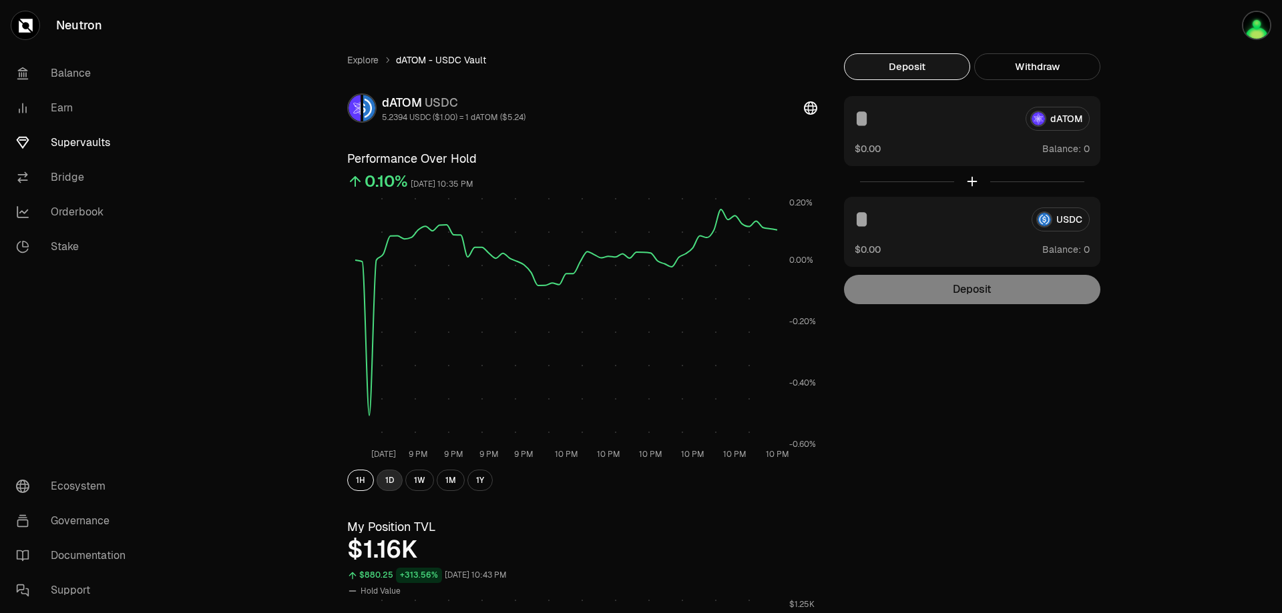
click at [392, 479] on button "1D" at bounding box center [389, 480] width 26 height 21
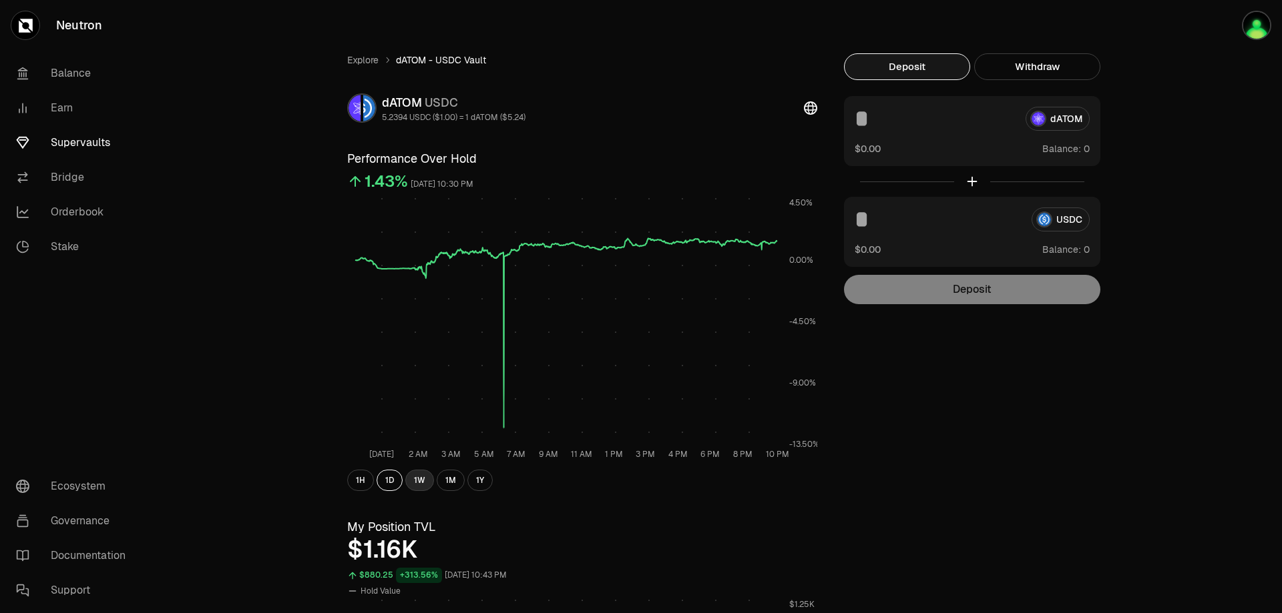
click at [416, 480] on button "1W" at bounding box center [419, 480] width 29 height 21
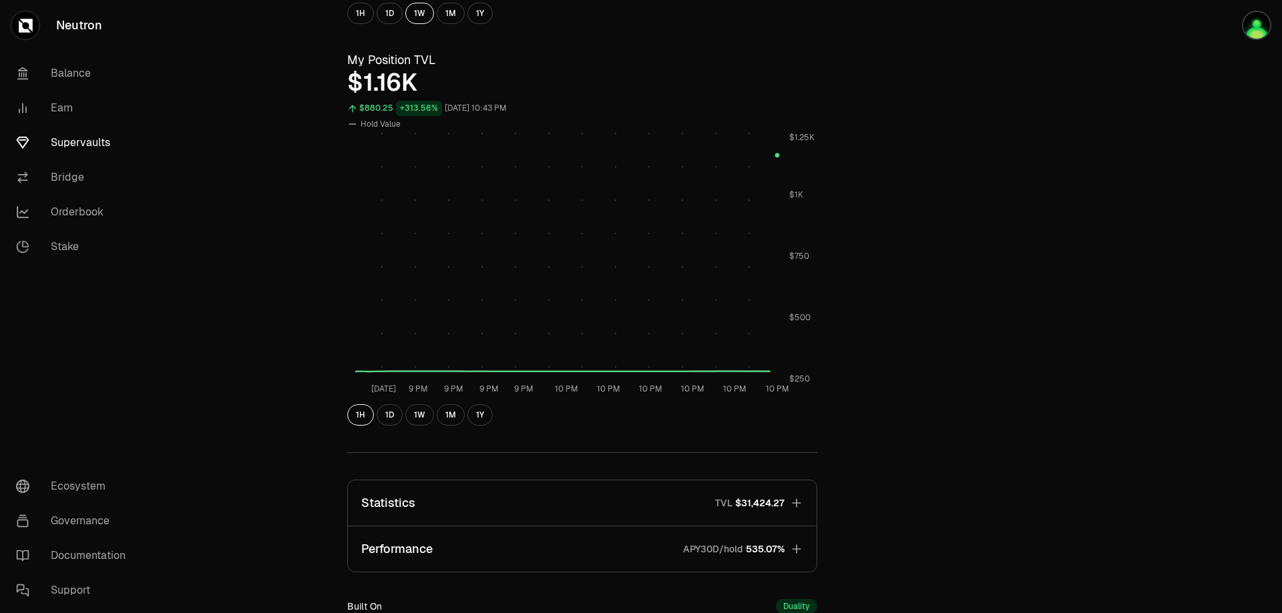
scroll to position [623, 0]
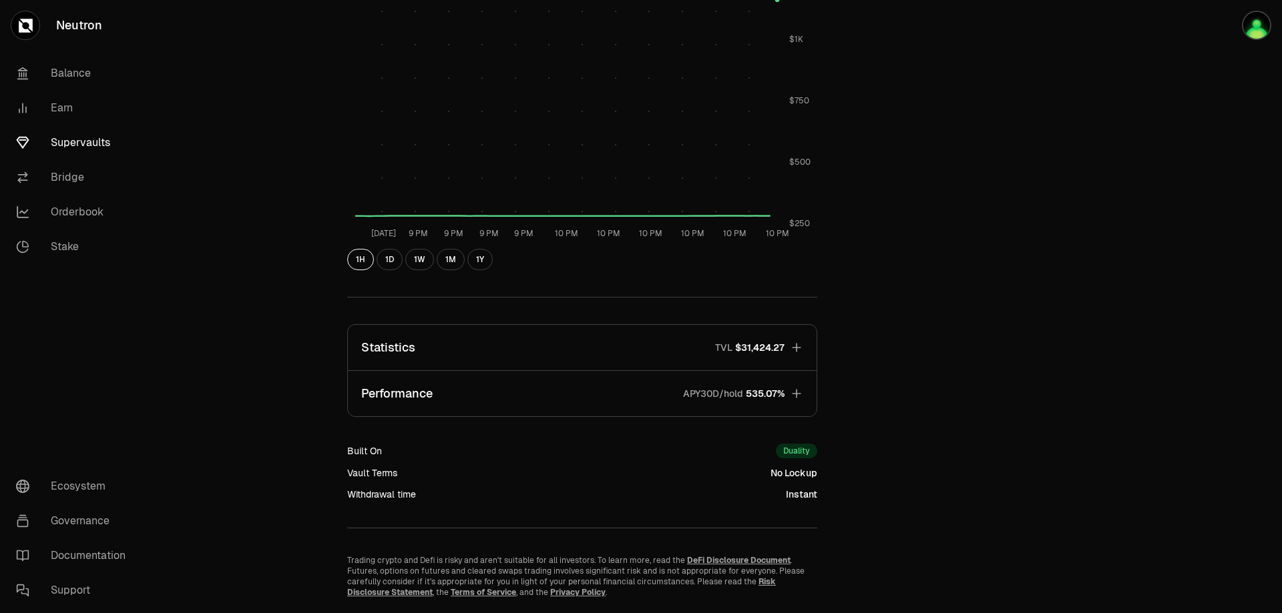
click at [798, 346] on icon "button" at bounding box center [796, 347] width 13 height 13
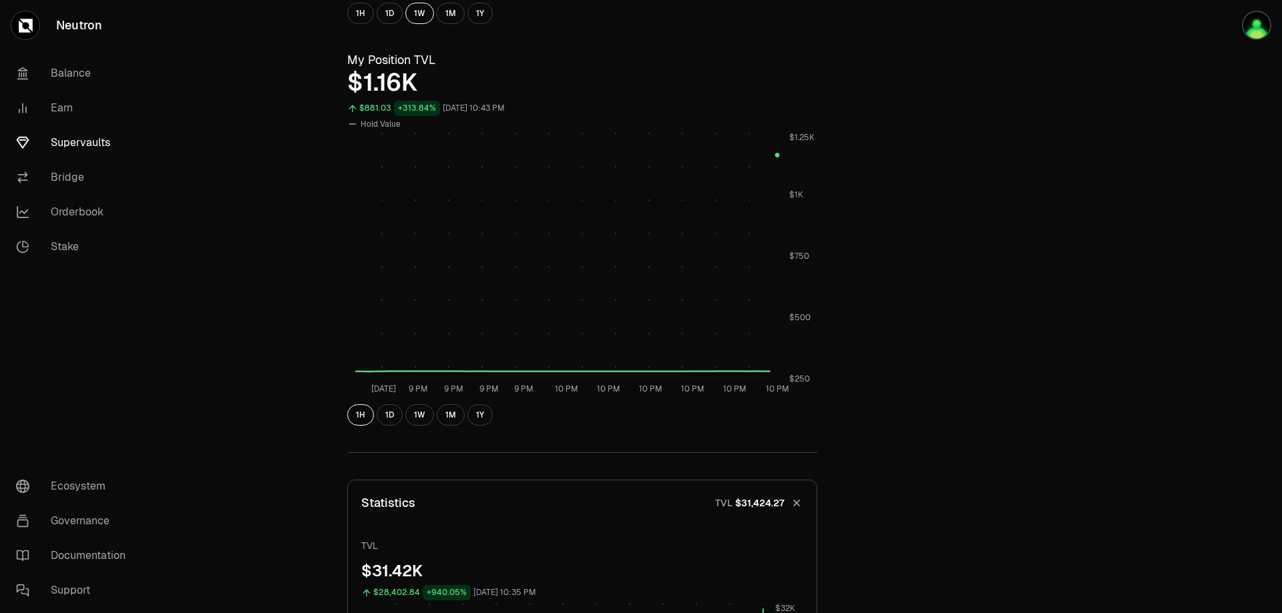
scroll to position [0, 0]
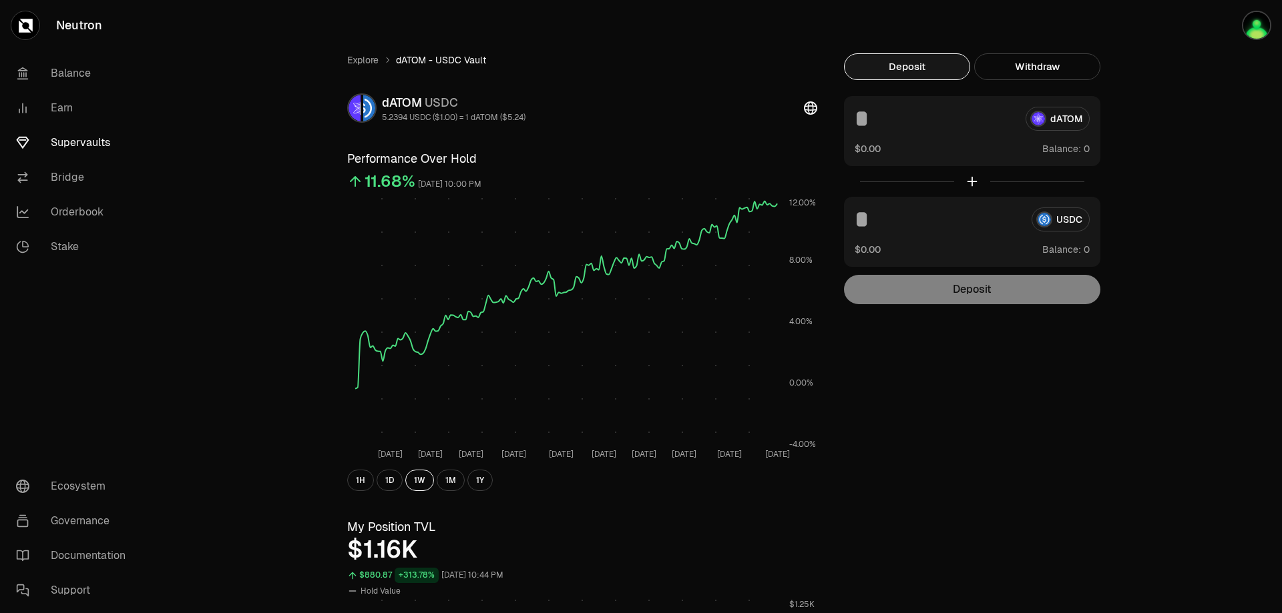
click at [79, 141] on link "Supervaults" at bounding box center [74, 142] width 139 height 35
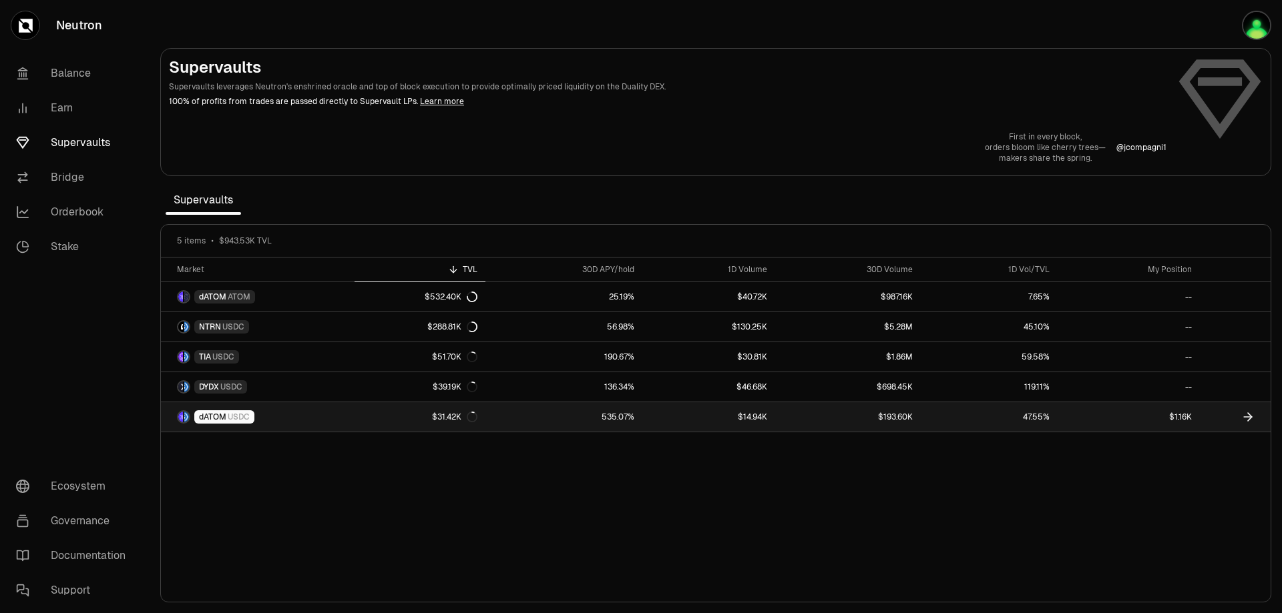
click at [263, 413] on link "dATOM USDC" at bounding box center [258, 416] width 194 height 29
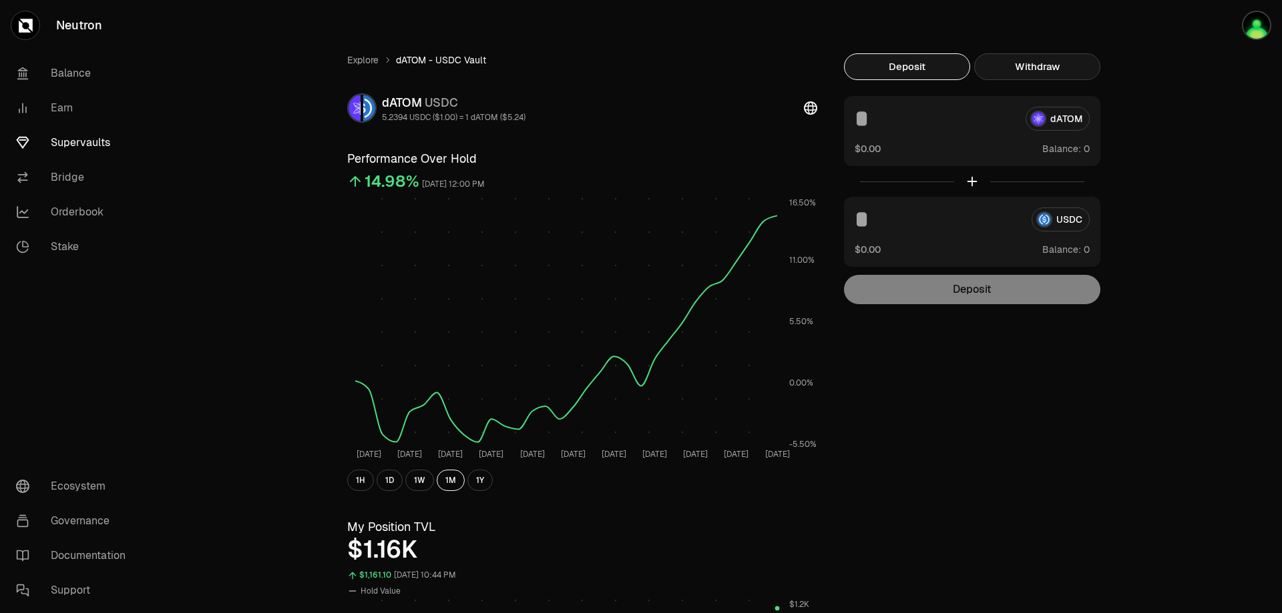
click at [1019, 68] on button "Withdraw" at bounding box center [1037, 66] width 126 height 27
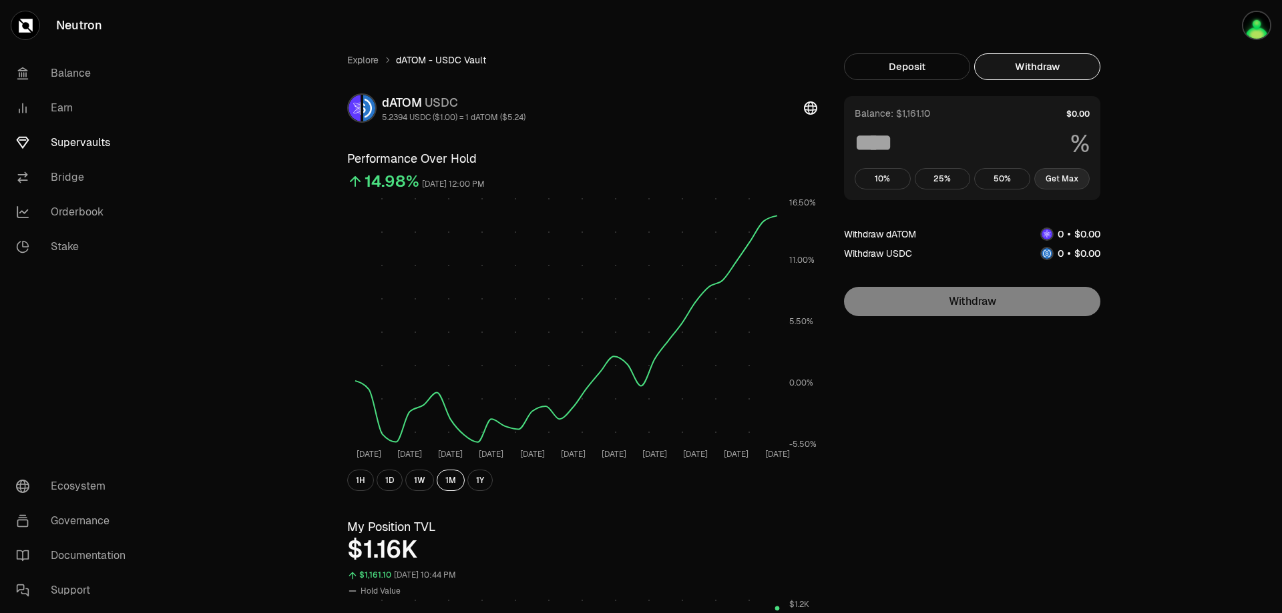
click at [1065, 178] on button "Get Max" at bounding box center [1062, 178] width 56 height 21
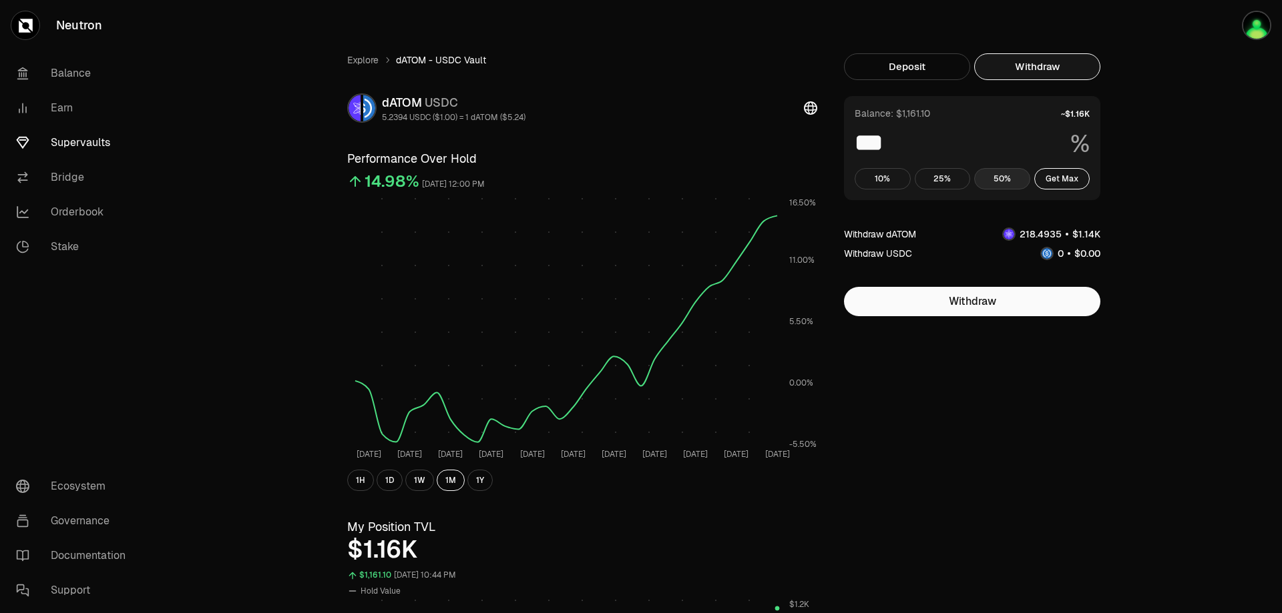
click at [999, 179] on button "50%" at bounding box center [1002, 178] width 56 height 21
click at [1063, 172] on button "Get Max" at bounding box center [1062, 178] width 56 height 21
click at [955, 179] on button "25%" at bounding box center [942, 178] width 56 height 21
click at [997, 179] on button "50%" at bounding box center [1002, 178] width 56 height 21
click at [884, 177] on button "10%" at bounding box center [882, 178] width 56 height 21
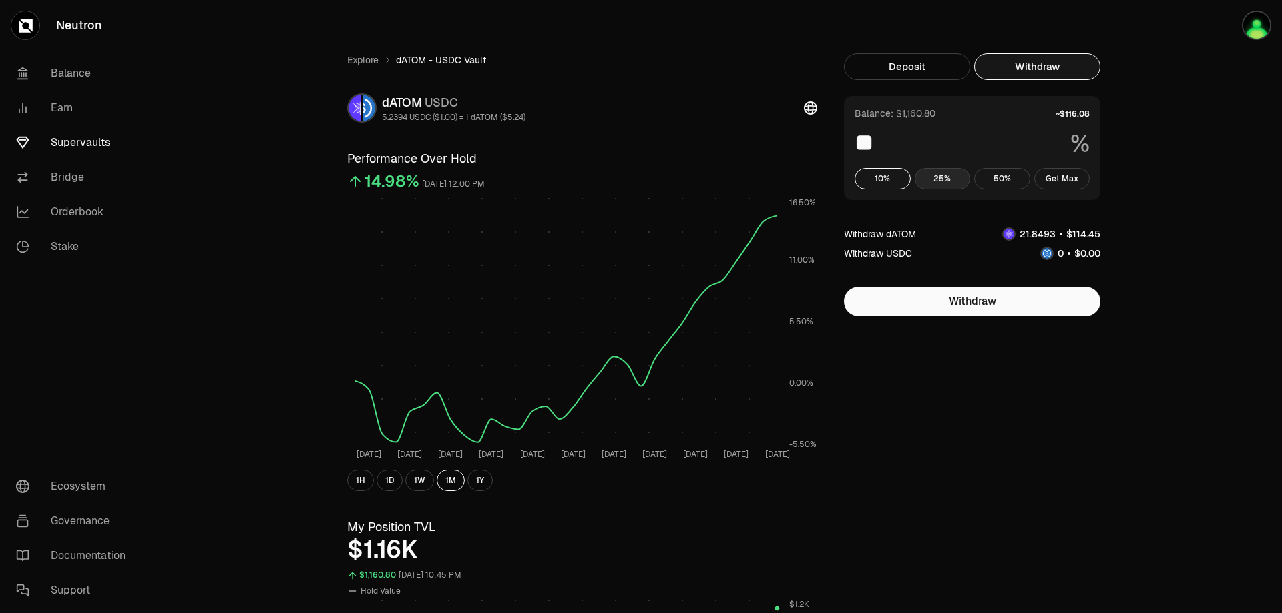
click at [933, 176] on button "25%" at bounding box center [942, 178] width 56 height 21
drag, startPoint x: 976, startPoint y: 173, endPoint x: 1002, endPoint y: 172, distance: 25.4
click at [980, 174] on button "50%" at bounding box center [1002, 178] width 56 height 21
click at [1050, 177] on button "Get Max" at bounding box center [1062, 178] width 56 height 21
click at [1068, 178] on button "Get Max" at bounding box center [1062, 178] width 56 height 21
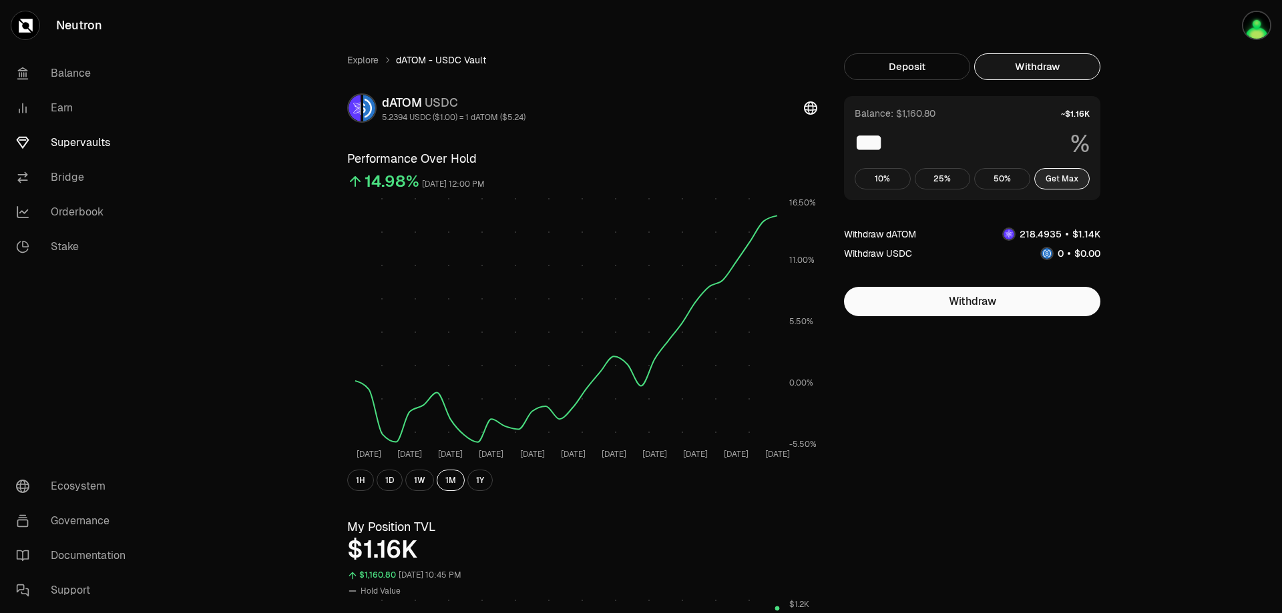
click at [1068, 178] on button "Get Max" at bounding box center [1062, 178] width 56 height 21
drag, startPoint x: 1077, startPoint y: 233, endPoint x: 1101, endPoint y: 234, distance: 24.1
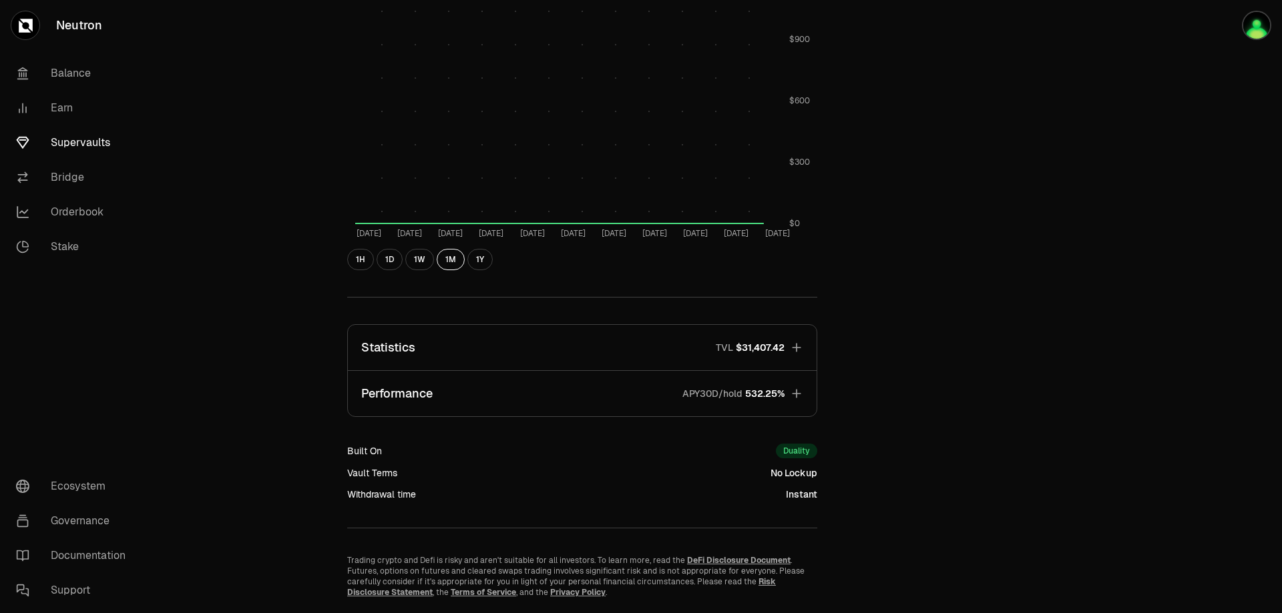
scroll to position [661, 0]
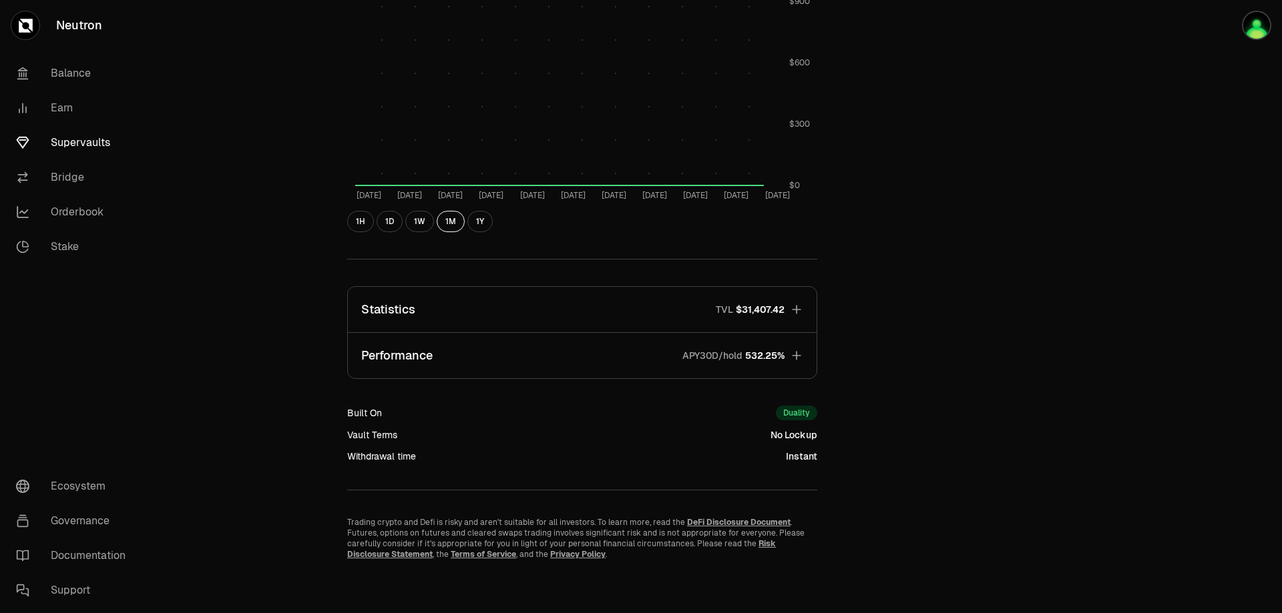
click at [798, 349] on button "Performance APY30D/hold 532.25%" at bounding box center [582, 355] width 469 height 45
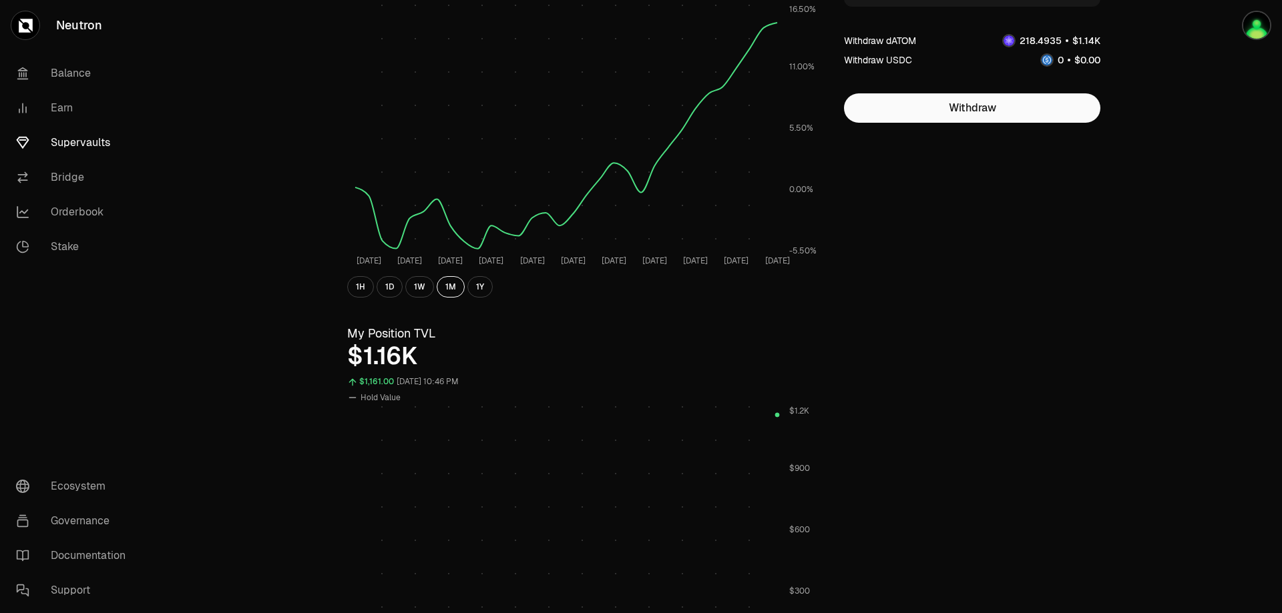
scroll to position [0, 0]
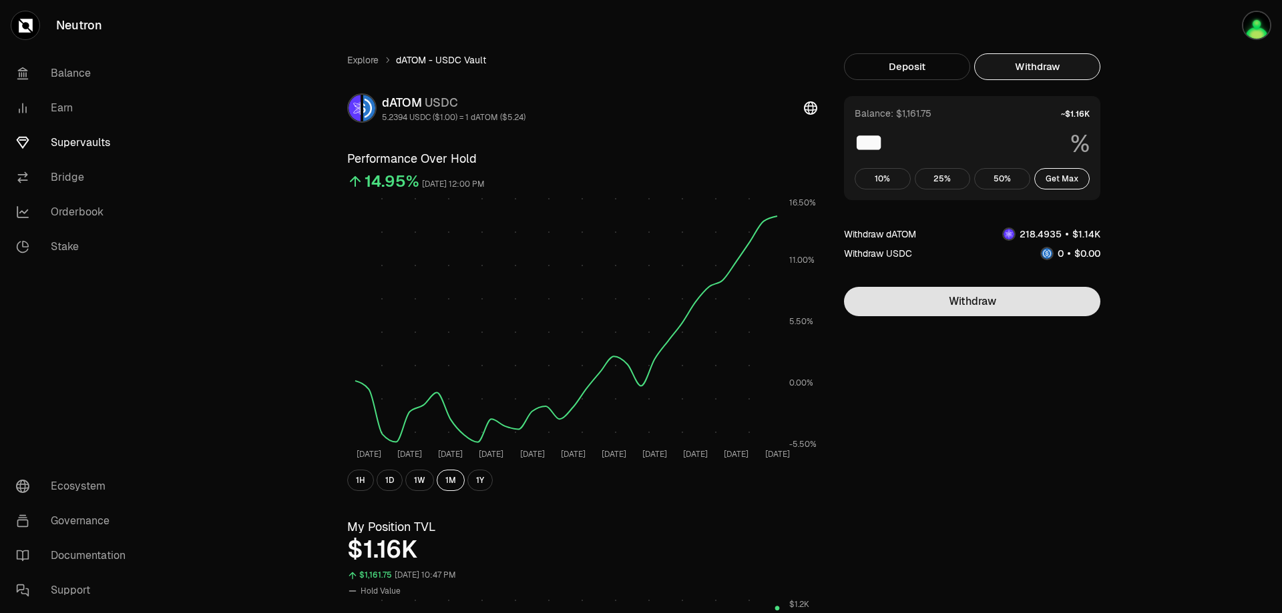
click at [970, 306] on button "Withdraw" at bounding box center [972, 301] width 256 height 29
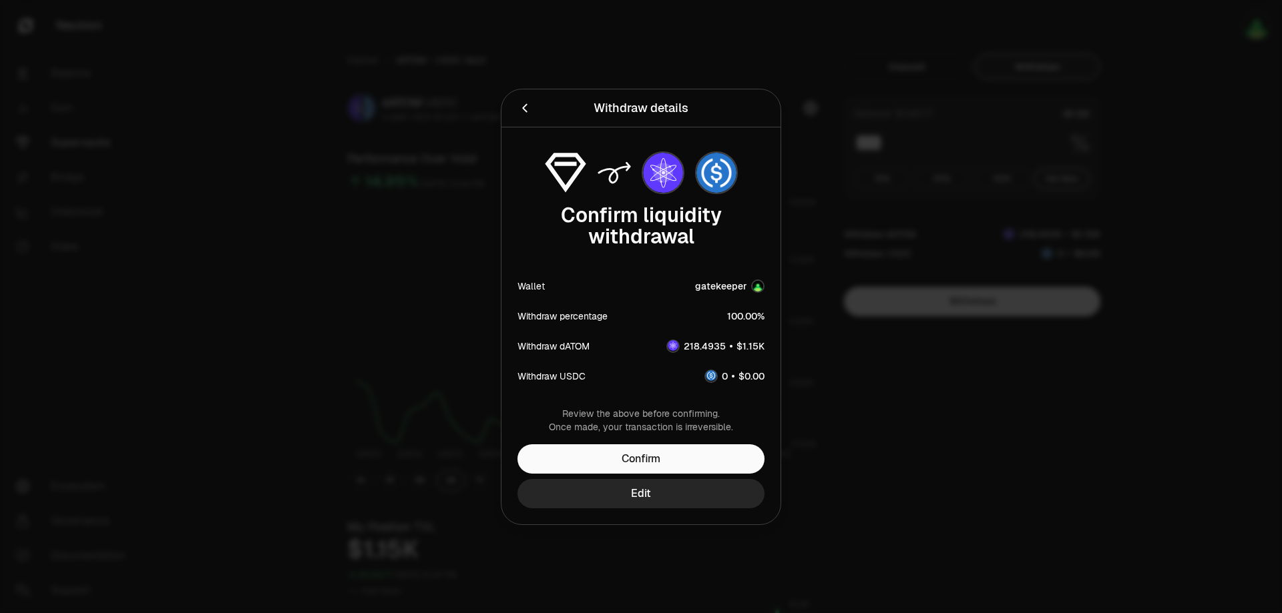
click at [525, 113] on icon "Back" at bounding box center [524, 108] width 15 height 15
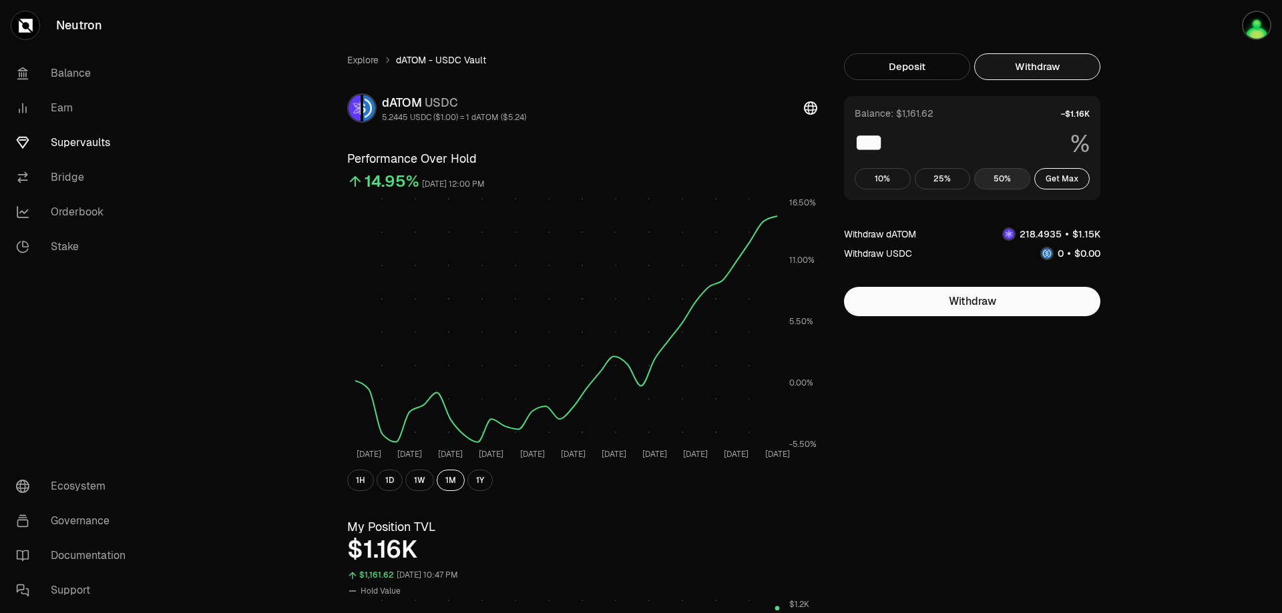
click at [1008, 176] on button "50%" at bounding box center [1002, 178] width 56 height 21
click at [1058, 178] on button "Get Max" at bounding box center [1062, 178] width 56 height 21
type input "***"
click at [1058, 178] on button "Get Max" at bounding box center [1062, 178] width 56 height 21
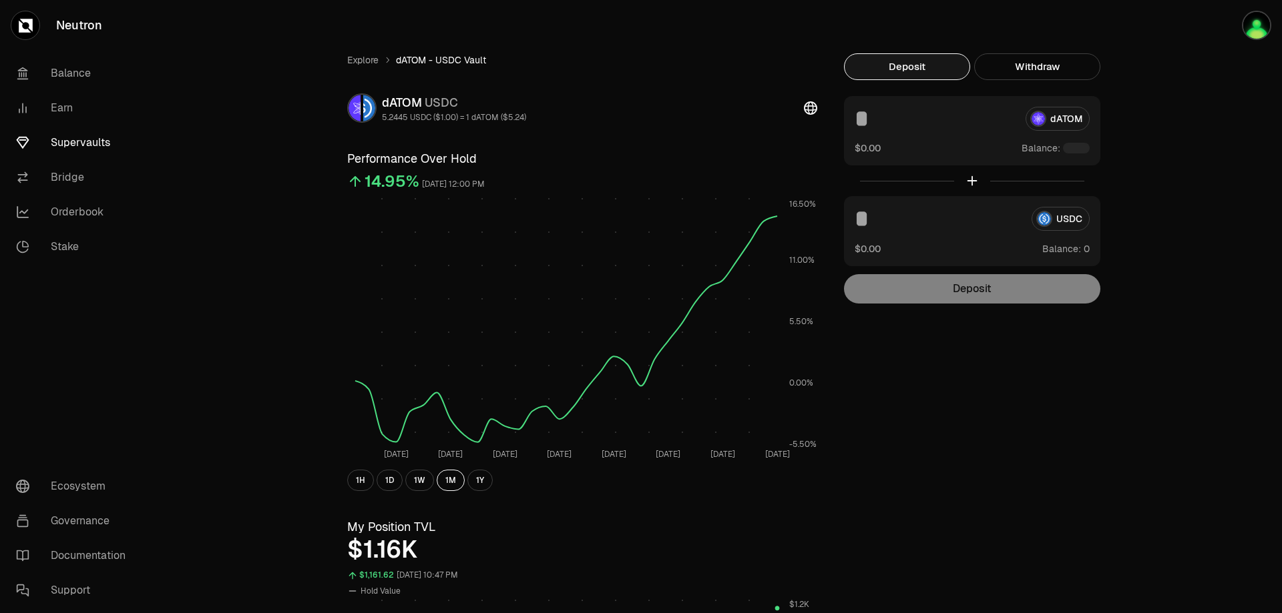
click at [1054, 69] on button "Withdraw" at bounding box center [1037, 66] width 126 height 27
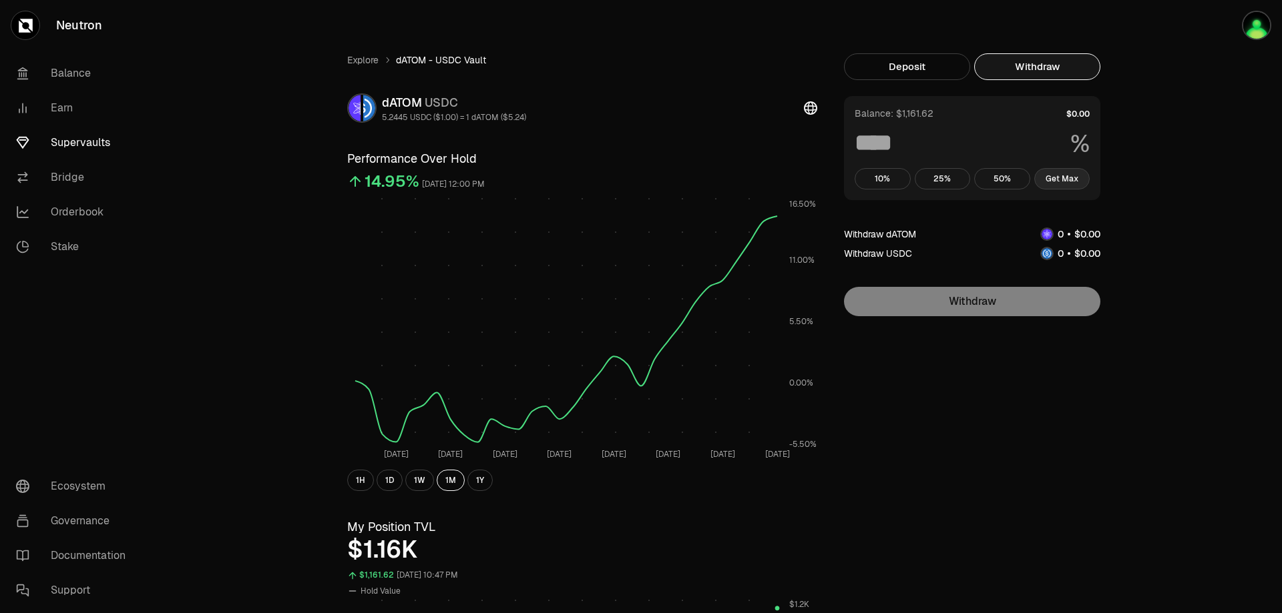
click at [1062, 179] on button "Get Max" at bounding box center [1062, 178] width 56 height 21
type input "***"
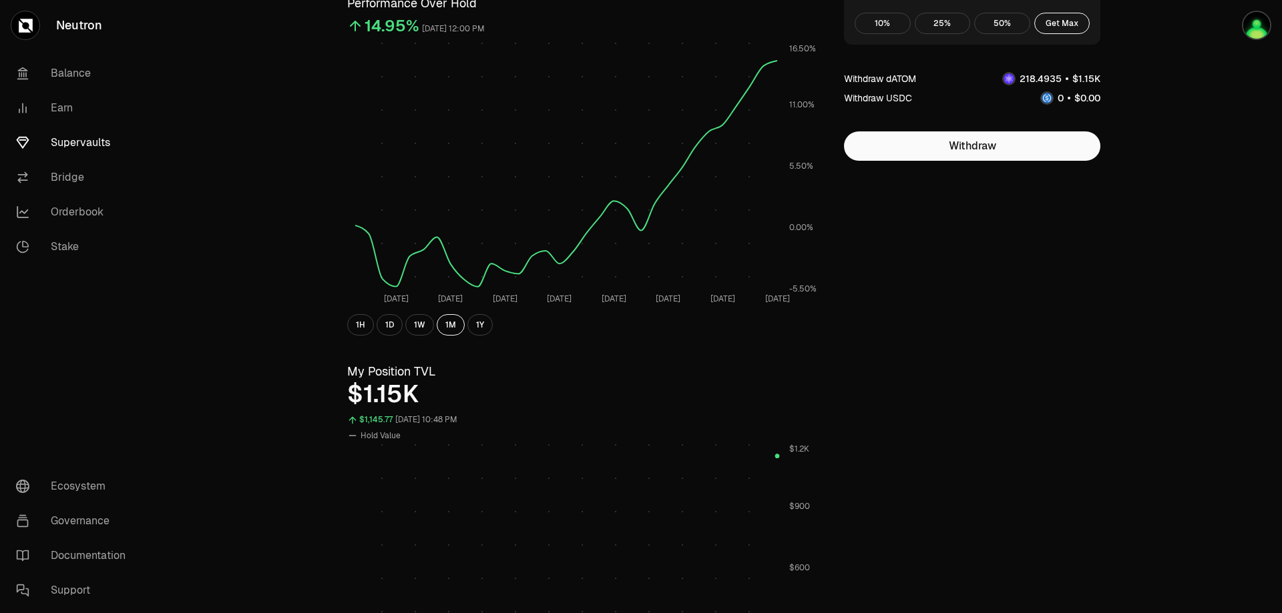
scroll to position [623, 0]
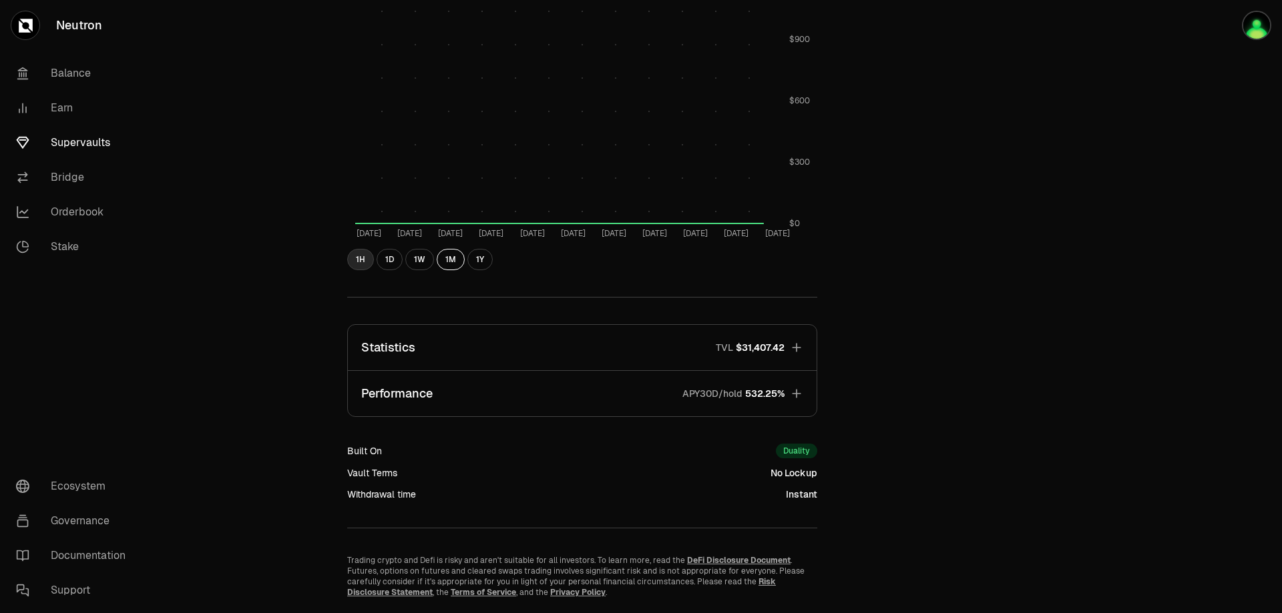
click at [358, 262] on button "1H" at bounding box center [360, 259] width 27 height 21
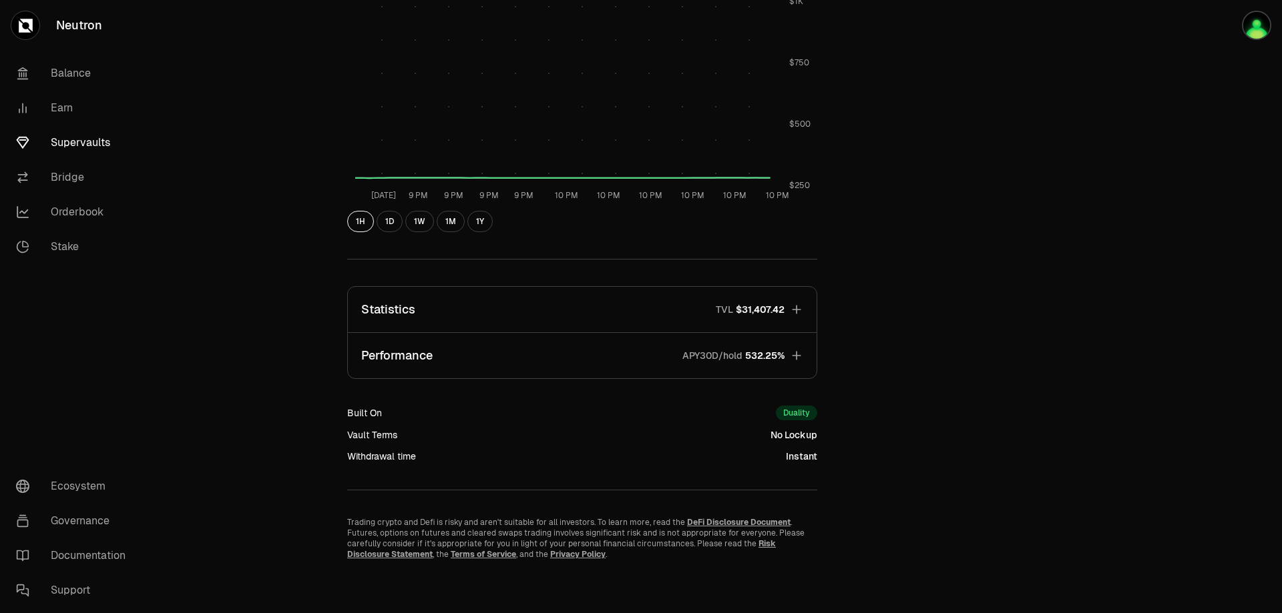
click at [796, 350] on icon "button" at bounding box center [796, 355] width 13 height 13
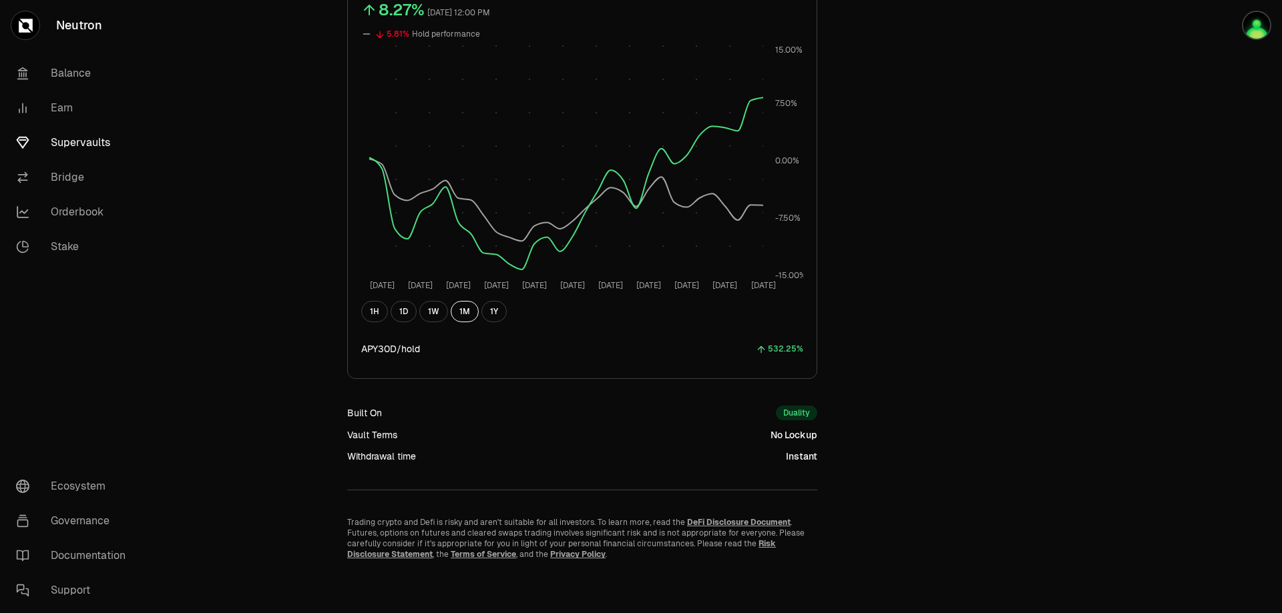
scroll to position [0, 0]
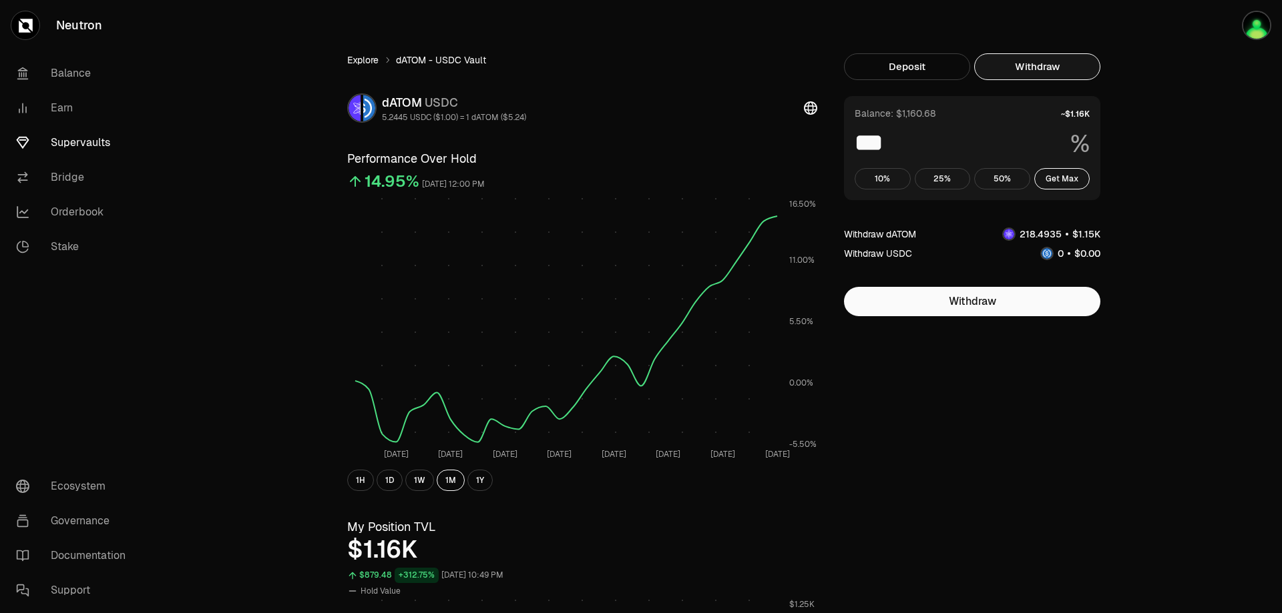
click at [365, 63] on link "Explore" at bounding box center [362, 59] width 31 height 13
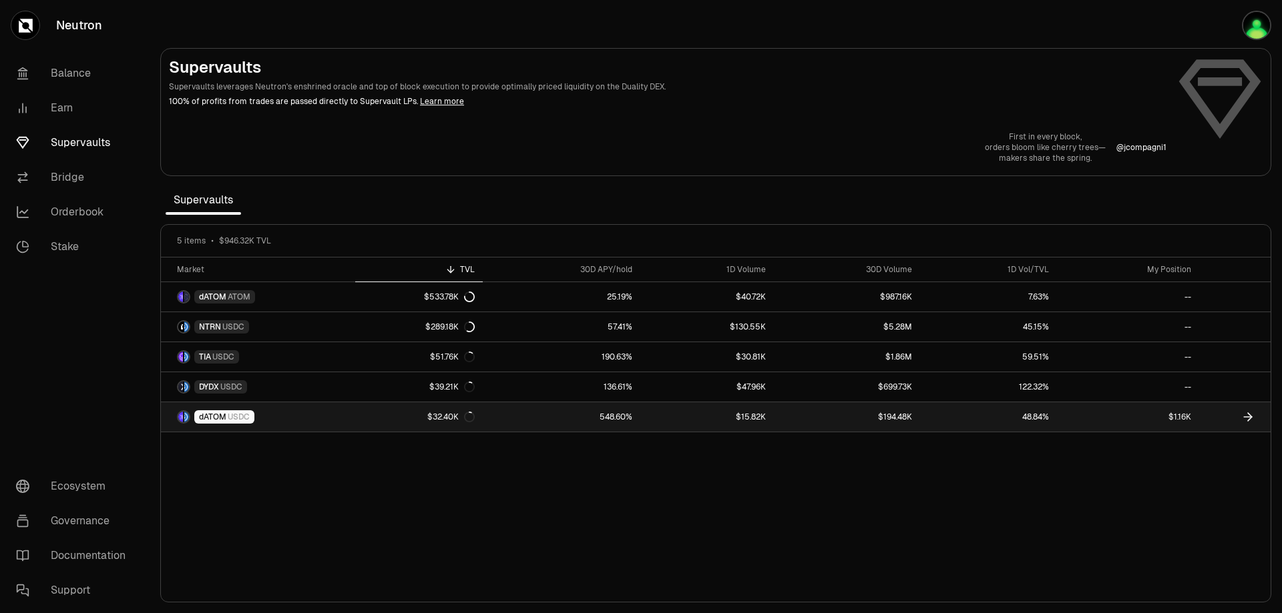
click at [234, 416] on span "USDC" at bounding box center [239, 417] width 22 height 11
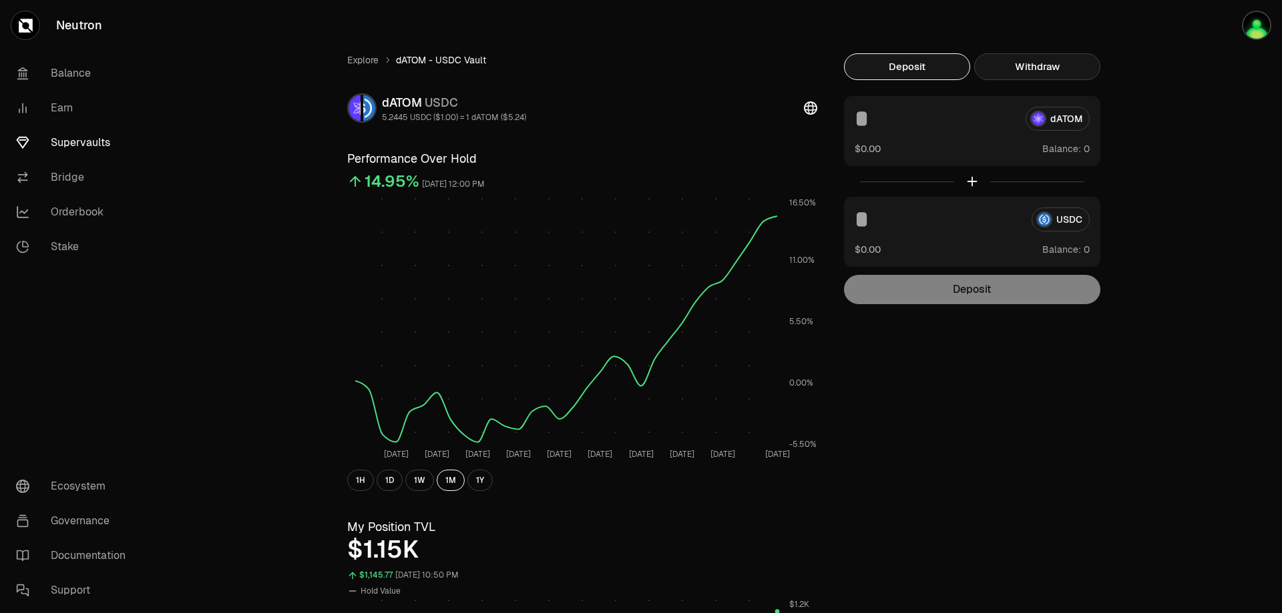
click at [1040, 63] on button "Withdraw" at bounding box center [1037, 66] width 126 height 27
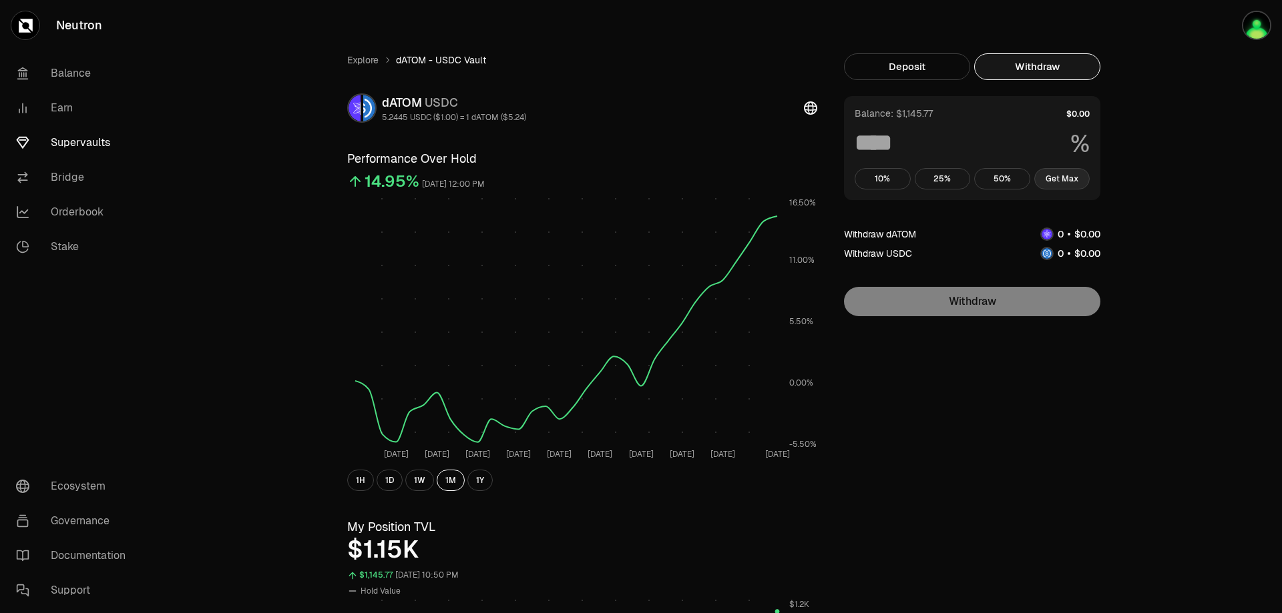
click at [1054, 178] on button "Get Max" at bounding box center [1062, 178] width 56 height 21
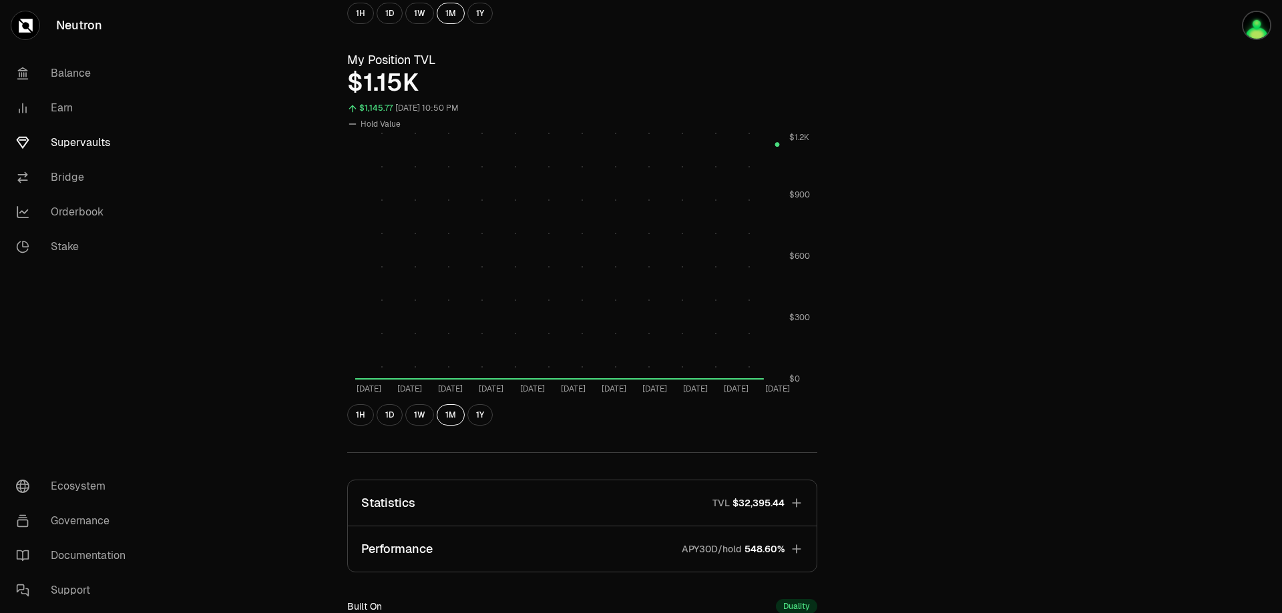
scroll to position [312, 0]
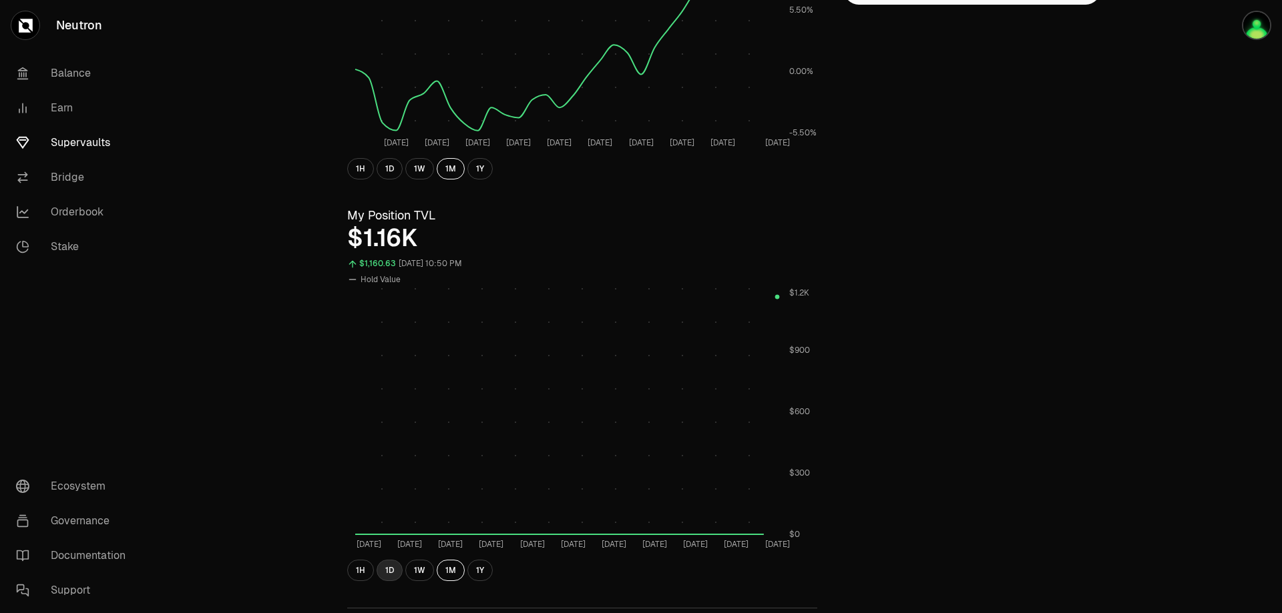
click at [388, 569] on button "1D" at bounding box center [389, 570] width 26 height 21
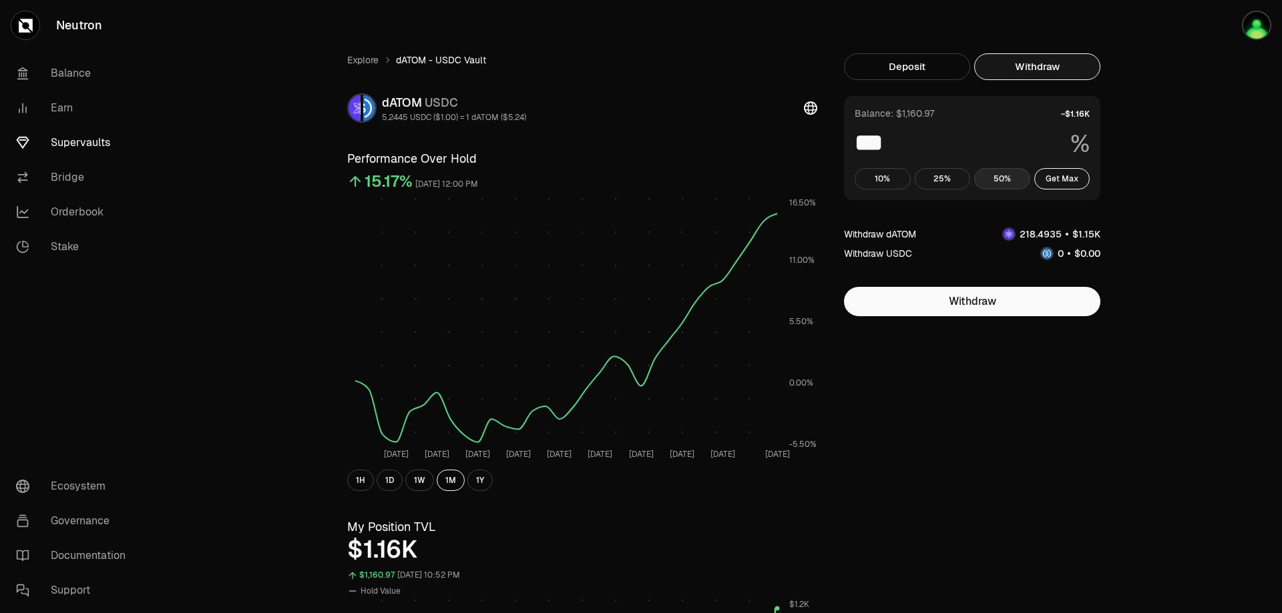
click at [1010, 171] on button "50%" at bounding box center [1002, 178] width 56 height 21
click at [1061, 176] on button "Get Max" at bounding box center [1062, 178] width 56 height 21
click at [1062, 176] on button "Get Max" at bounding box center [1062, 178] width 56 height 21
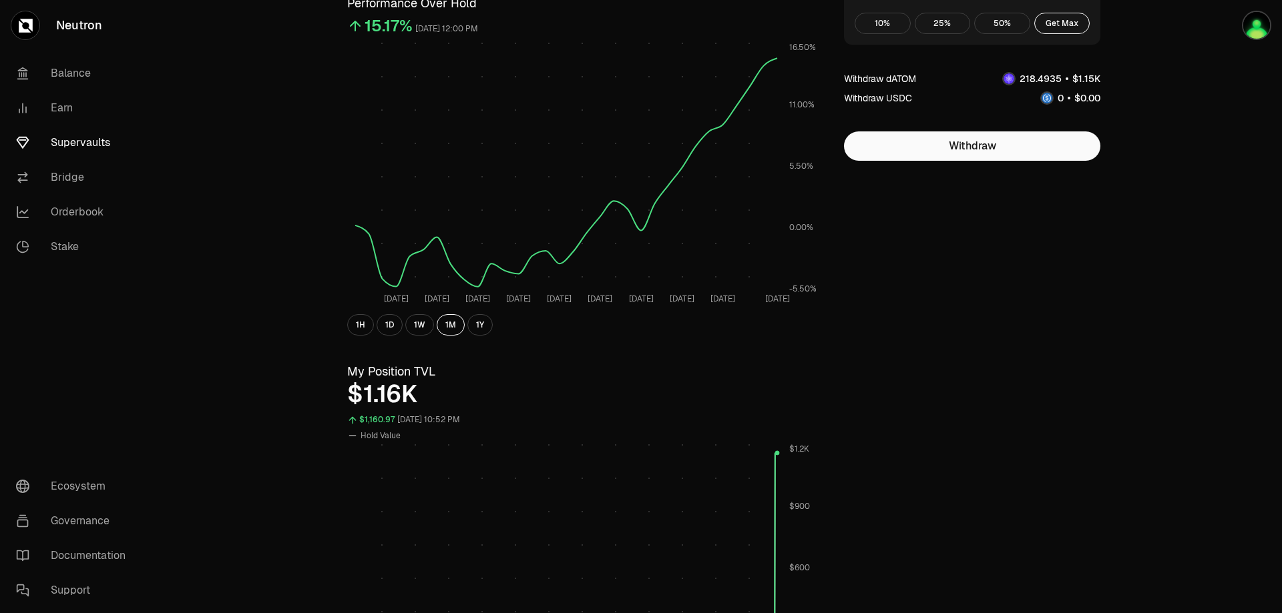
scroll to position [312, 0]
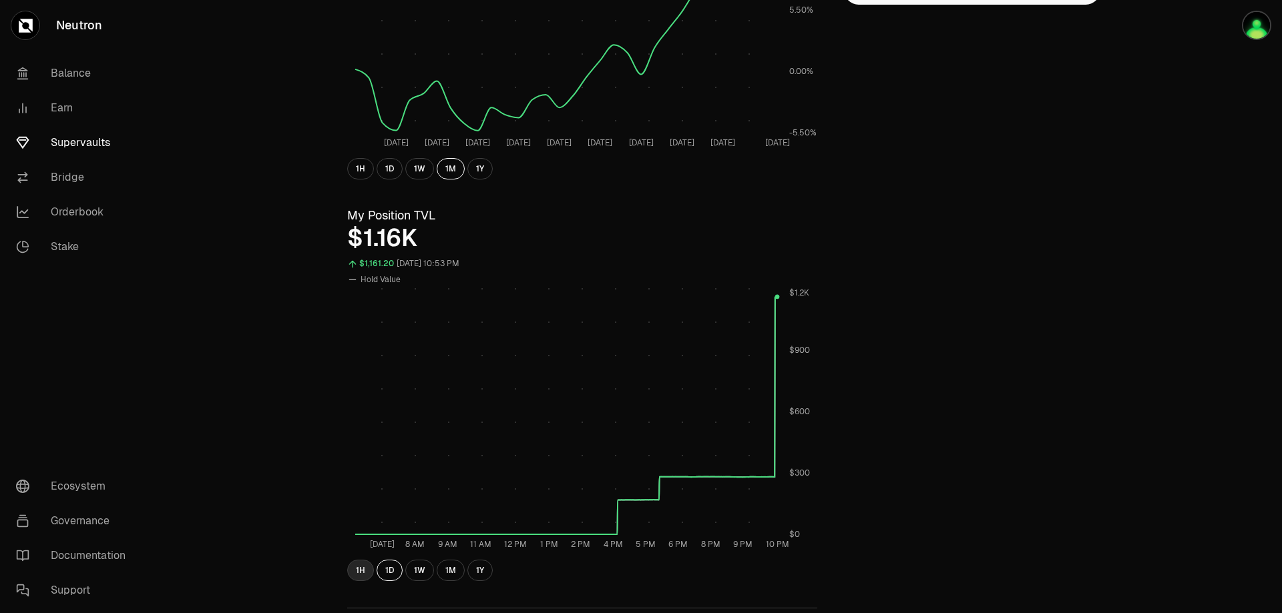
click at [355, 566] on button "1H" at bounding box center [360, 570] width 27 height 21
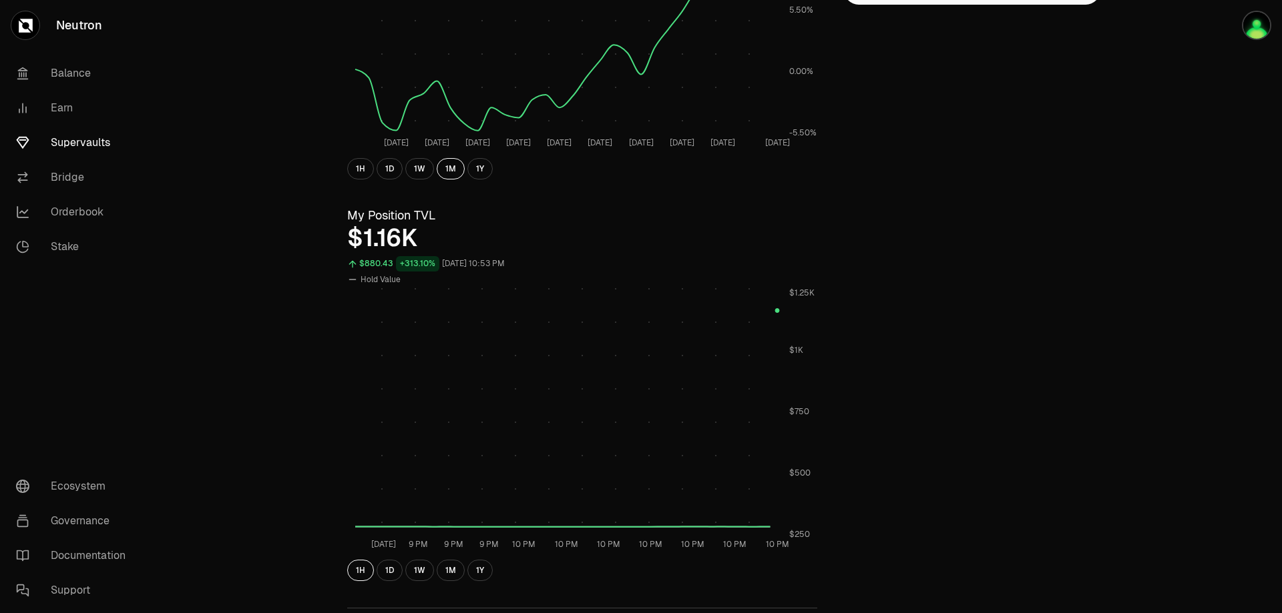
scroll to position [0, 0]
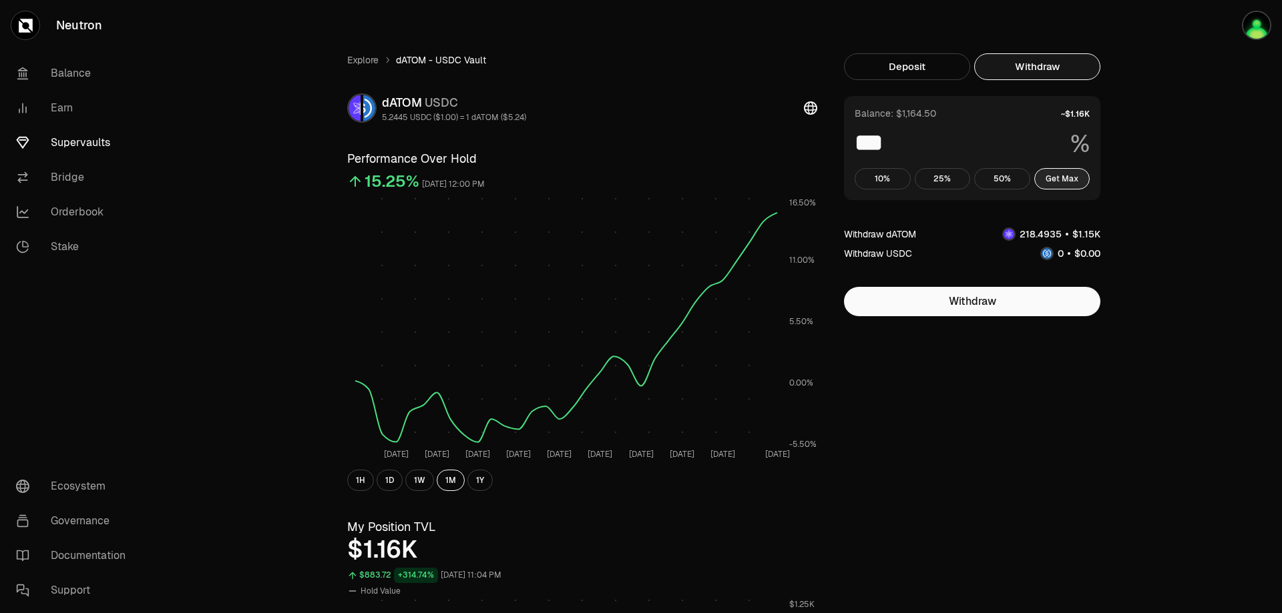
click at [1079, 179] on button "Get Max" at bounding box center [1062, 178] width 56 height 21
click at [1007, 183] on button "50%" at bounding box center [1002, 178] width 56 height 21
click at [1064, 178] on button "Get Max" at bounding box center [1062, 178] width 56 height 21
type input "***"
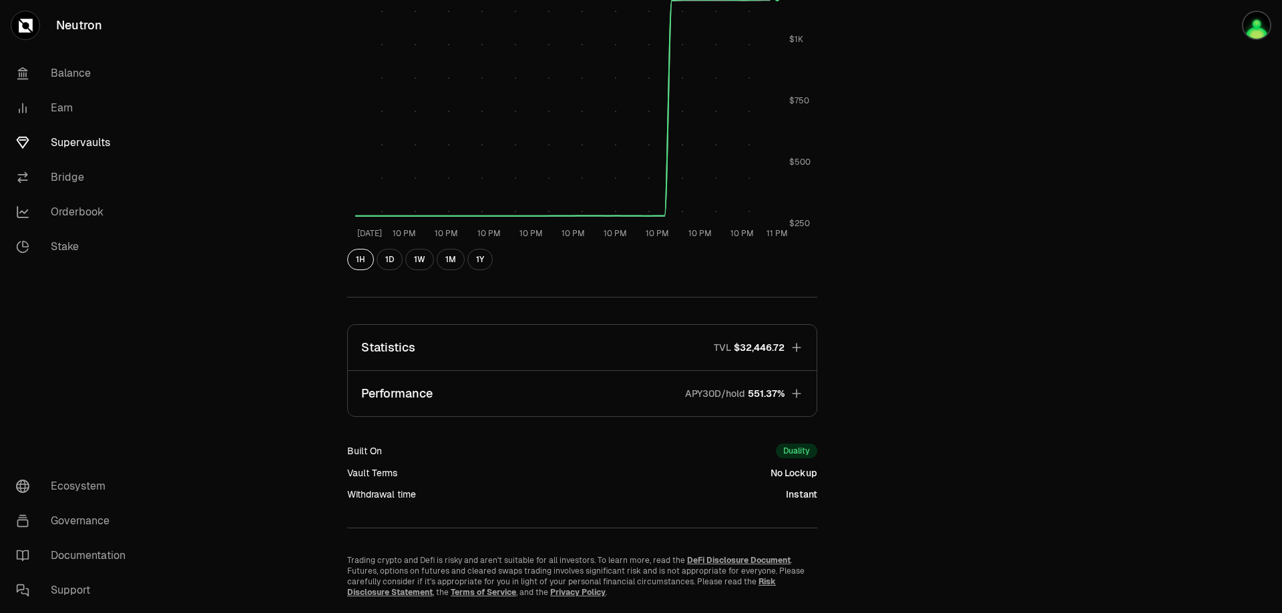
scroll to position [467, 0]
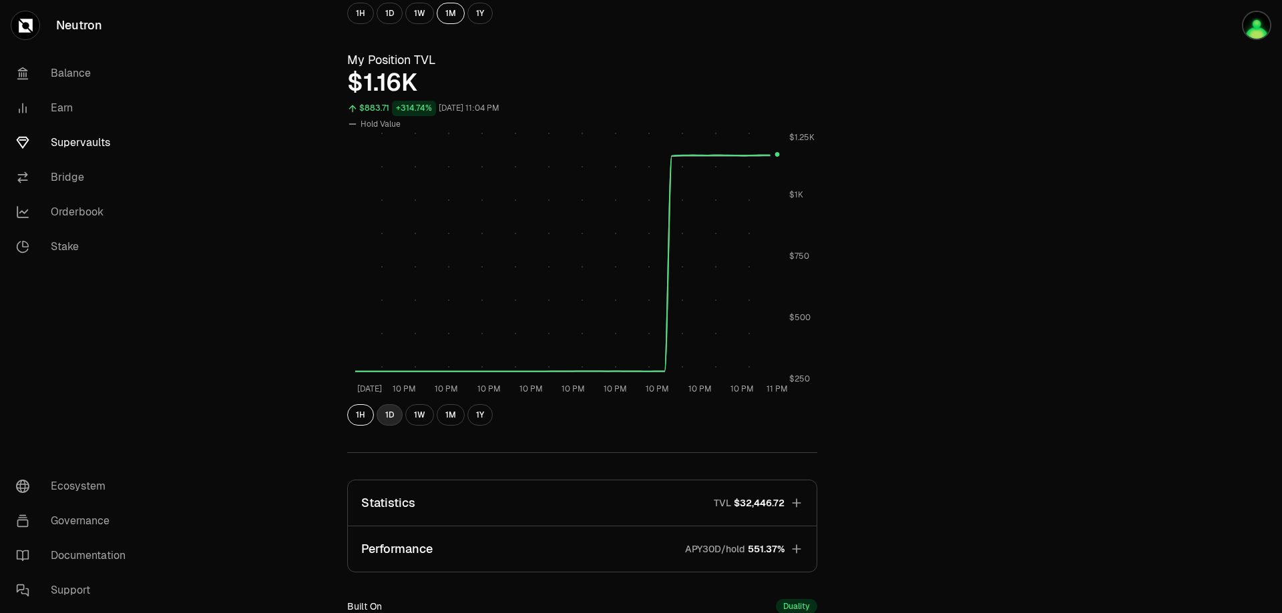
click at [385, 416] on button "1D" at bounding box center [389, 414] width 26 height 21
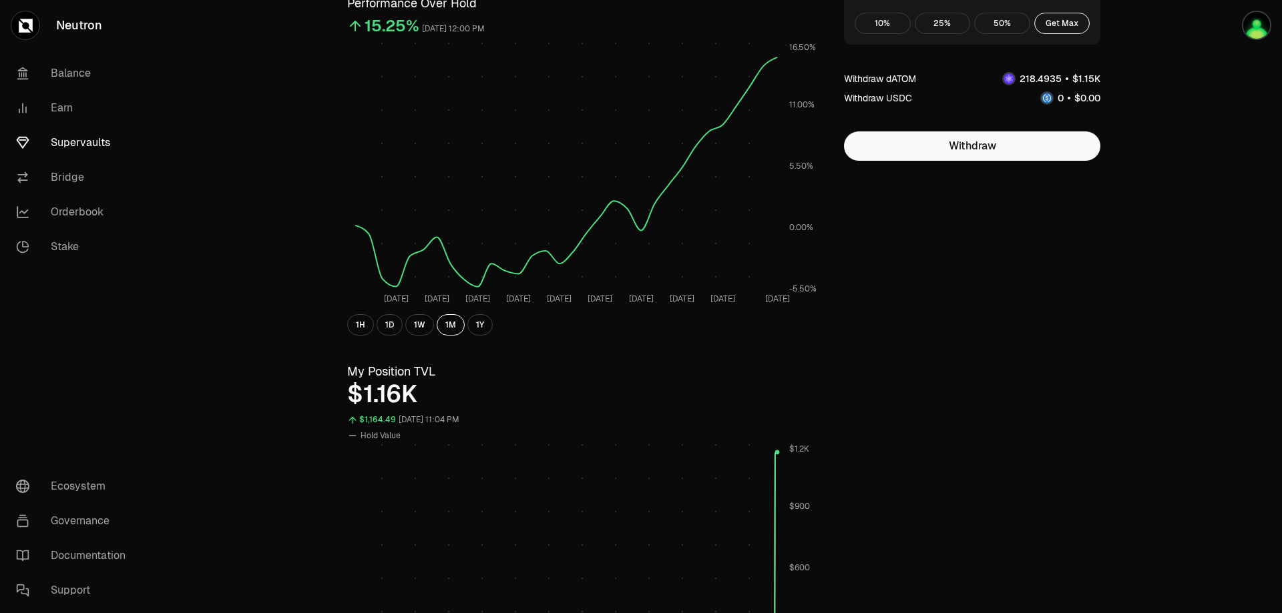
scroll to position [0, 0]
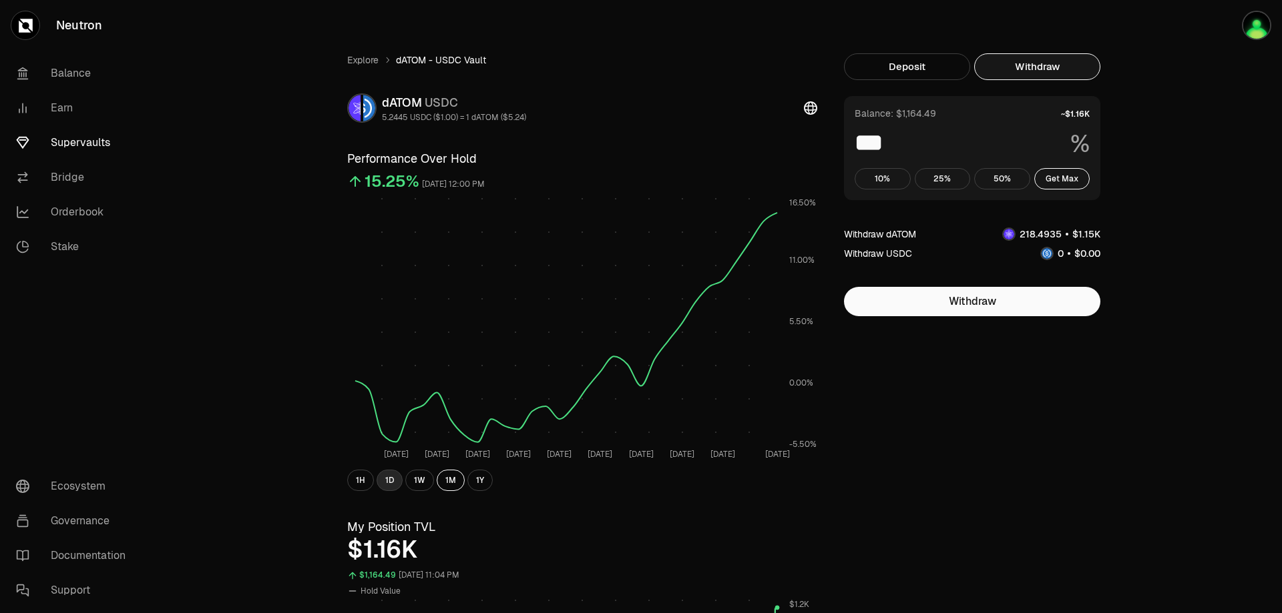
click at [388, 481] on button "1D" at bounding box center [389, 480] width 26 height 21
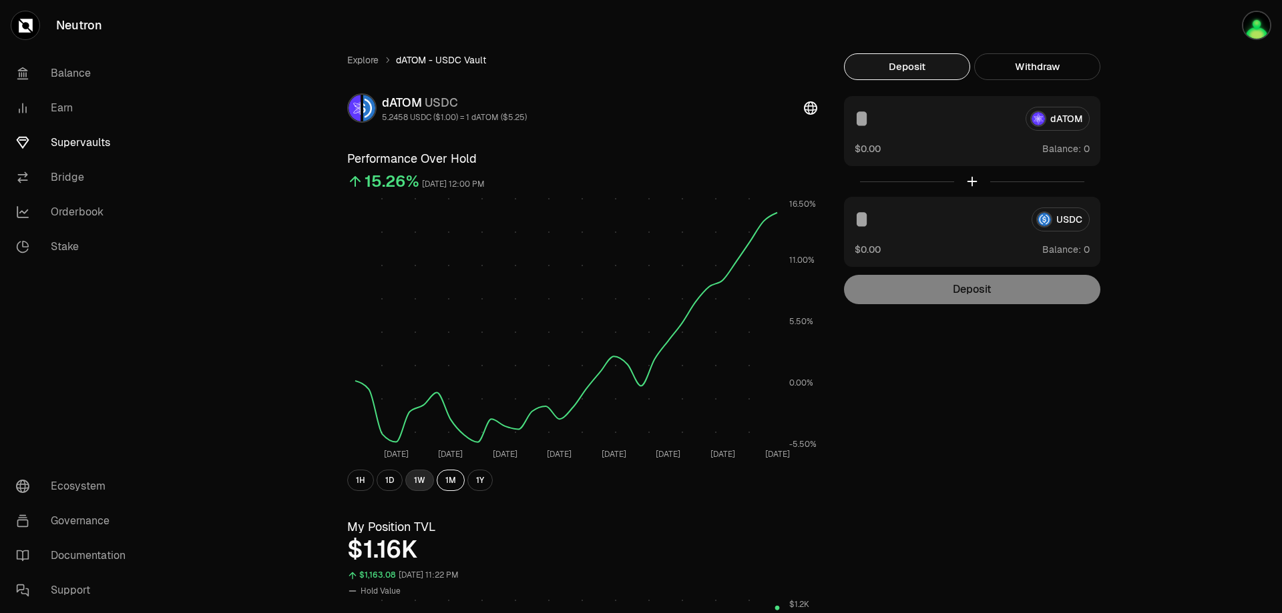
click at [418, 479] on button "1W" at bounding box center [419, 480] width 29 height 21
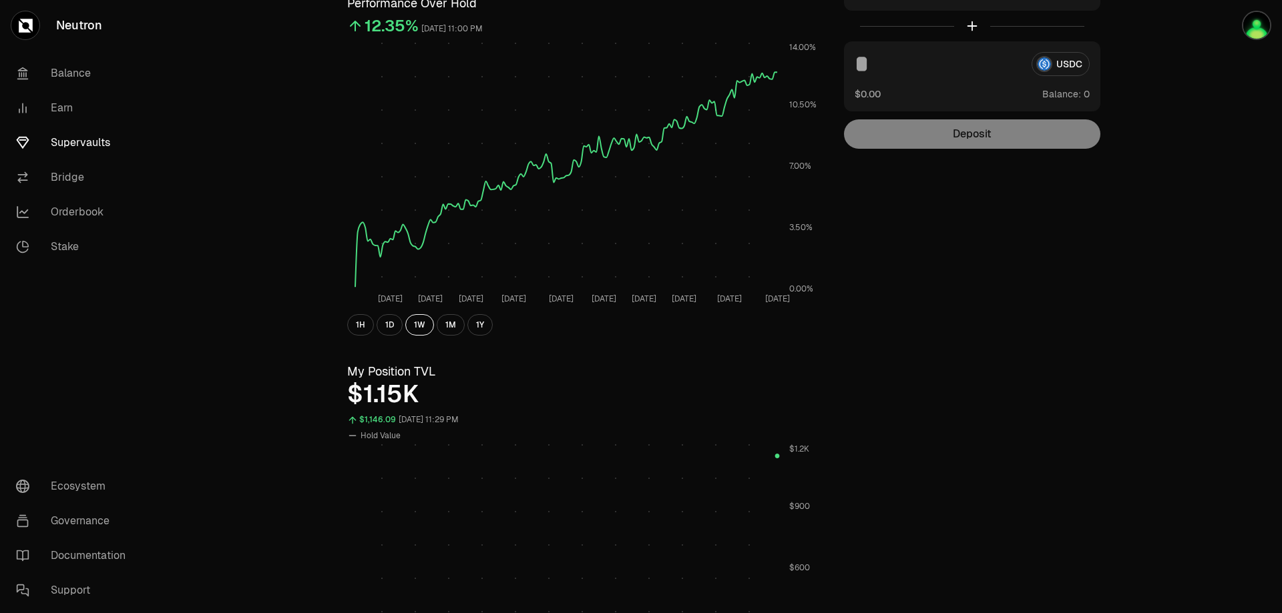
scroll to position [312, 0]
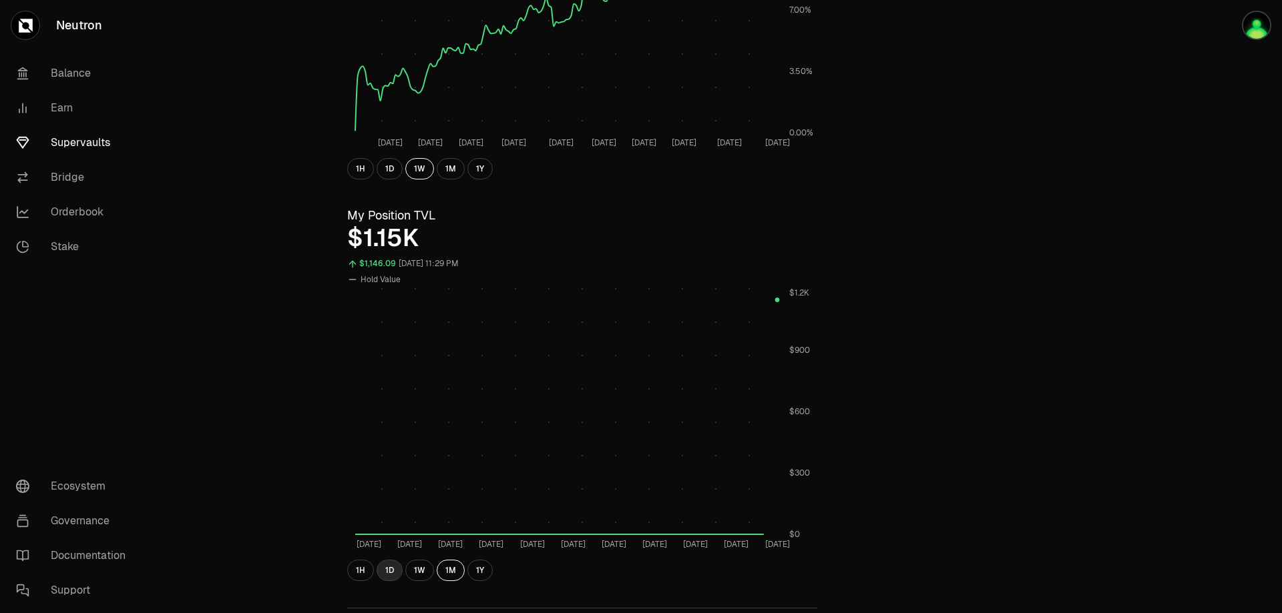
click at [383, 569] on button "1D" at bounding box center [389, 570] width 26 height 21
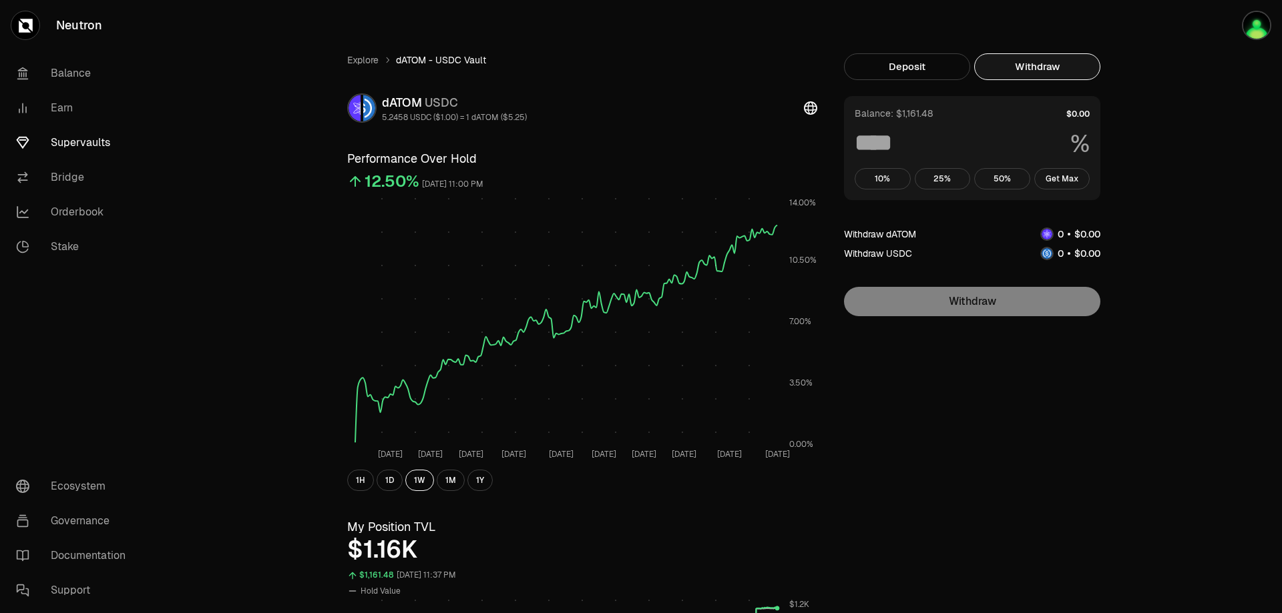
click at [1031, 59] on button "Withdraw" at bounding box center [1037, 66] width 126 height 27
click at [1081, 175] on button "Get Max" at bounding box center [1062, 178] width 56 height 21
type input "***"
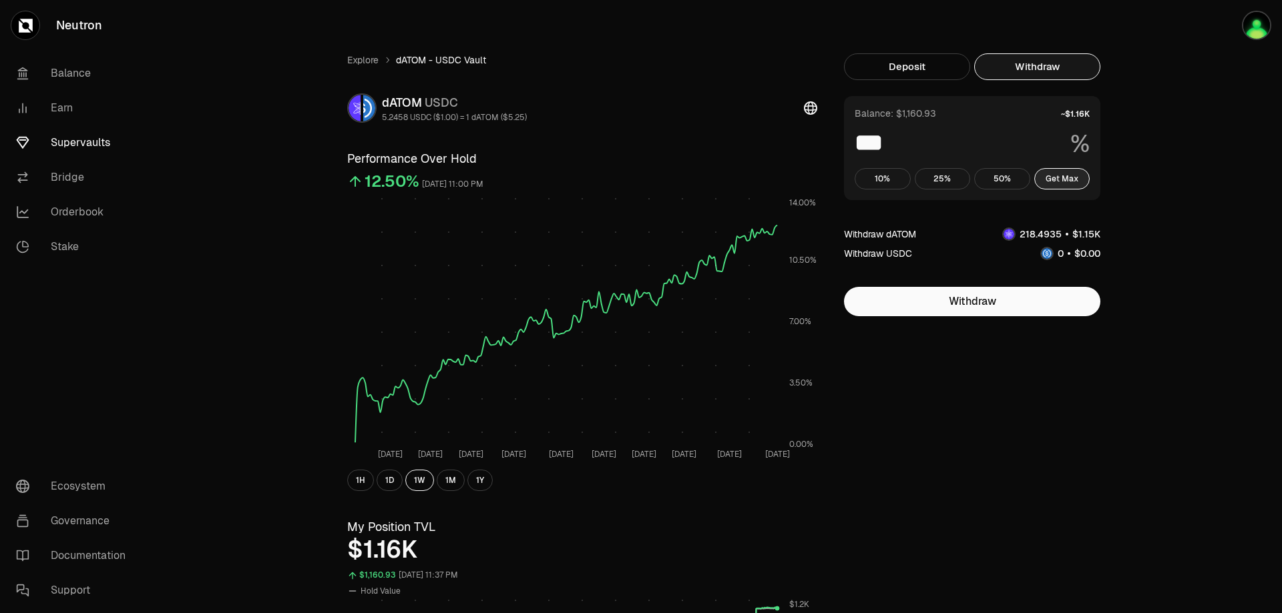
click at [1062, 176] on button "Get Max" at bounding box center [1062, 178] width 56 height 21
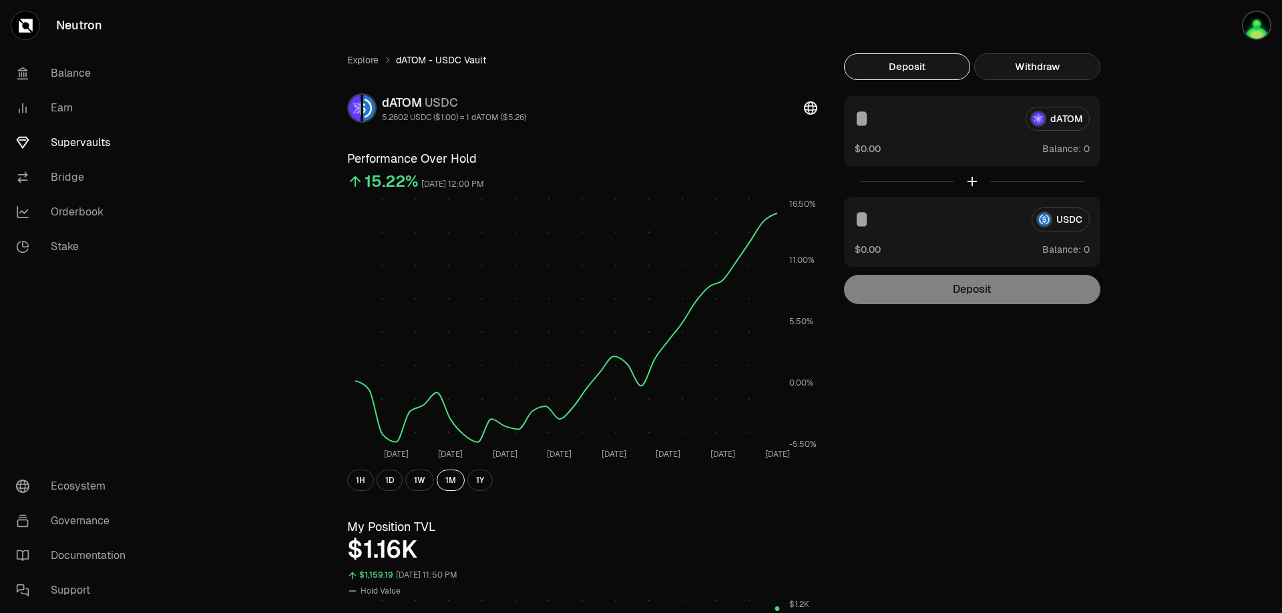
click at [1011, 63] on button "Withdraw" at bounding box center [1037, 66] width 126 height 27
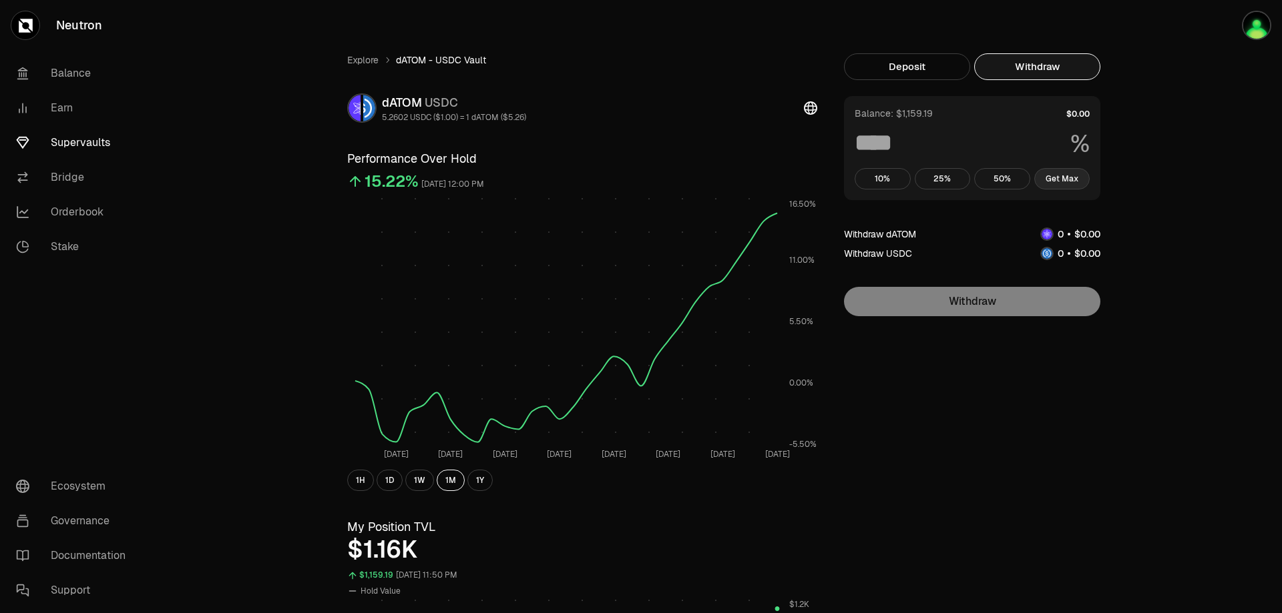
click at [1063, 180] on button "Get Max" at bounding box center [1062, 178] width 56 height 21
type input "***"
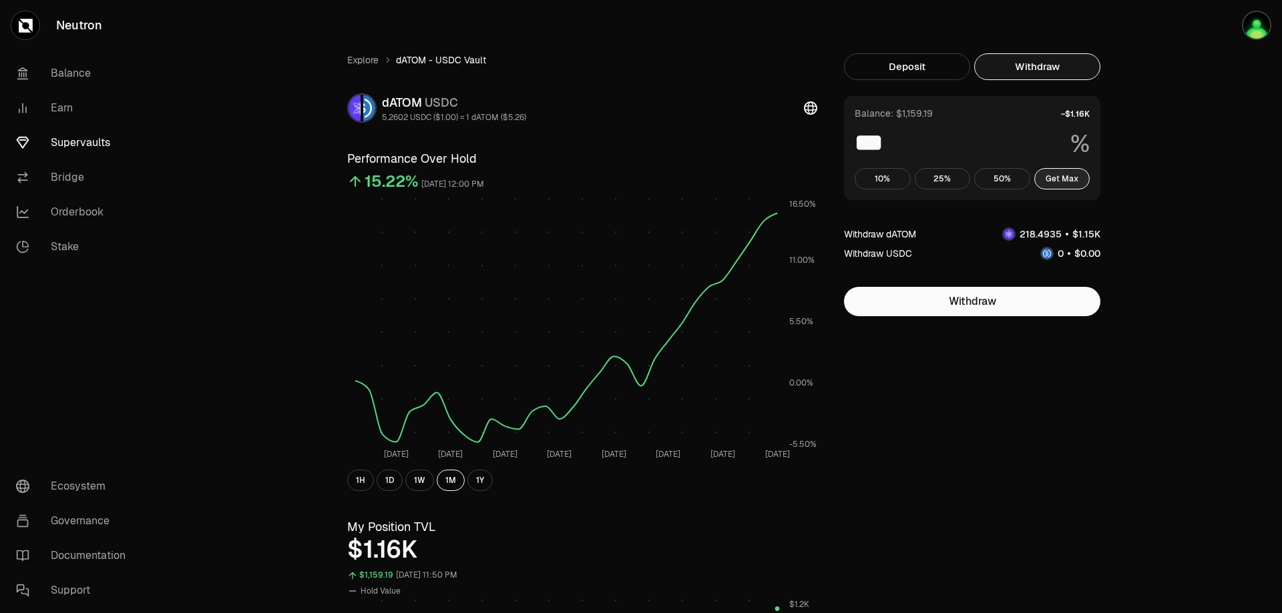
click at [1063, 180] on button "Get Max" at bounding box center [1062, 178] width 56 height 21
click at [1019, 303] on button "Withdraw" at bounding box center [972, 301] width 256 height 29
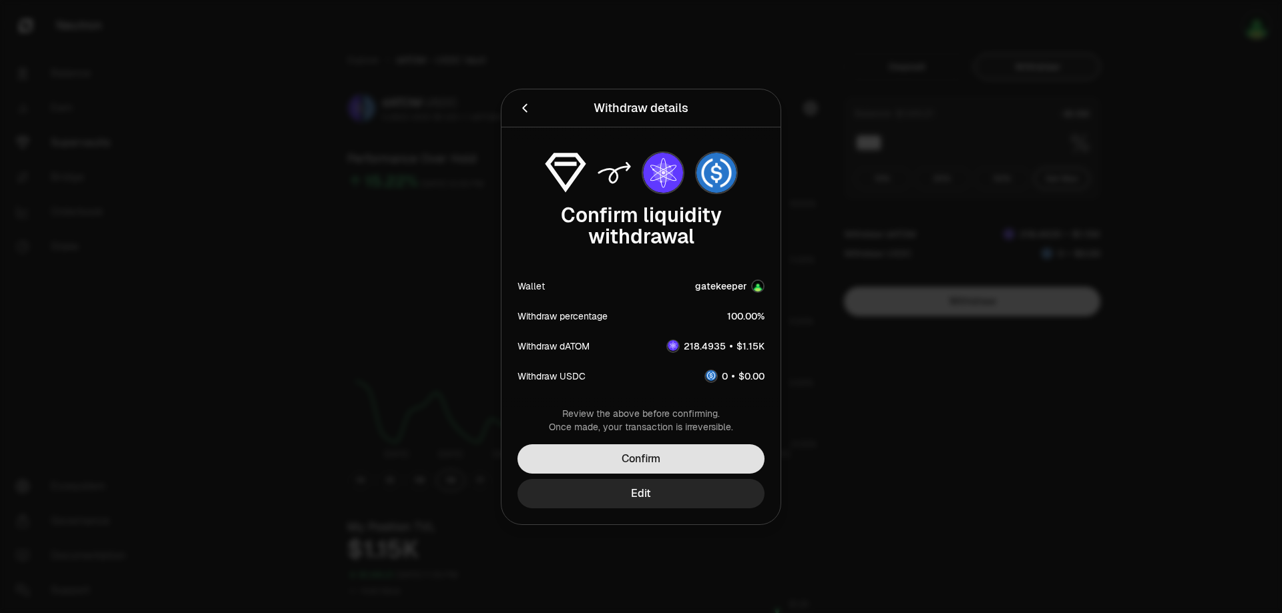
click at [688, 462] on button "Confirm" at bounding box center [640, 459] width 247 height 29
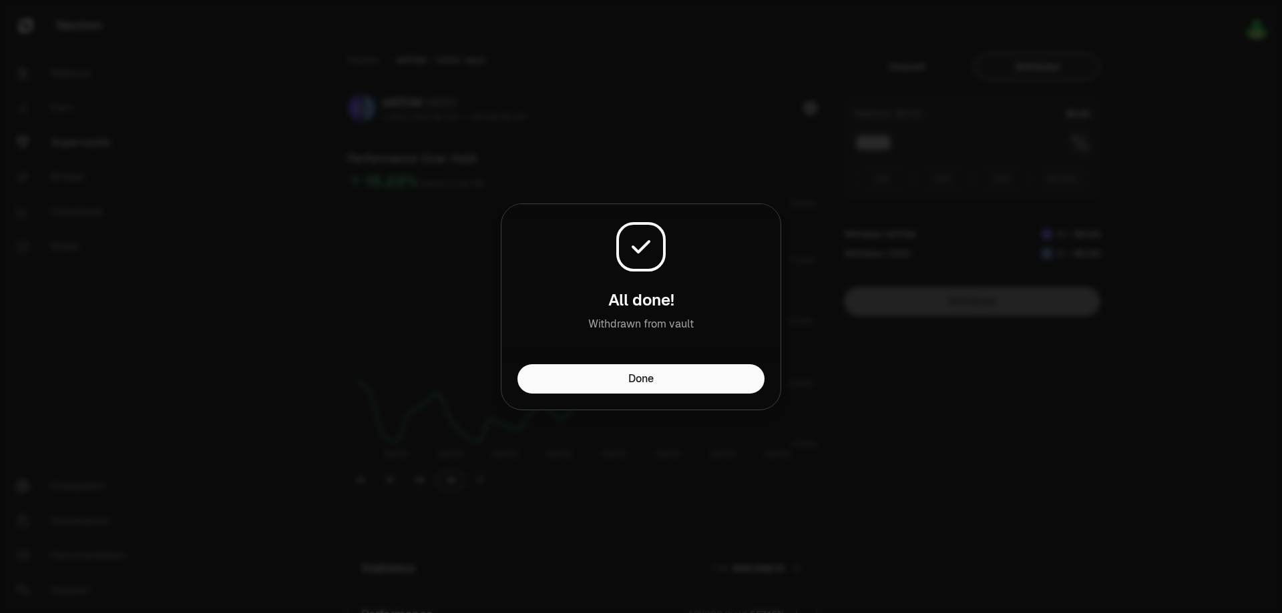
click at [609, 392] on button "Done" at bounding box center [640, 378] width 247 height 29
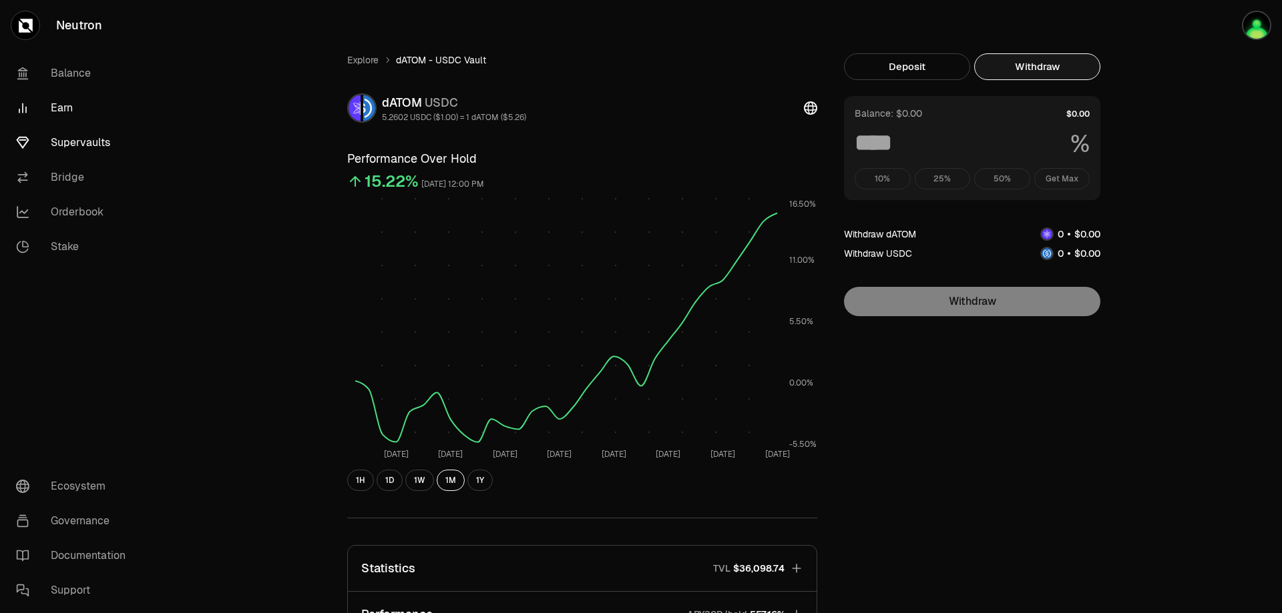
click at [72, 112] on link "Earn" at bounding box center [74, 108] width 139 height 35
click at [77, 81] on link "Balance" at bounding box center [74, 73] width 139 height 35
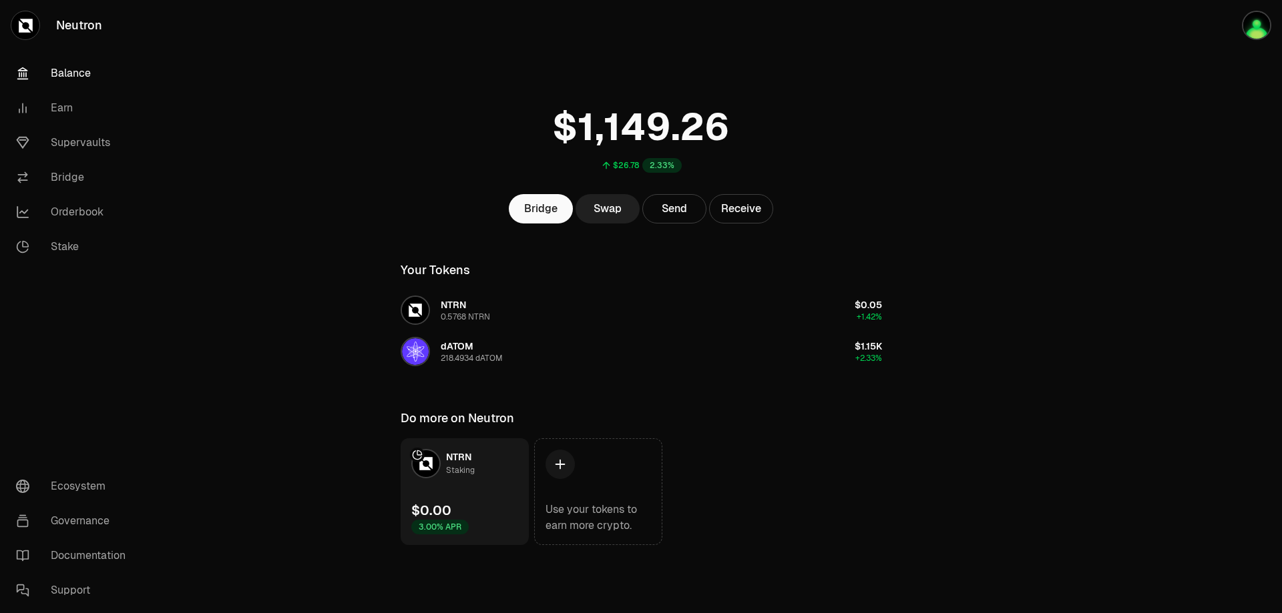
click at [618, 208] on link "Swap" at bounding box center [607, 208] width 64 height 29
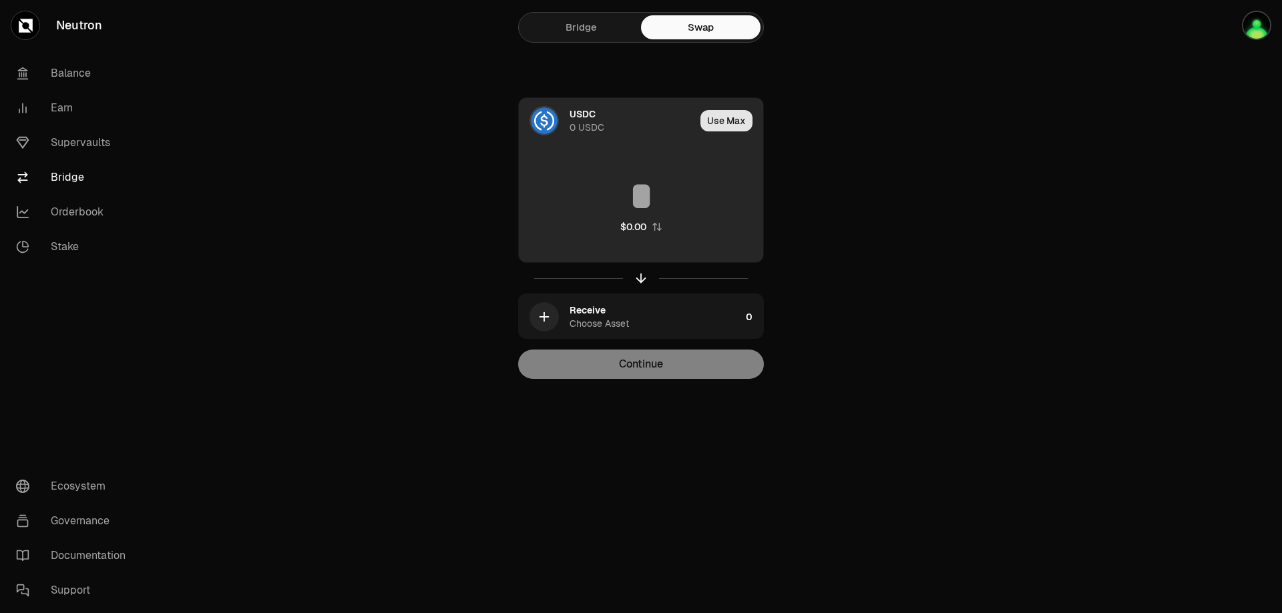
click at [728, 118] on button "Use Max" at bounding box center [726, 120] width 52 height 21
click at [583, 117] on div "USDC" at bounding box center [582, 113] width 26 height 13
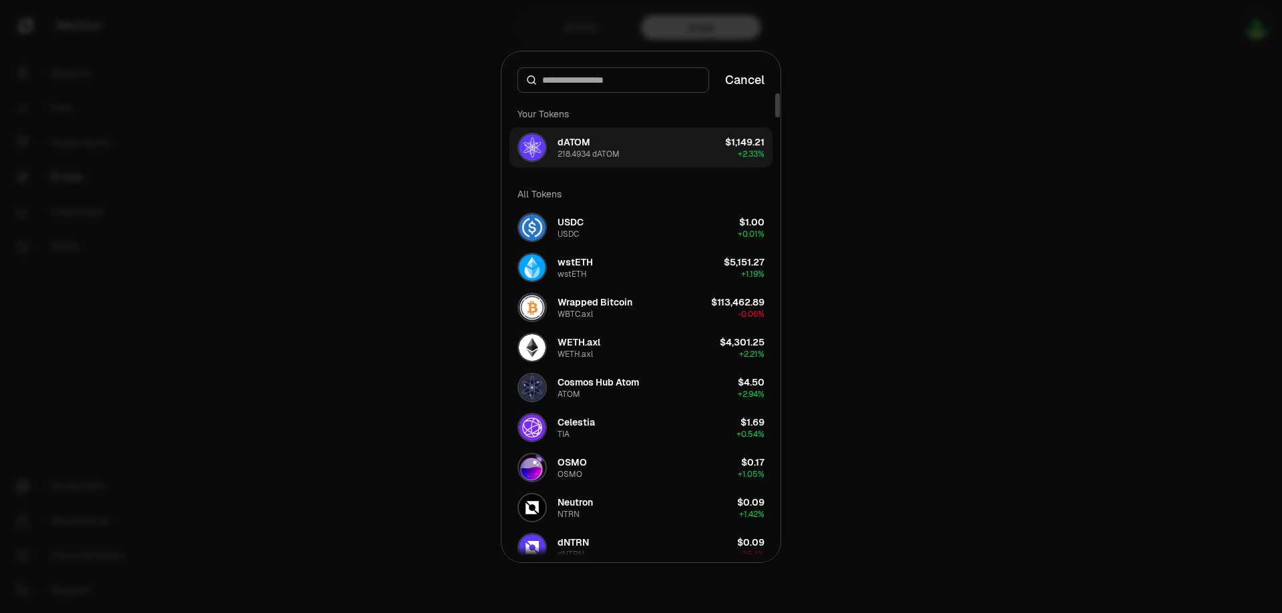
click at [669, 153] on button "dATOM 218.4934 dATOM $1,149.21 + 2.33%" at bounding box center [640, 147] width 263 height 40
type input "**********"
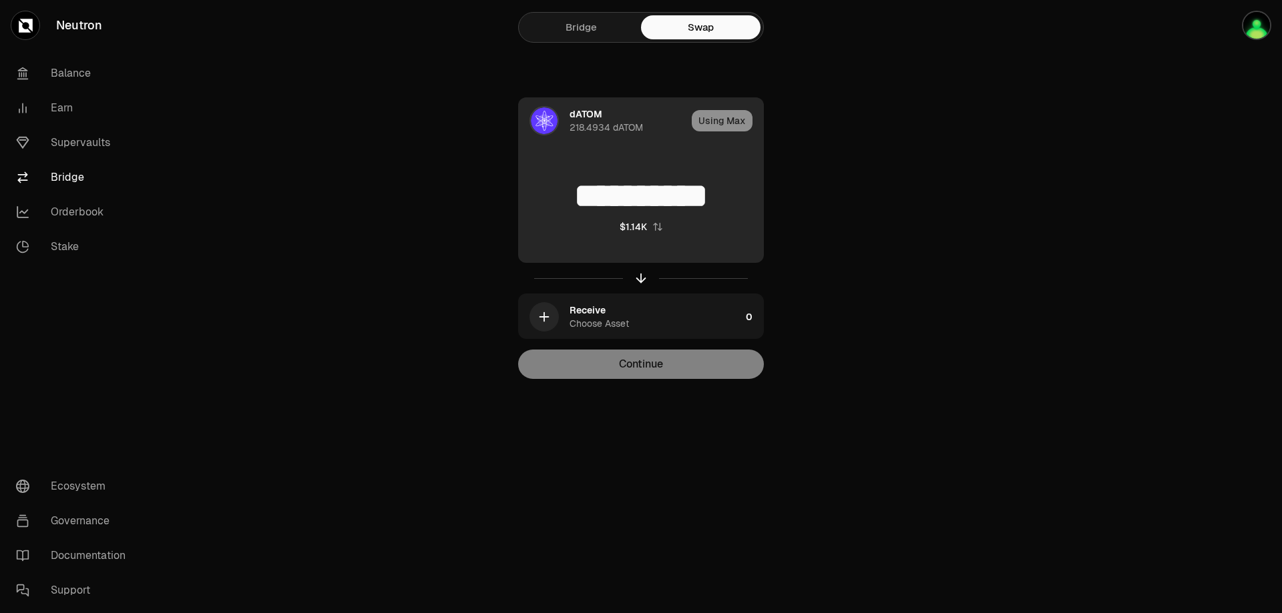
click at [729, 123] on div "Using Max" at bounding box center [726, 120] width 71 height 45
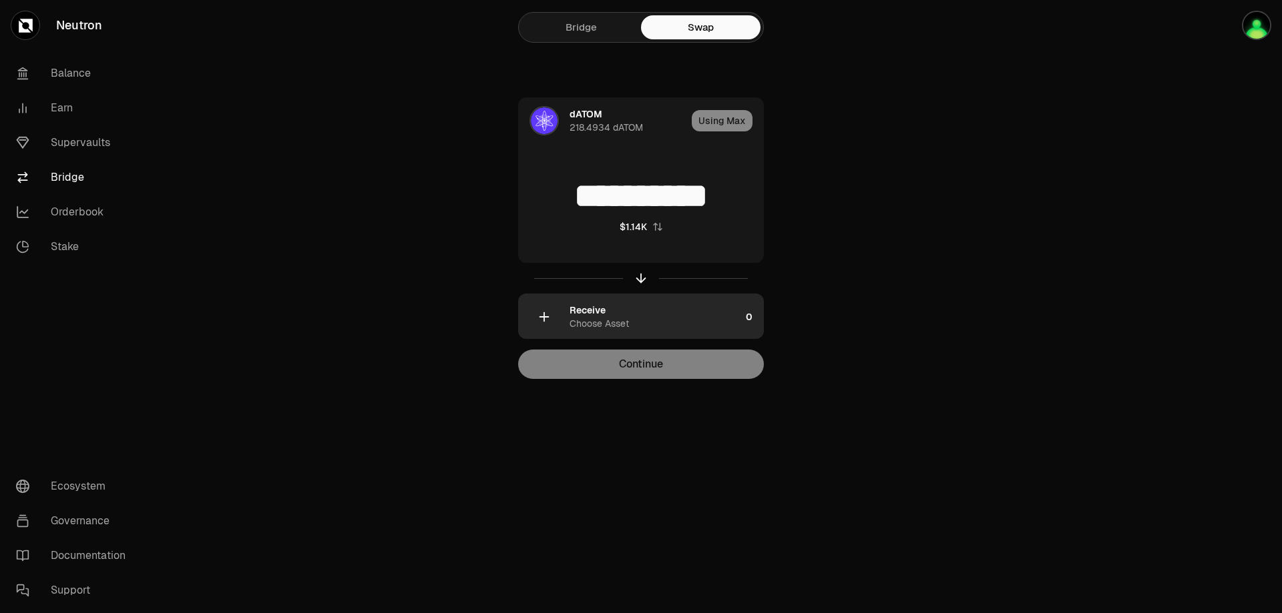
click at [653, 324] on div "Receive Choose Asset" at bounding box center [654, 317] width 171 height 27
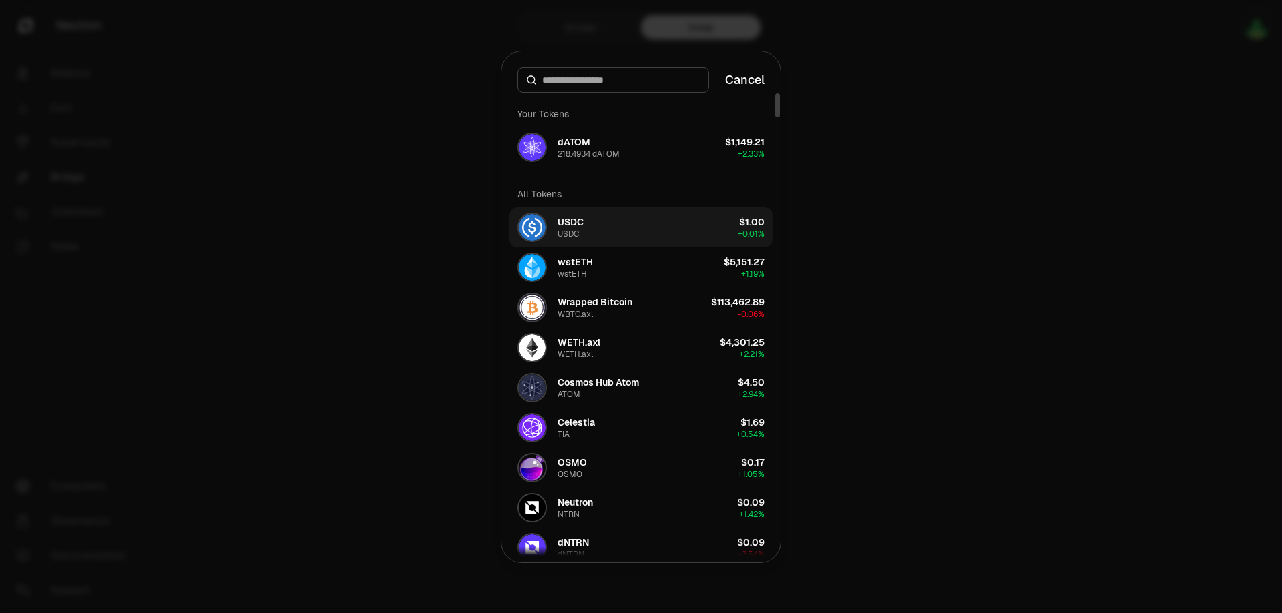
click at [628, 232] on button "USDC USDC $1.00 + 0.01%" at bounding box center [640, 228] width 263 height 40
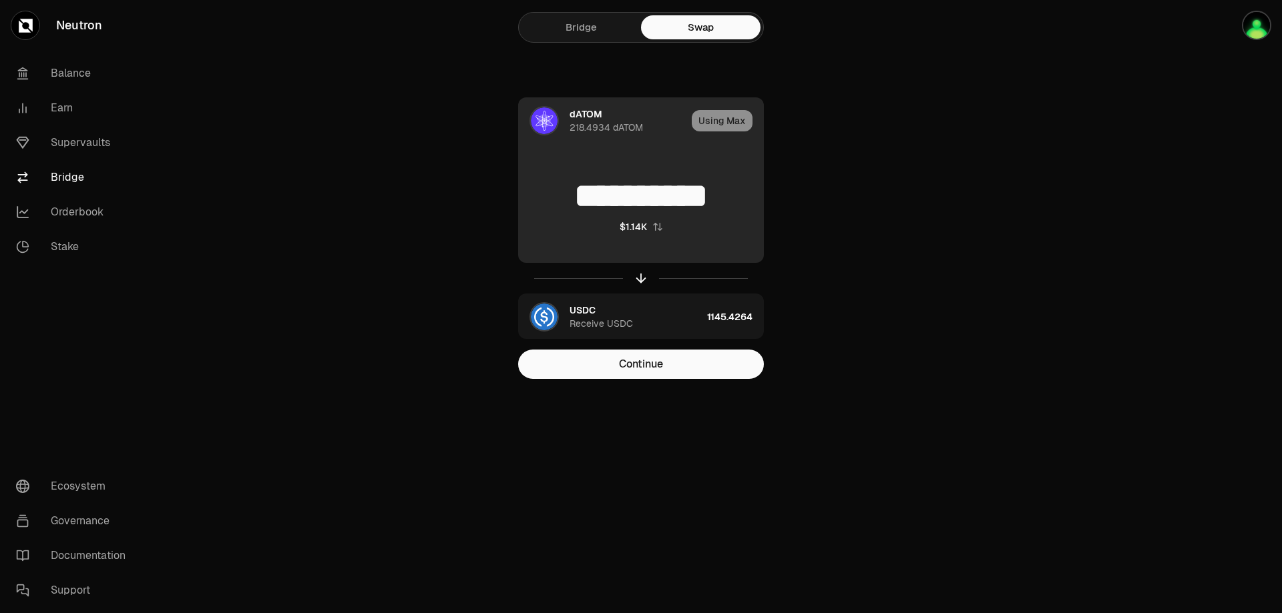
click at [713, 122] on div "Using Max" at bounding box center [726, 120] width 71 height 45
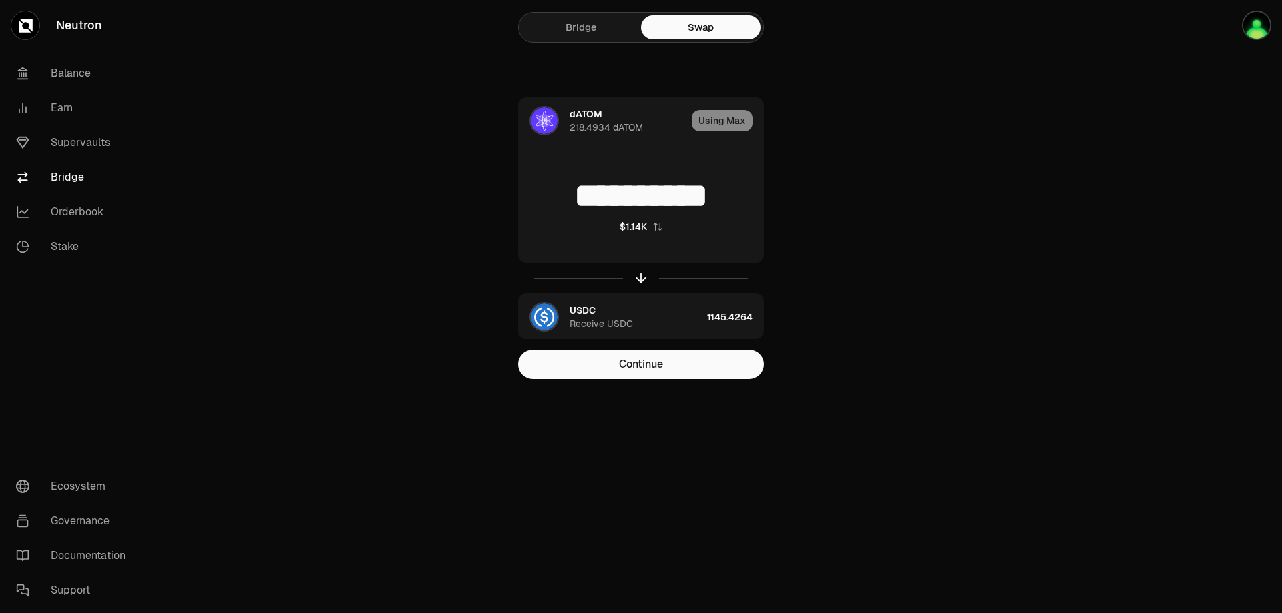
click at [581, 33] on link "Bridge" at bounding box center [580, 27] width 119 height 24
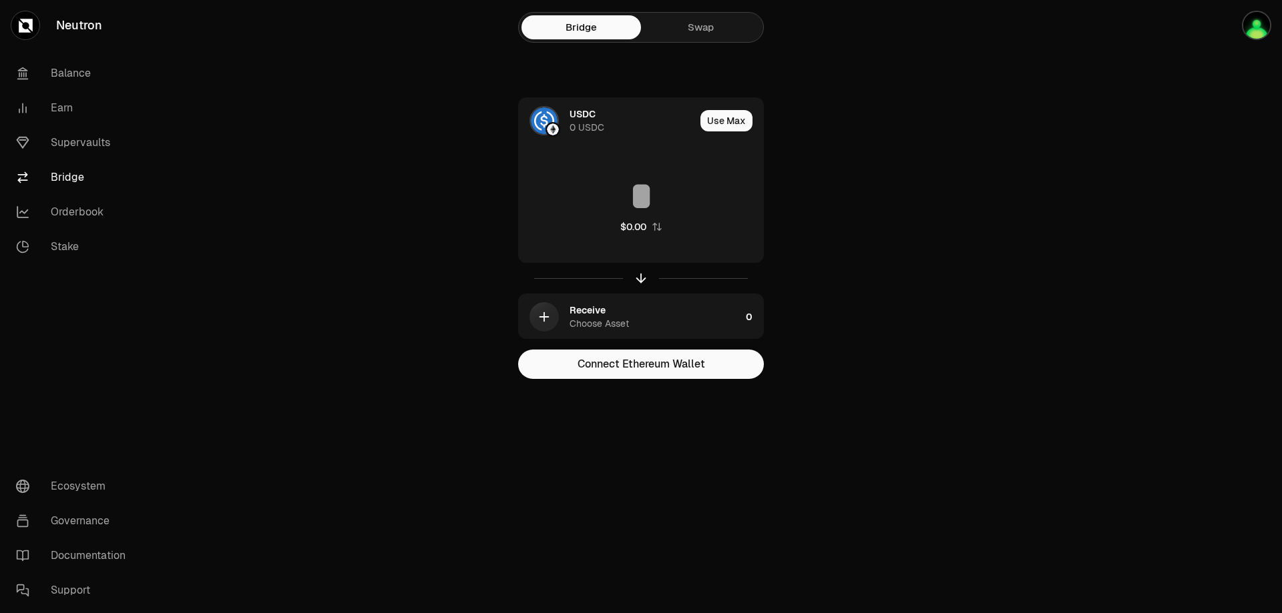
click at [686, 32] on link "Swap" at bounding box center [700, 27] width 119 height 24
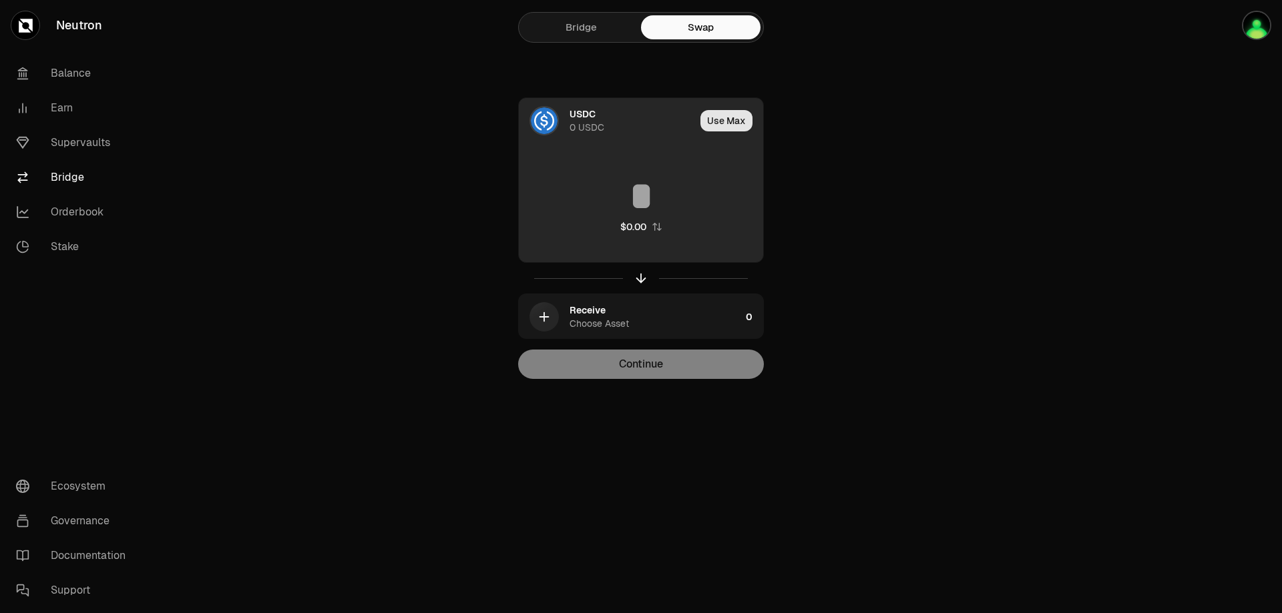
click at [736, 121] on button "Use Max" at bounding box center [726, 120] width 52 height 21
type input "*"
click at [736, 121] on div "Using Max" at bounding box center [726, 120] width 71 height 45
click at [717, 116] on div "Using Max" at bounding box center [726, 120] width 71 height 45
click at [717, 119] on div "Using Max" at bounding box center [726, 120] width 71 height 45
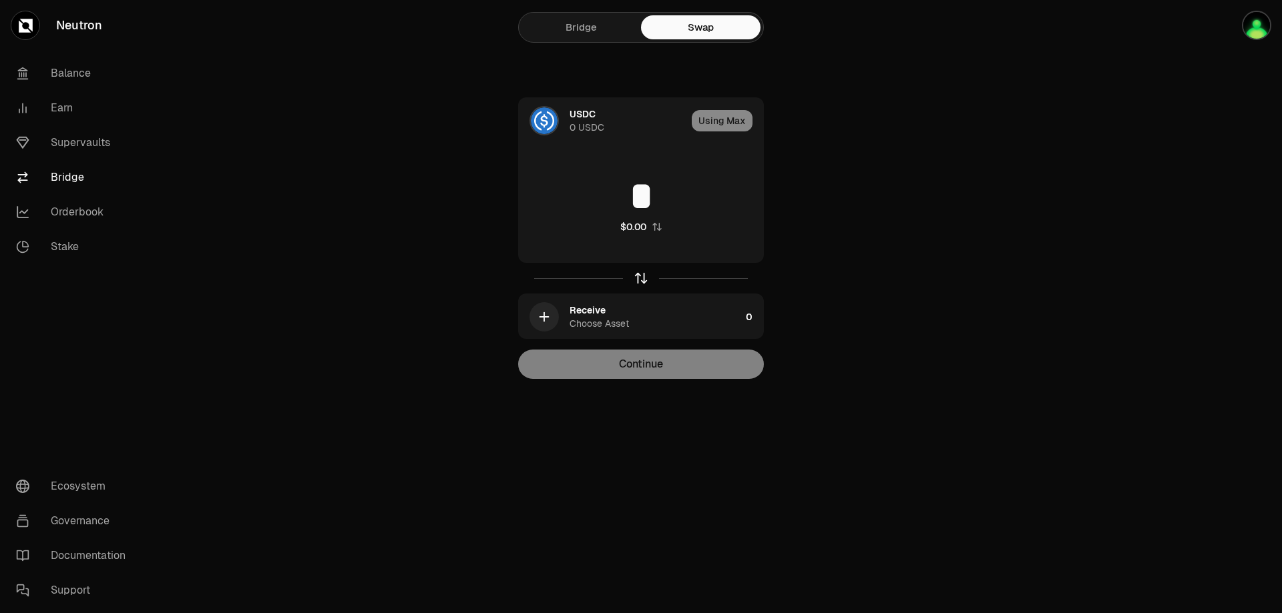
click at [639, 281] on icon "button" at bounding box center [640, 278] width 15 height 15
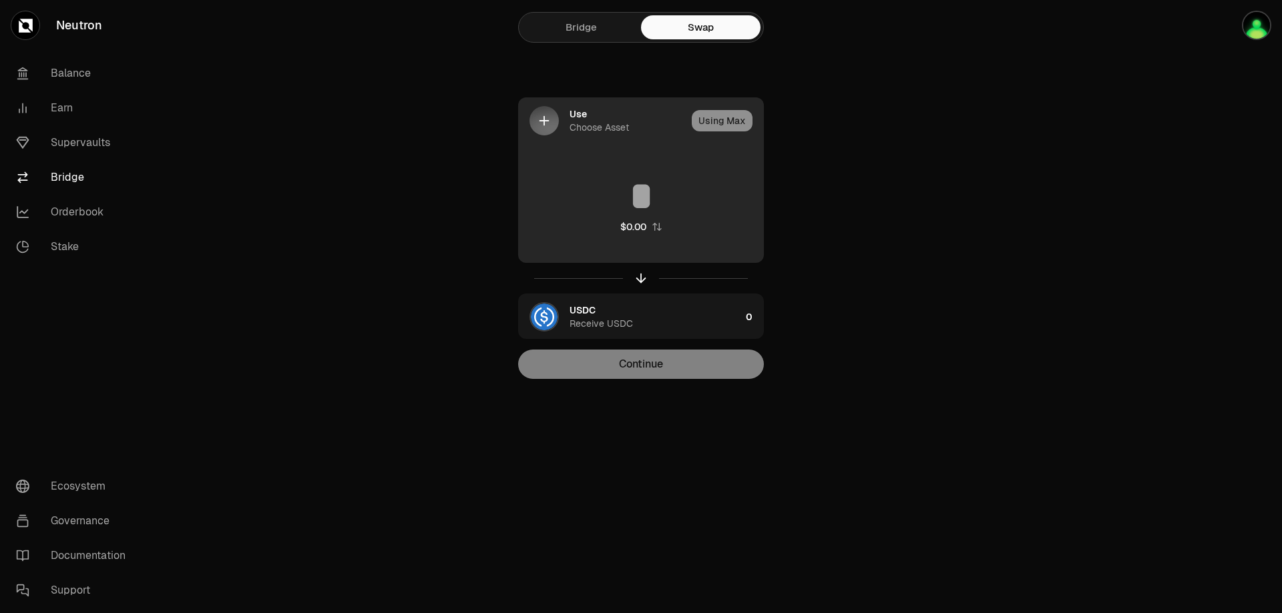
click at [706, 122] on div "Using Max" at bounding box center [726, 120] width 71 height 45
click at [591, 125] on div "Choose Asset" at bounding box center [598, 127] width 59 height 13
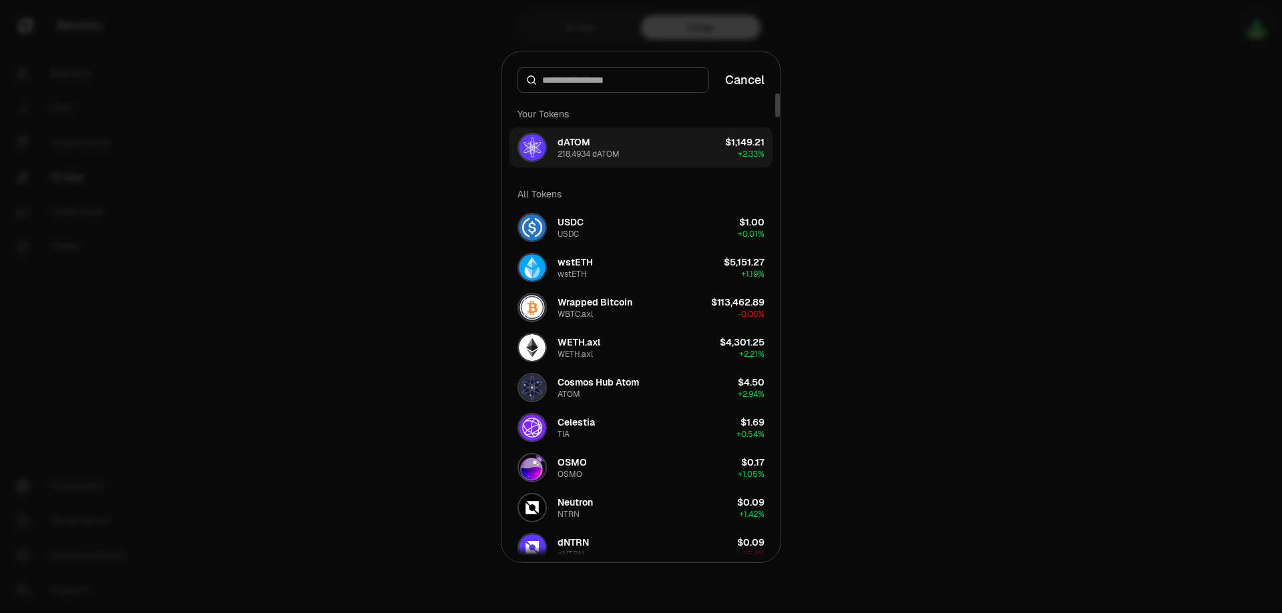
click at [665, 151] on button "dATOM 218.4934 dATOM $1,149.21 + 2.33%" at bounding box center [640, 147] width 263 height 40
type input "**********"
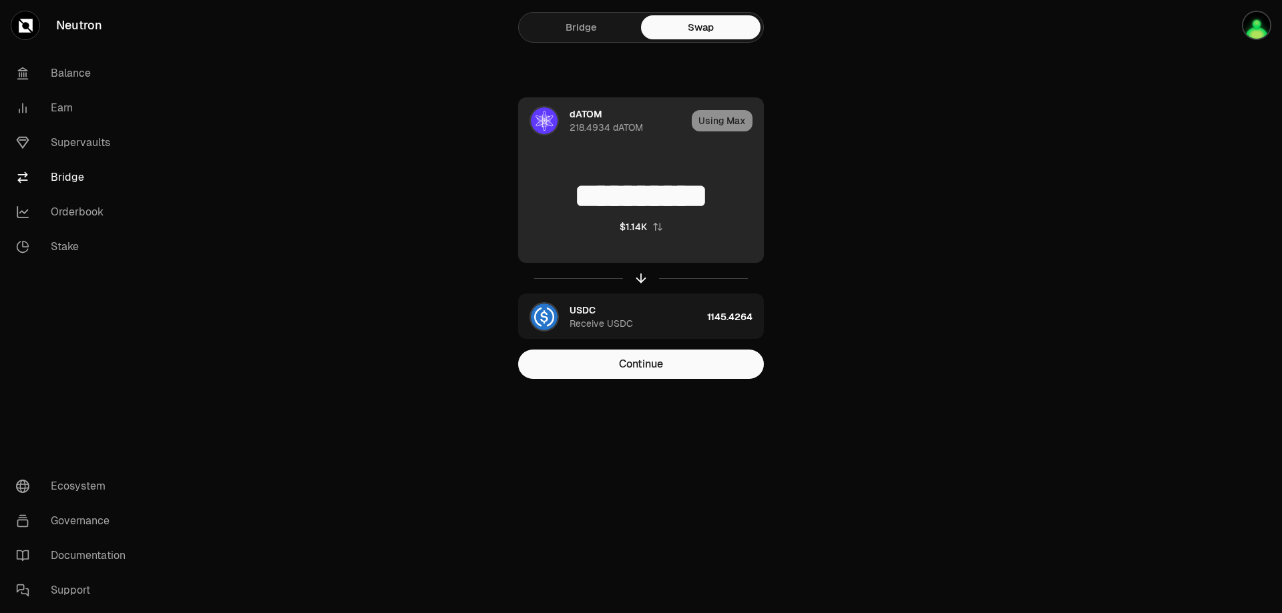
click at [734, 118] on div "Using Max" at bounding box center [726, 120] width 71 height 45
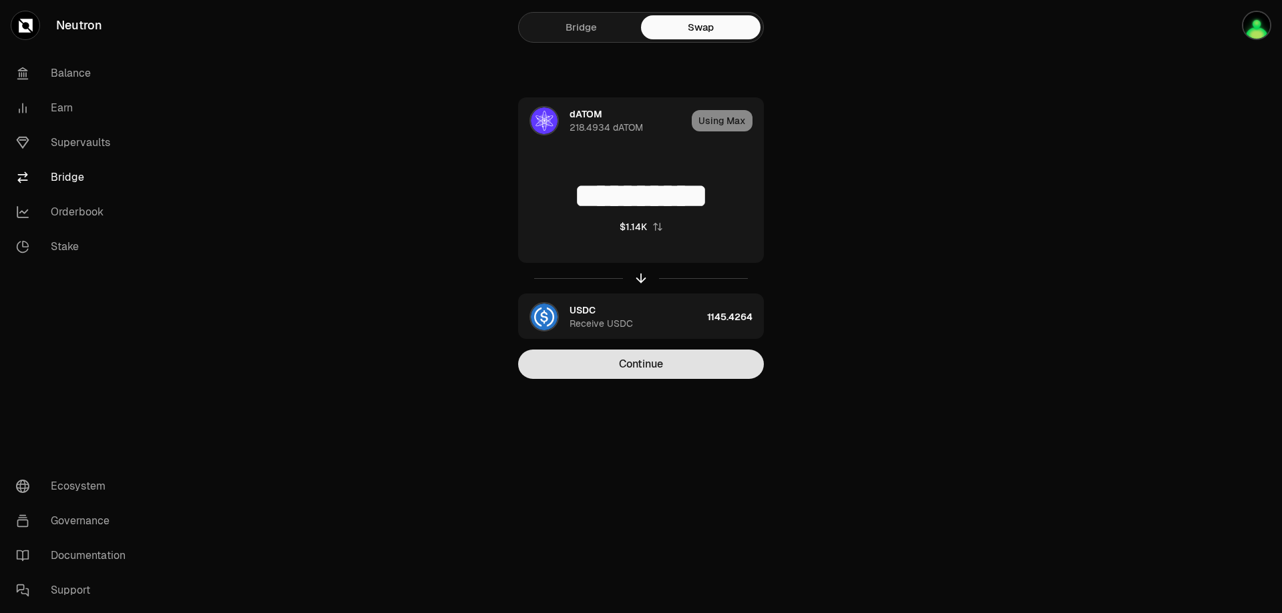
click at [669, 364] on button "Continue" at bounding box center [641, 364] width 246 height 29
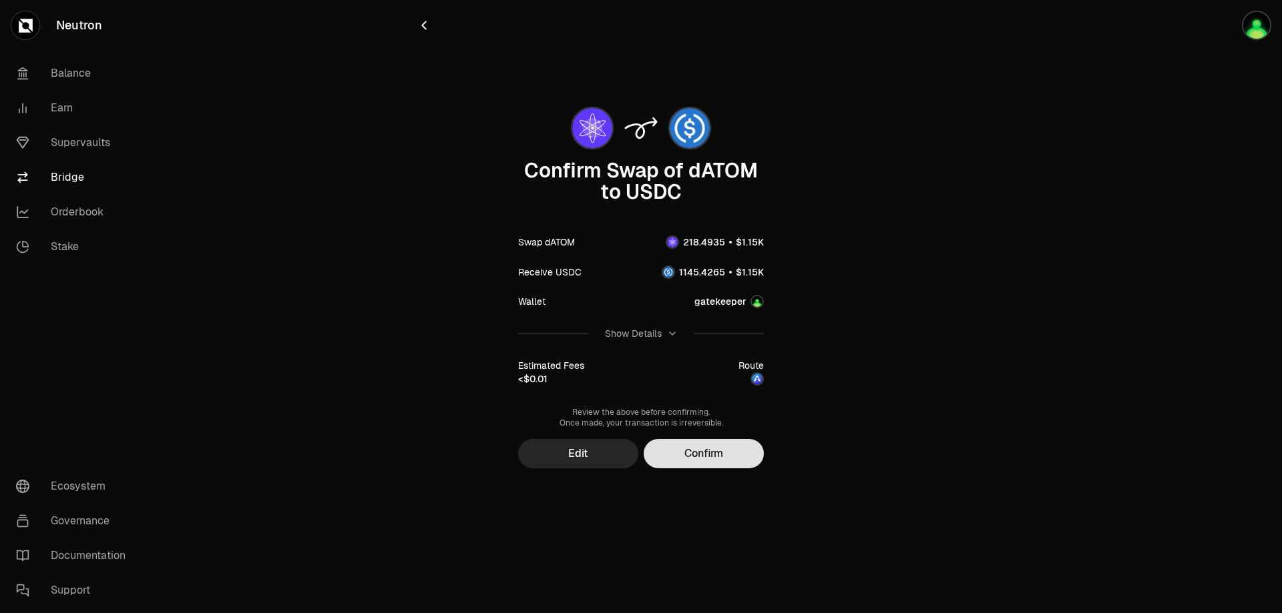
click at [716, 458] on button "Confirm" at bounding box center [703, 453] width 120 height 29
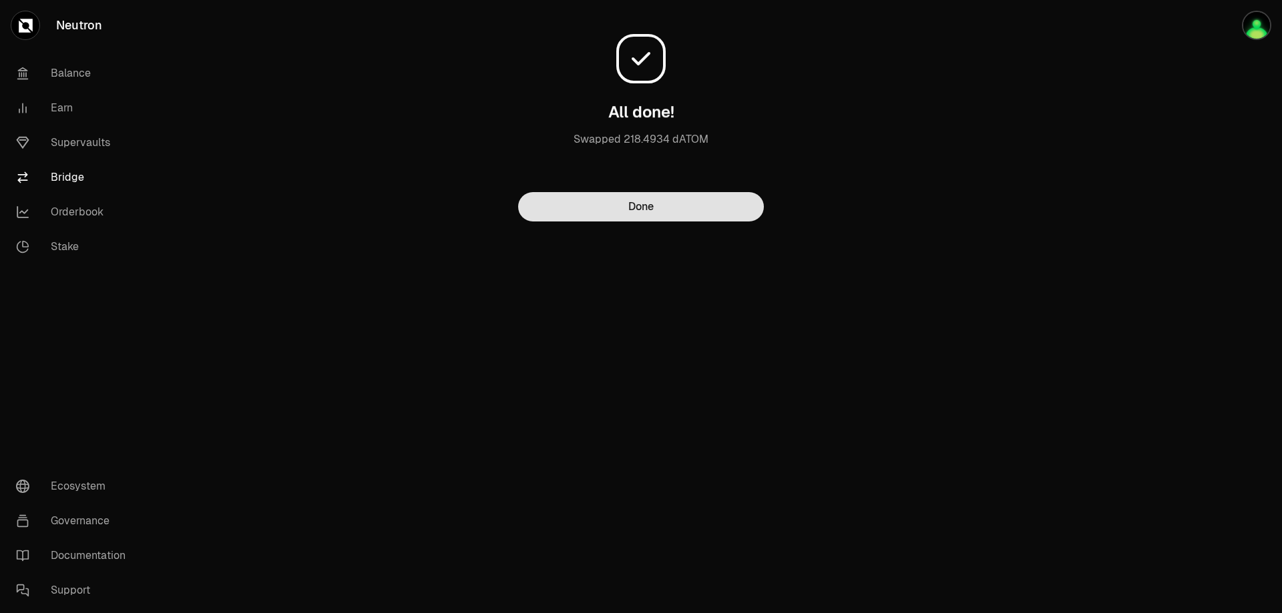
click at [659, 202] on button "Done" at bounding box center [641, 206] width 246 height 29
